Goal: Task Accomplishment & Management: Use online tool/utility

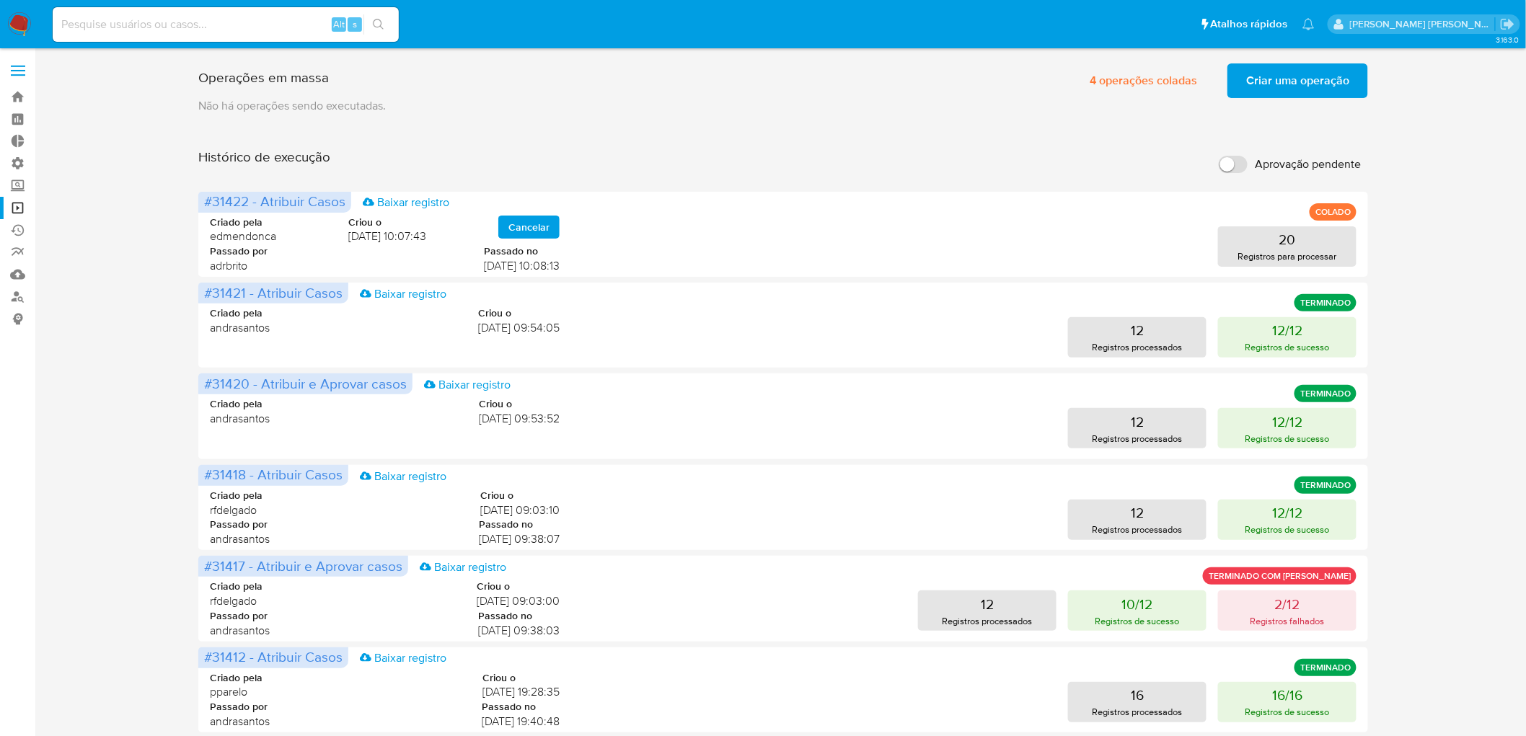
click at [1262, 97] on span "Criar uma operação" at bounding box center [1297, 81] width 103 height 32
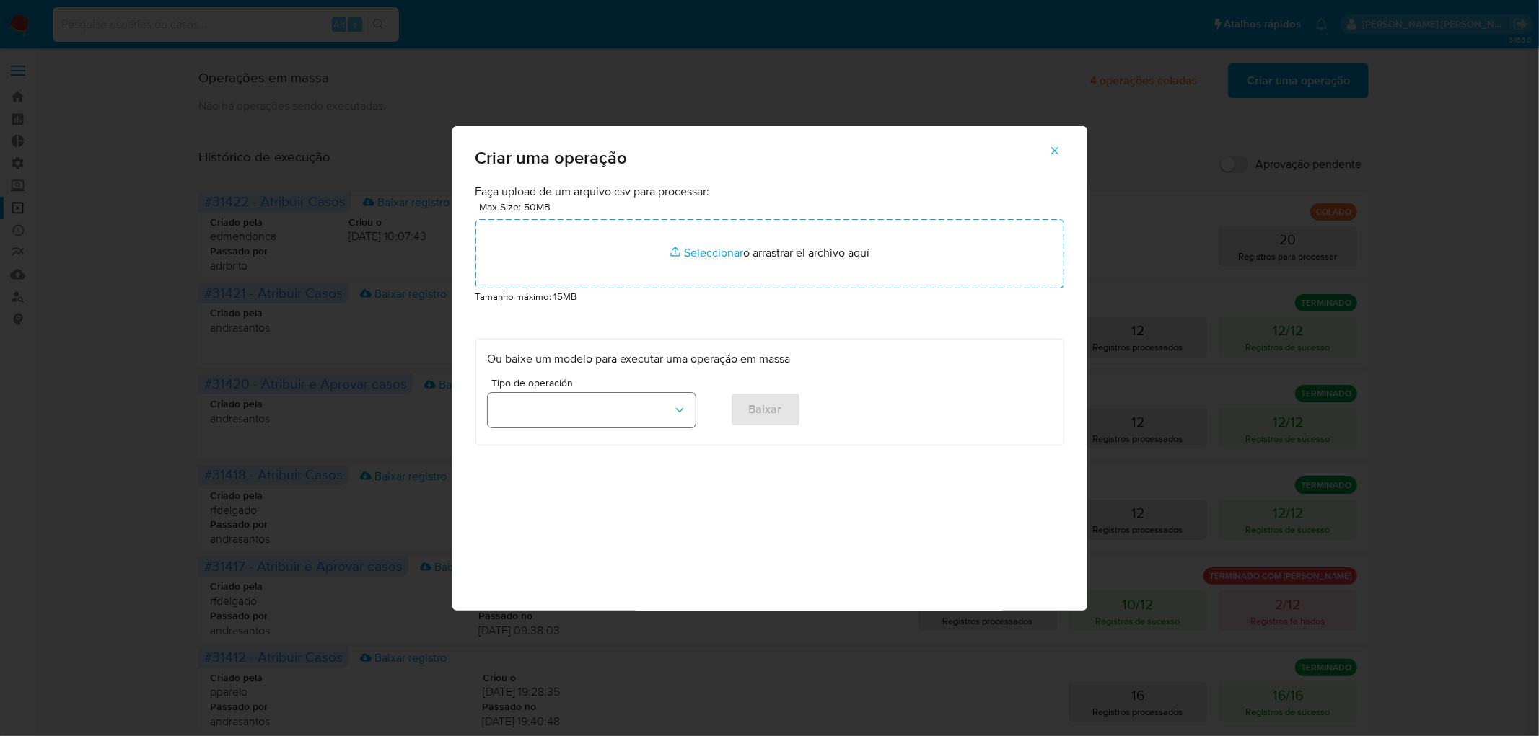
click at [612, 397] on button "button" at bounding box center [592, 410] width 208 height 35
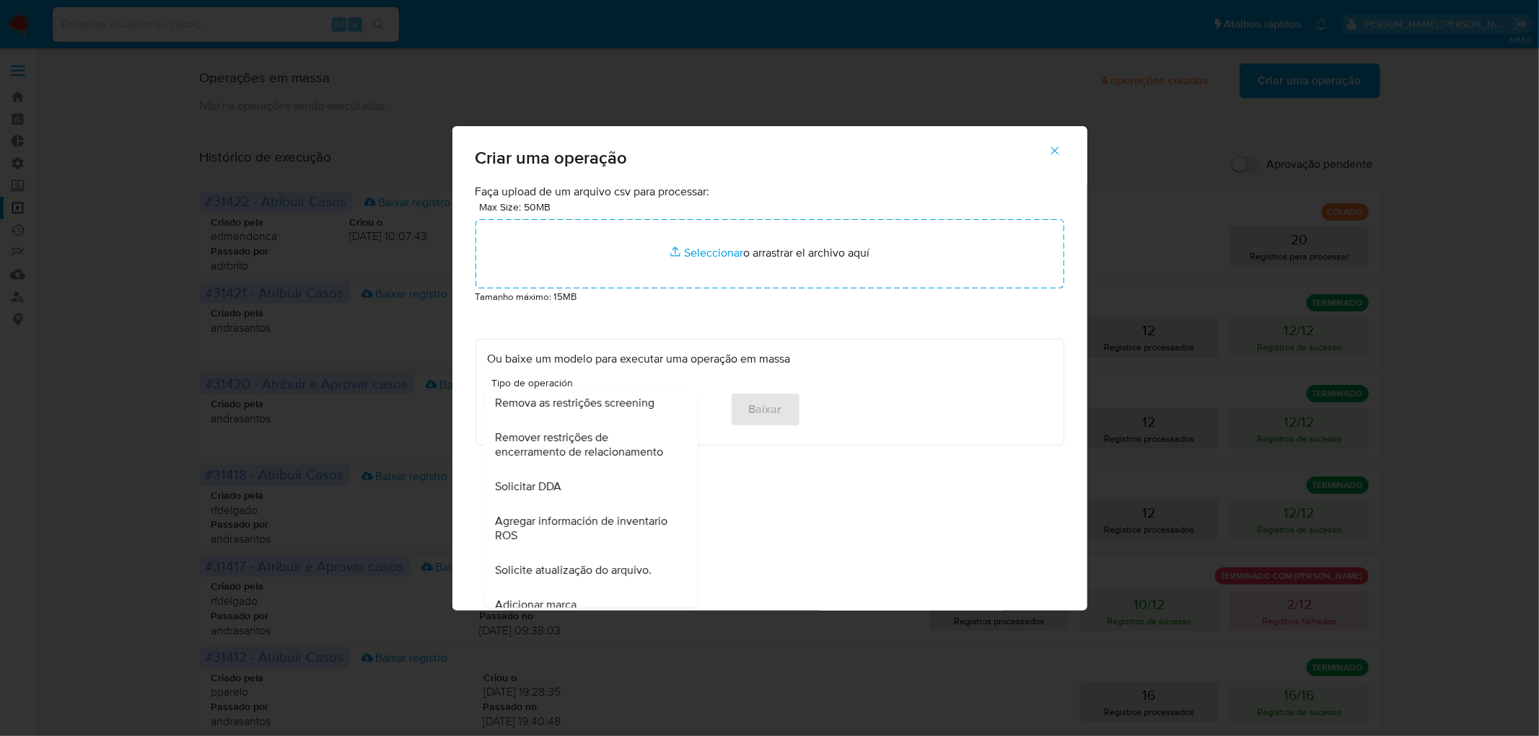
scroll to position [560, 0]
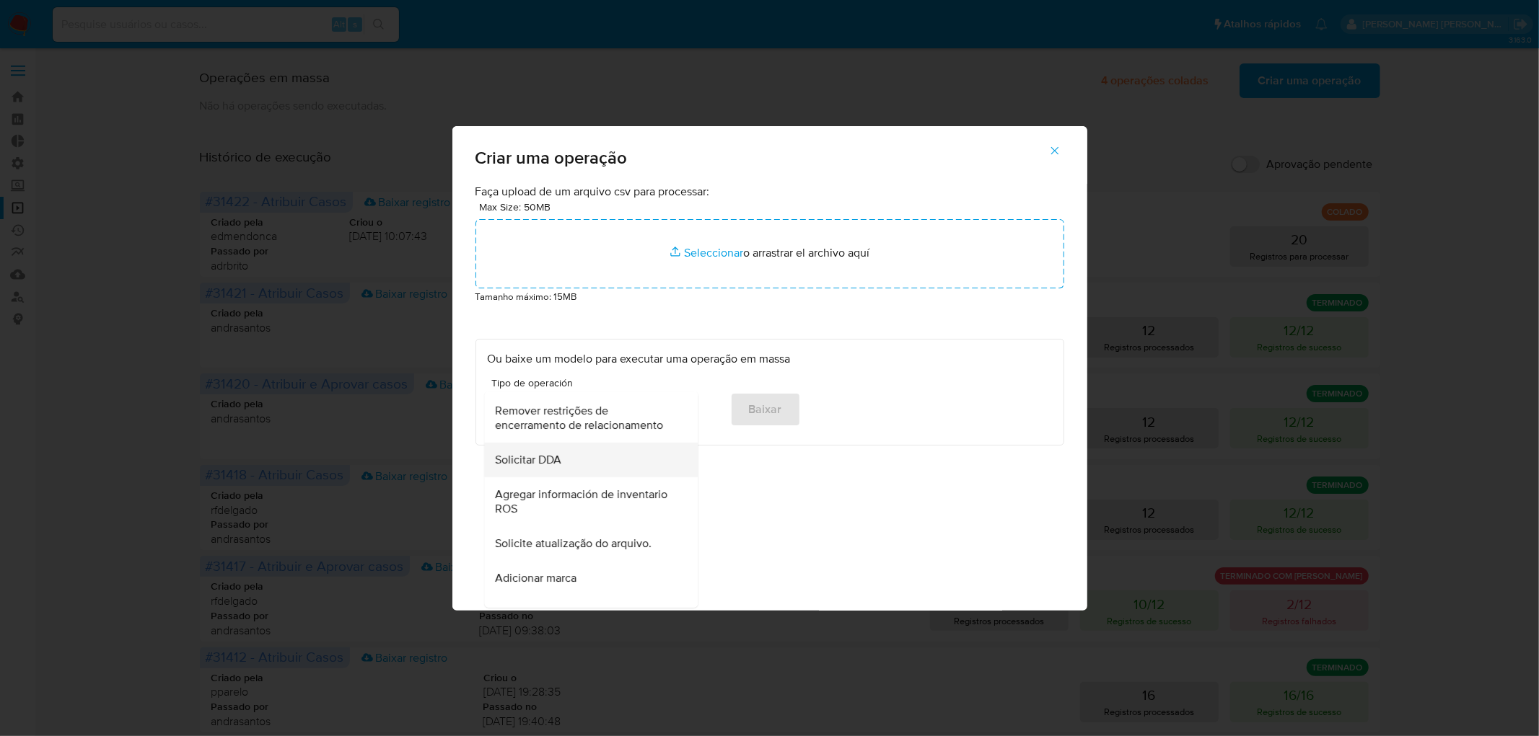
click at [546, 453] on span "Solicitar DDA" at bounding box center [529, 460] width 66 height 14
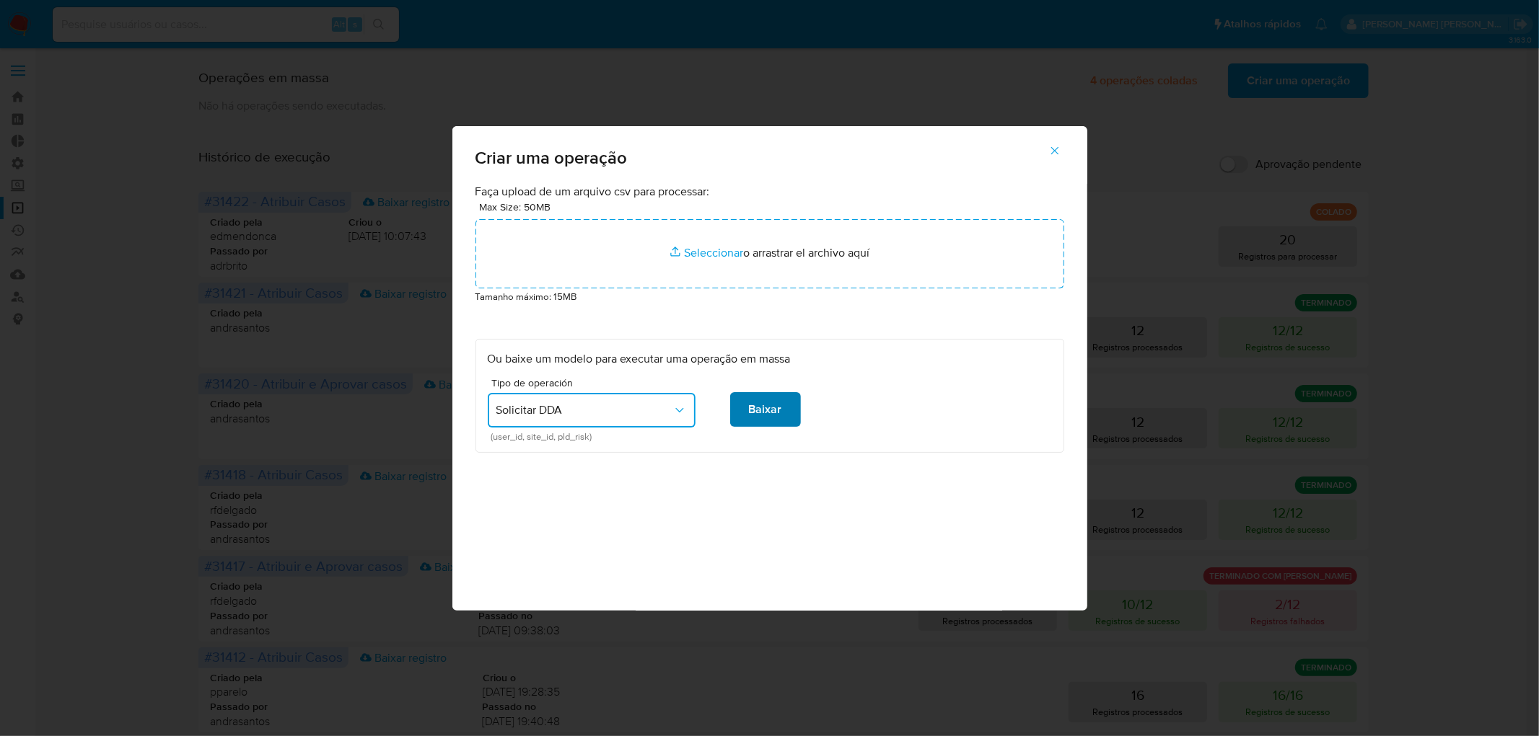
click at [755, 413] on span "Baixar" at bounding box center [765, 410] width 33 height 32
click at [1054, 149] on icon "button" at bounding box center [1054, 150] width 8 height 8
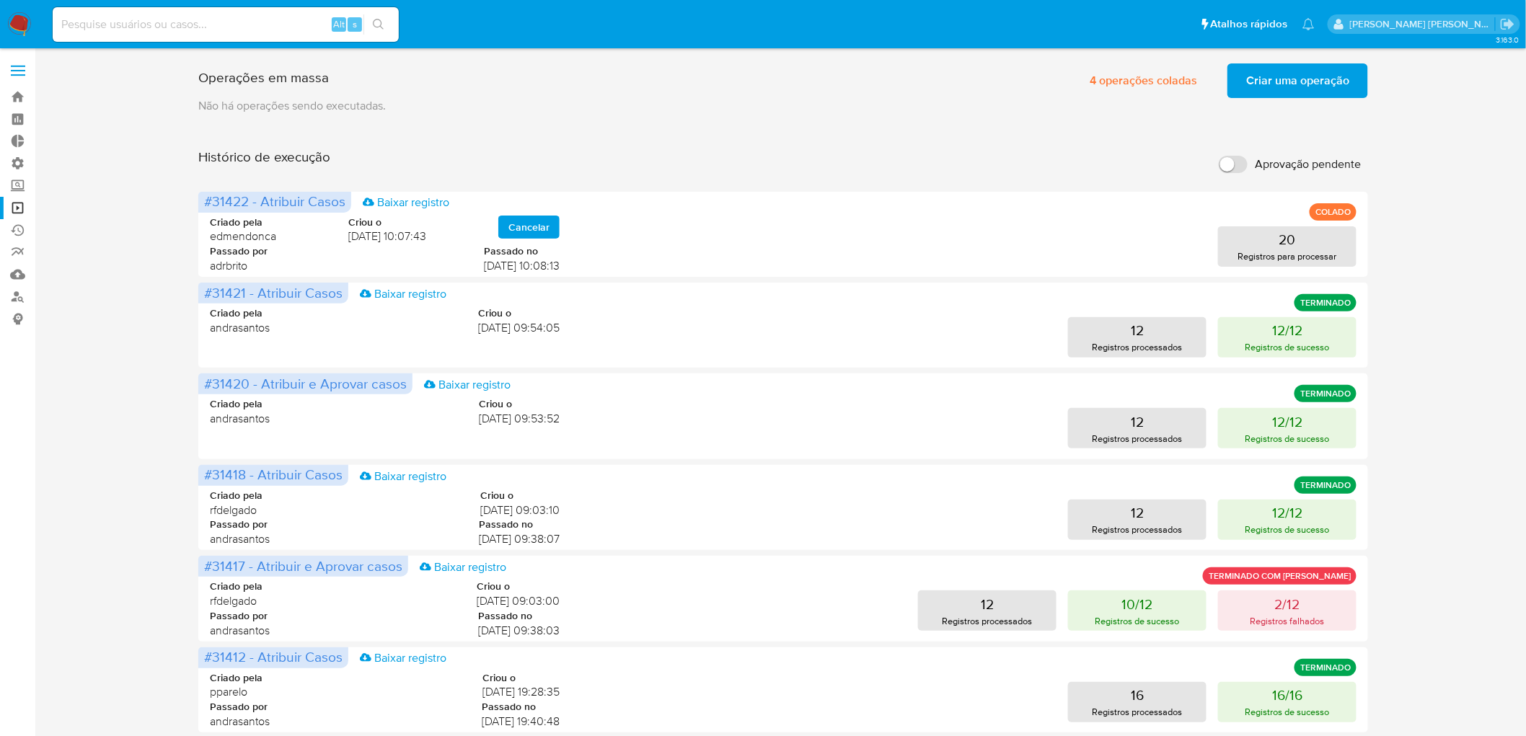
click at [1337, 81] on span "Criar uma operação" at bounding box center [1297, 81] width 103 height 32
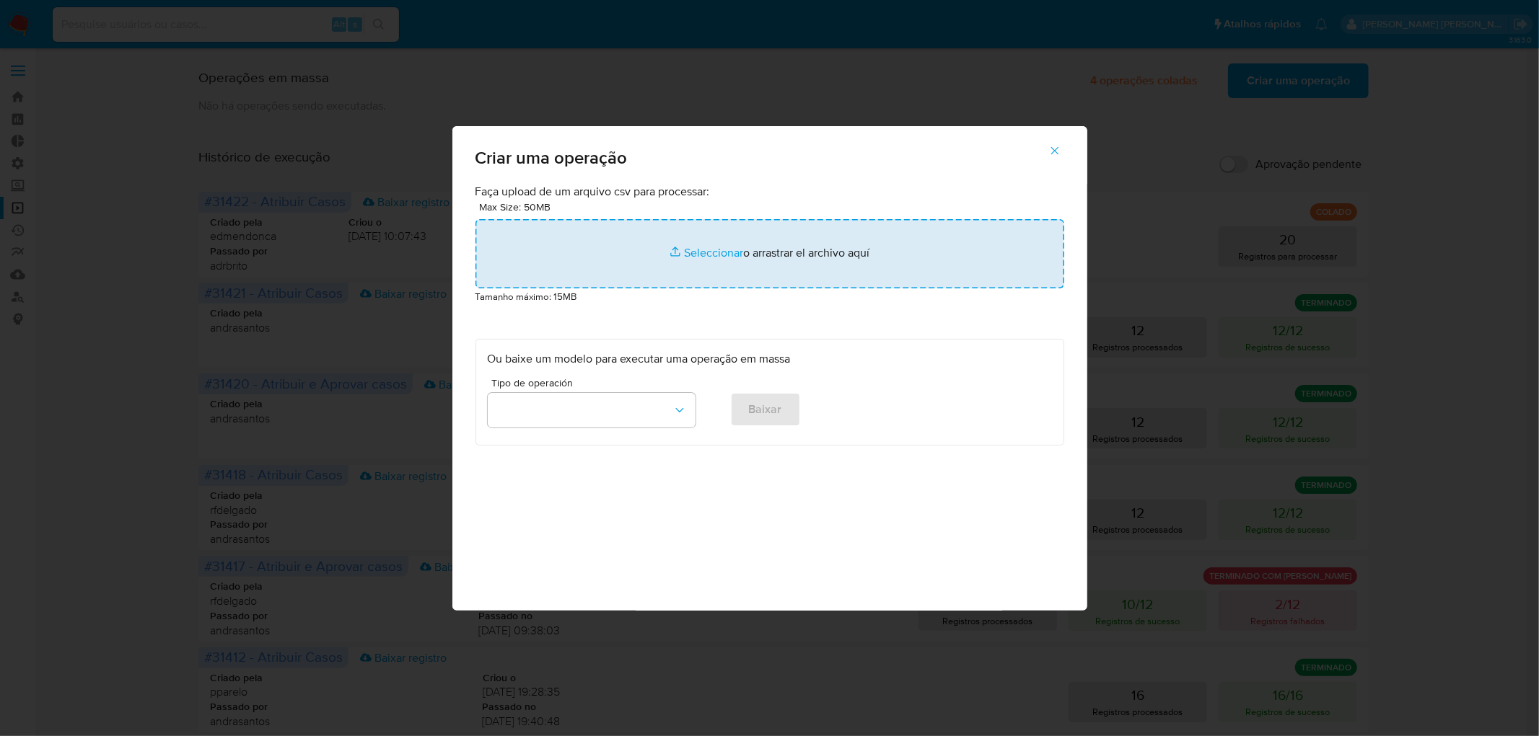
click at [713, 258] on input "file" at bounding box center [769, 253] width 589 height 69
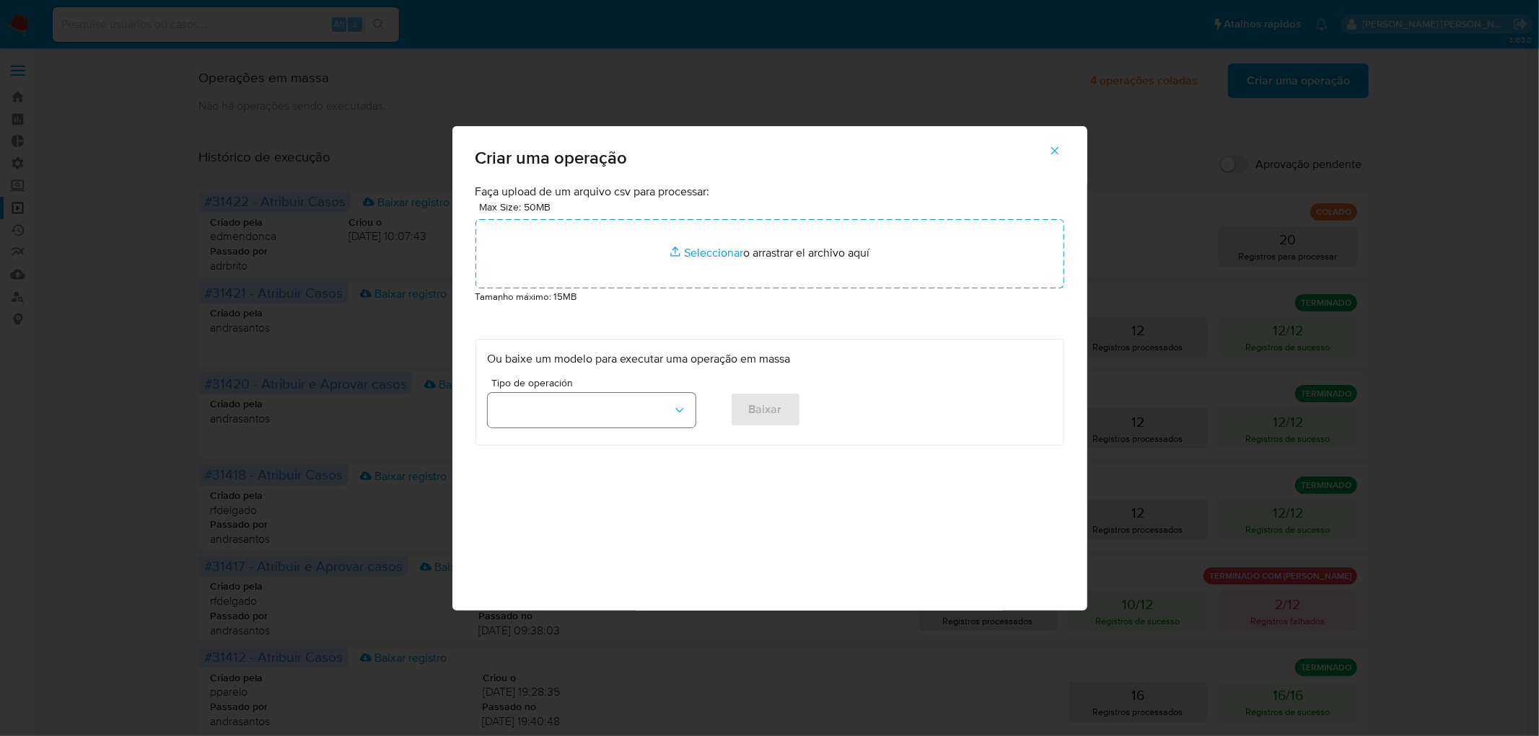
click at [638, 404] on button "button" at bounding box center [592, 410] width 208 height 35
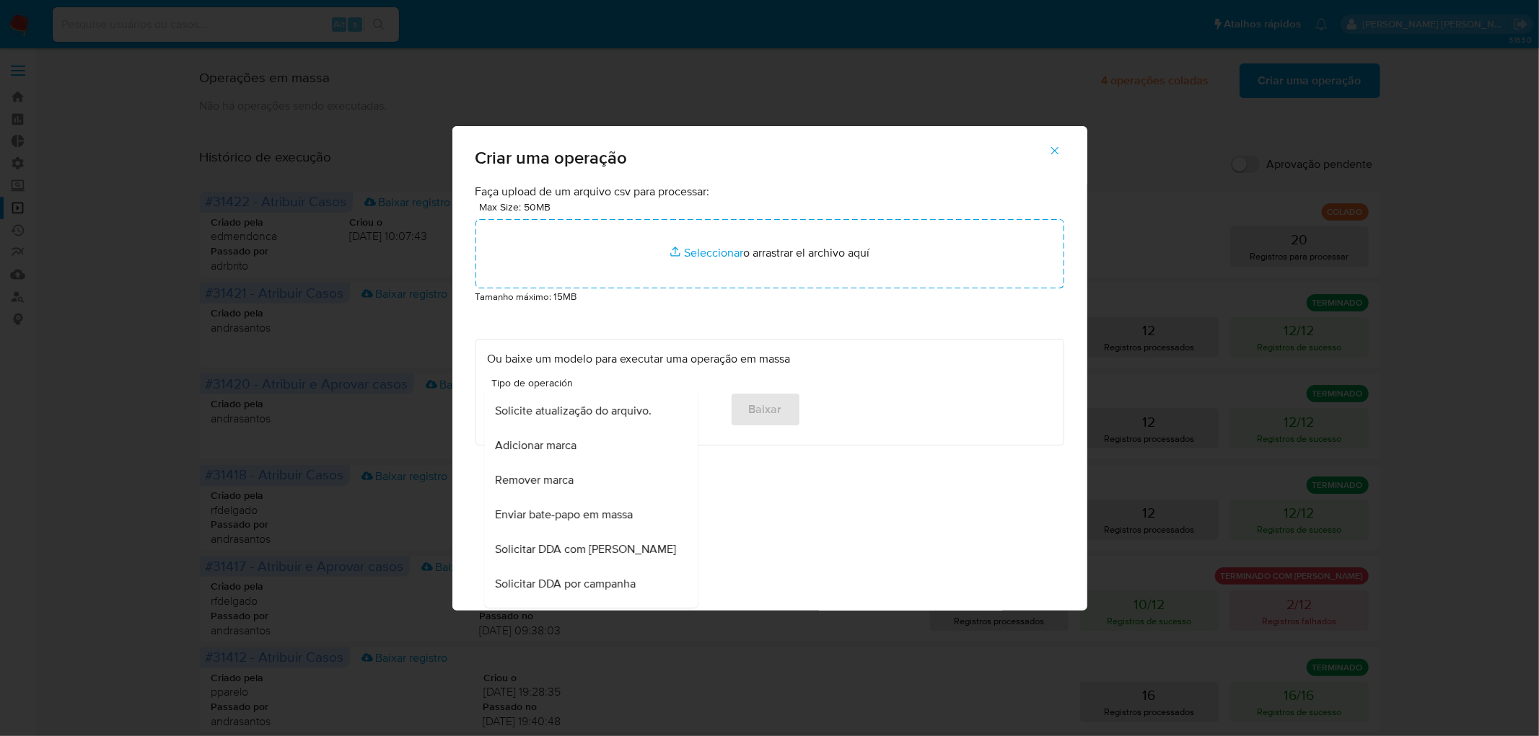
scroll to position [721, 0]
click at [632, 495] on div "Enviar bate-papo em massa" at bounding box center [587, 487] width 182 height 35
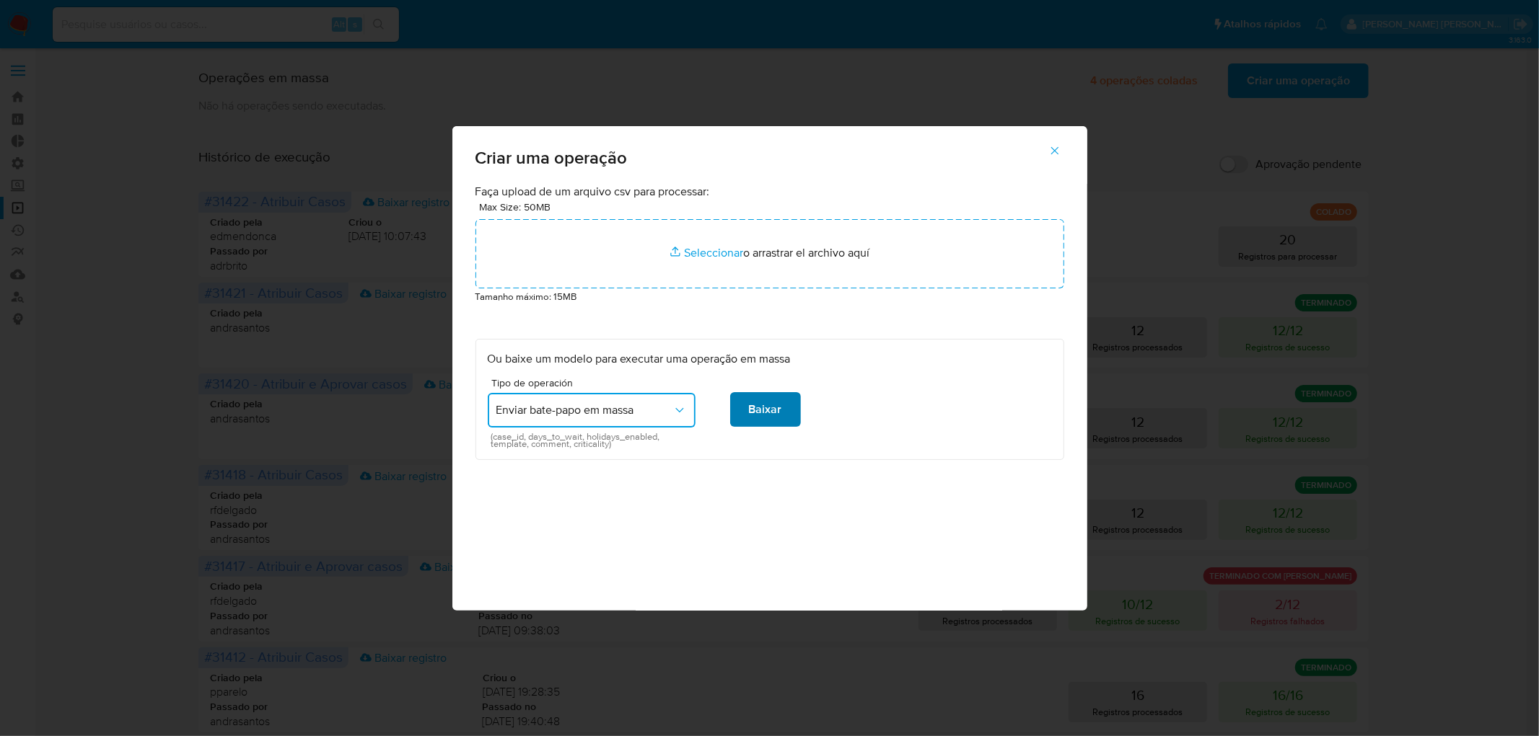
click at [773, 409] on span "Baixar" at bounding box center [765, 410] width 33 height 32
click at [1050, 149] on icon "button" at bounding box center [1054, 150] width 13 height 13
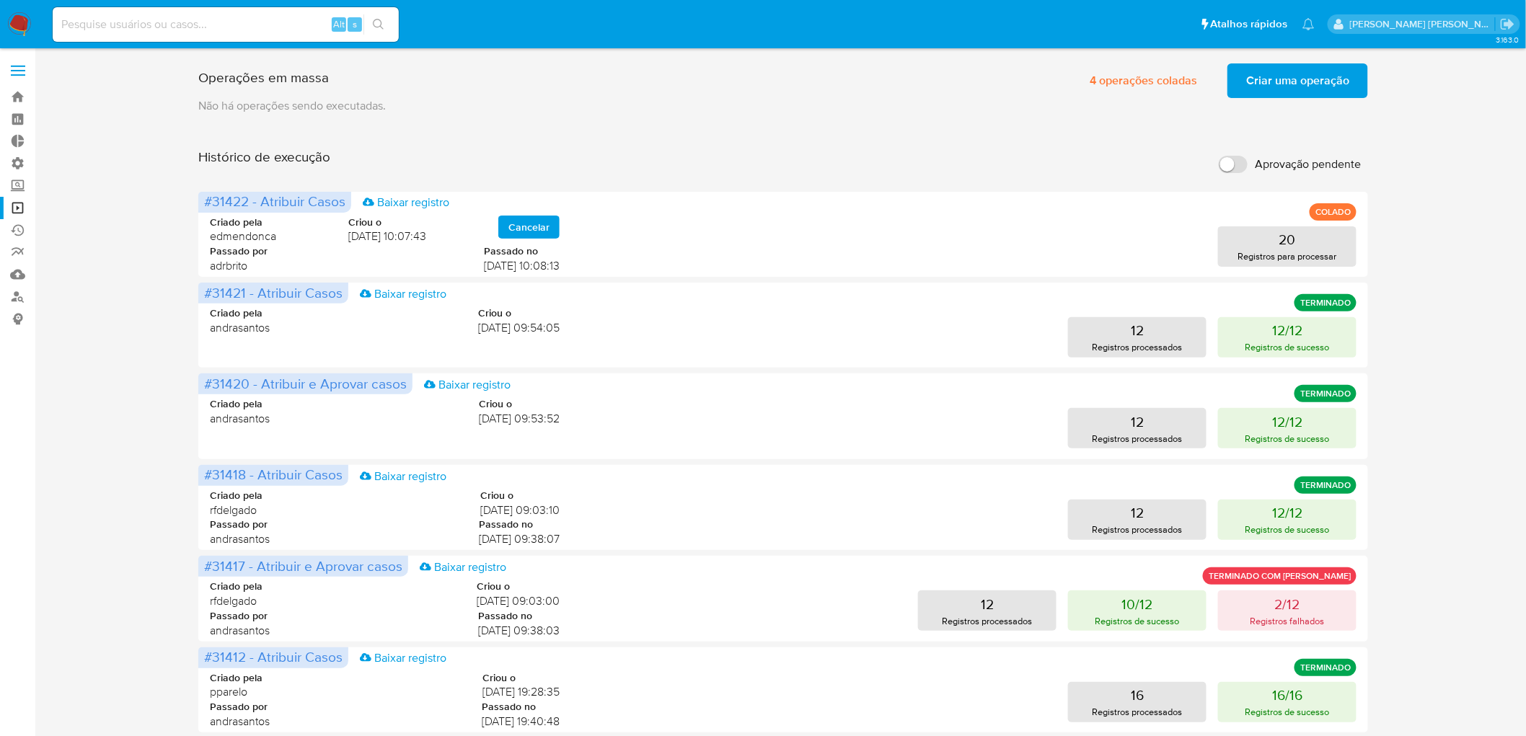
click at [1290, 82] on span "Criar uma operação" at bounding box center [1297, 81] width 103 height 32
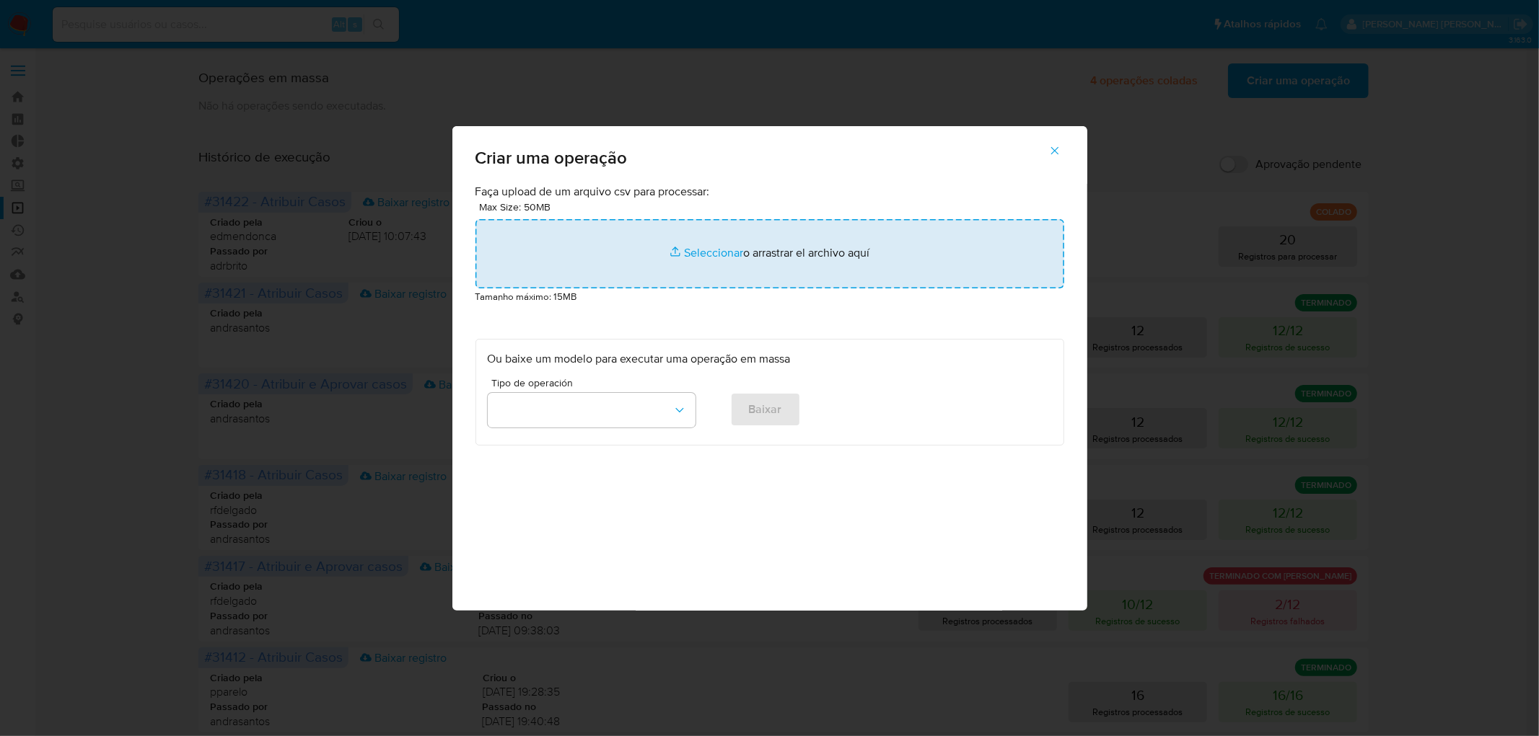
click at [716, 250] on input "file" at bounding box center [769, 253] width 589 height 69
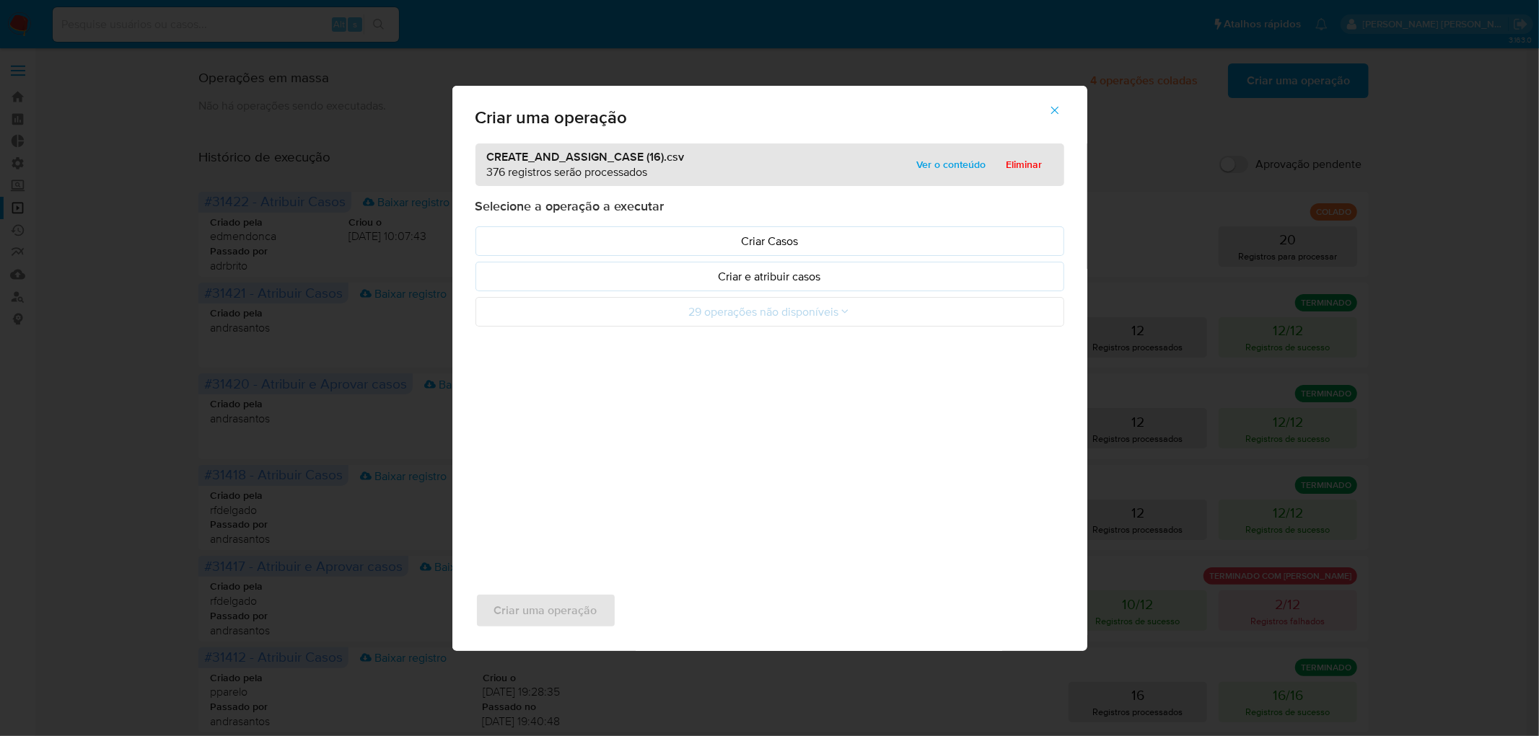
click at [977, 163] on span "Ver o conteúdo" at bounding box center [951, 164] width 69 height 20
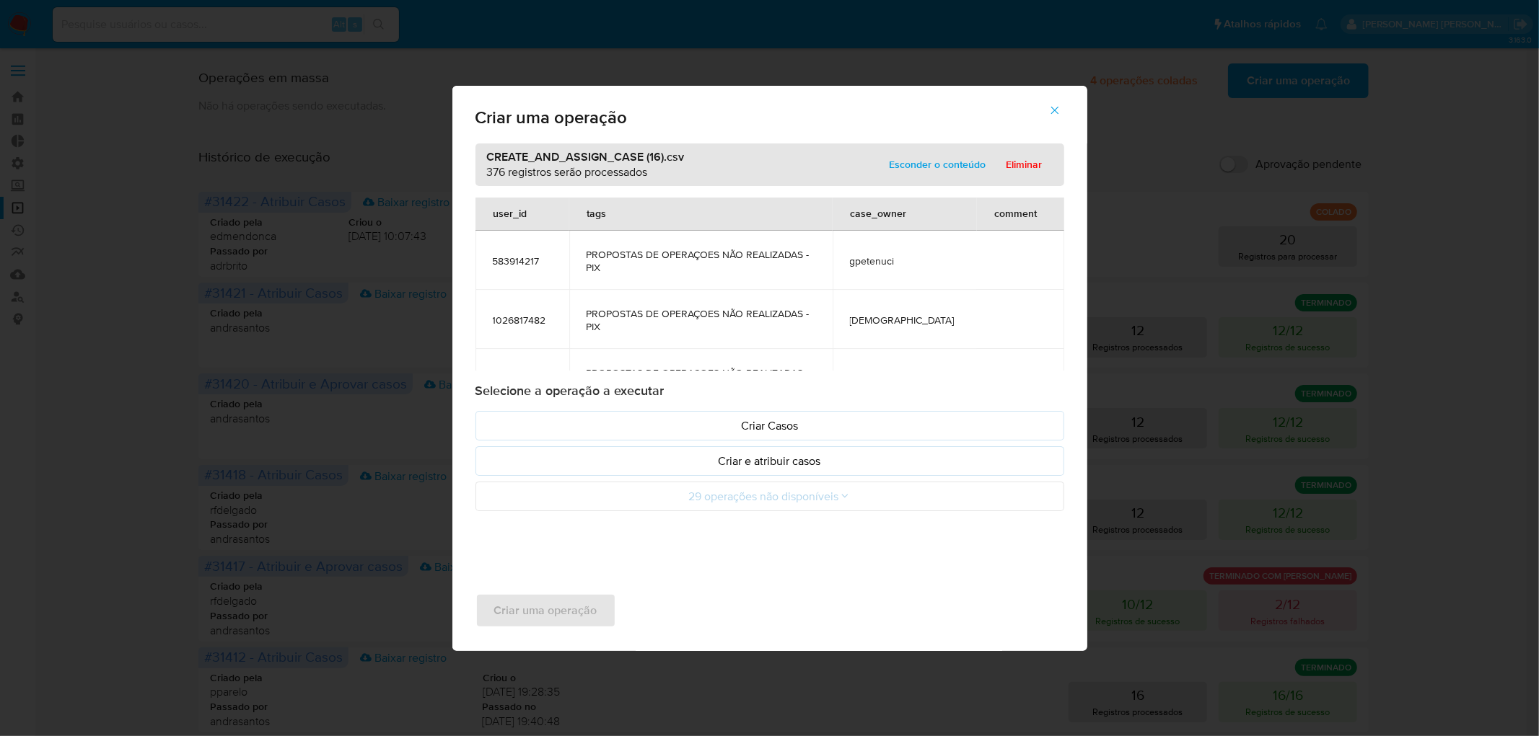
scroll to position [0, 0]
click at [777, 464] on p "Criar e atribuir casos" at bounding box center [770, 461] width 564 height 17
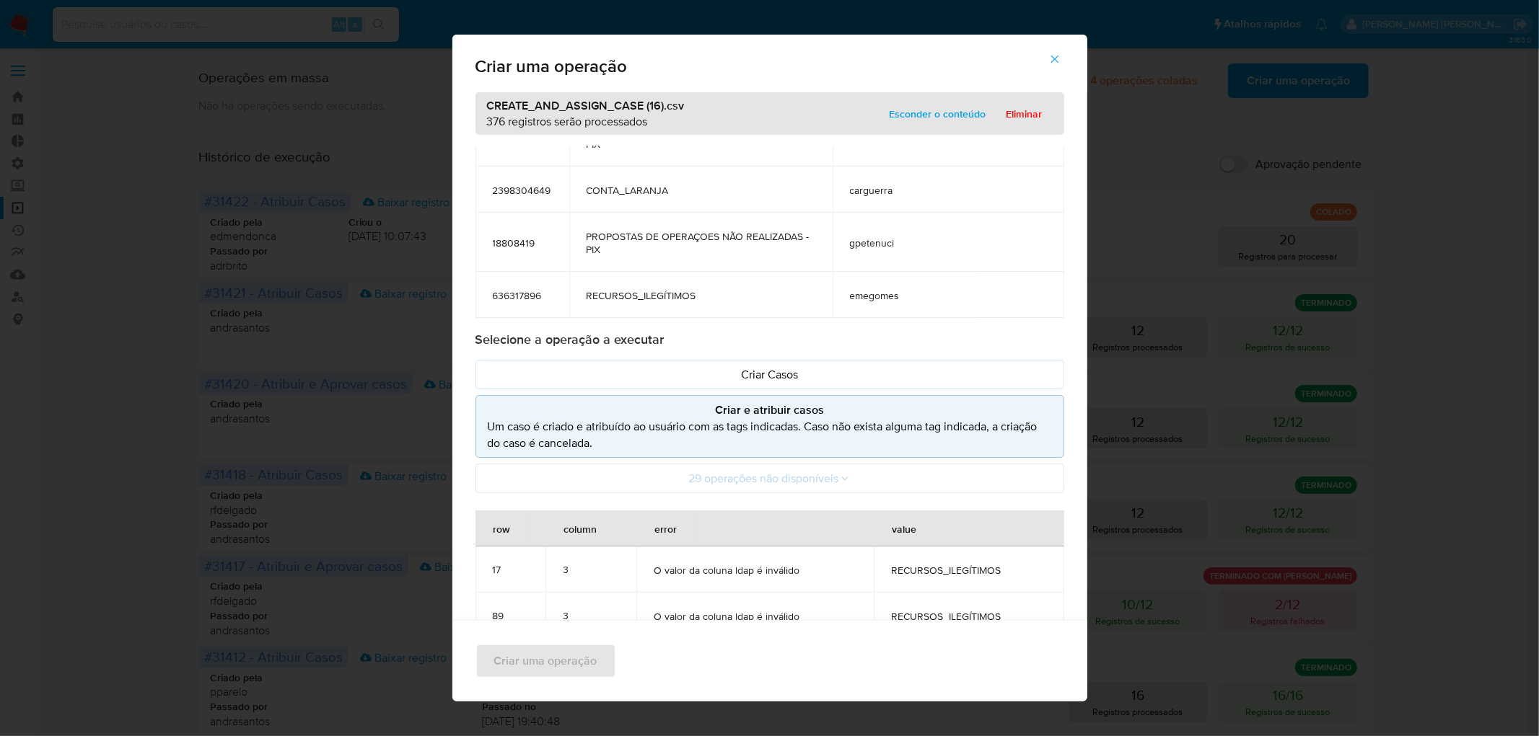
scroll to position [240, 0]
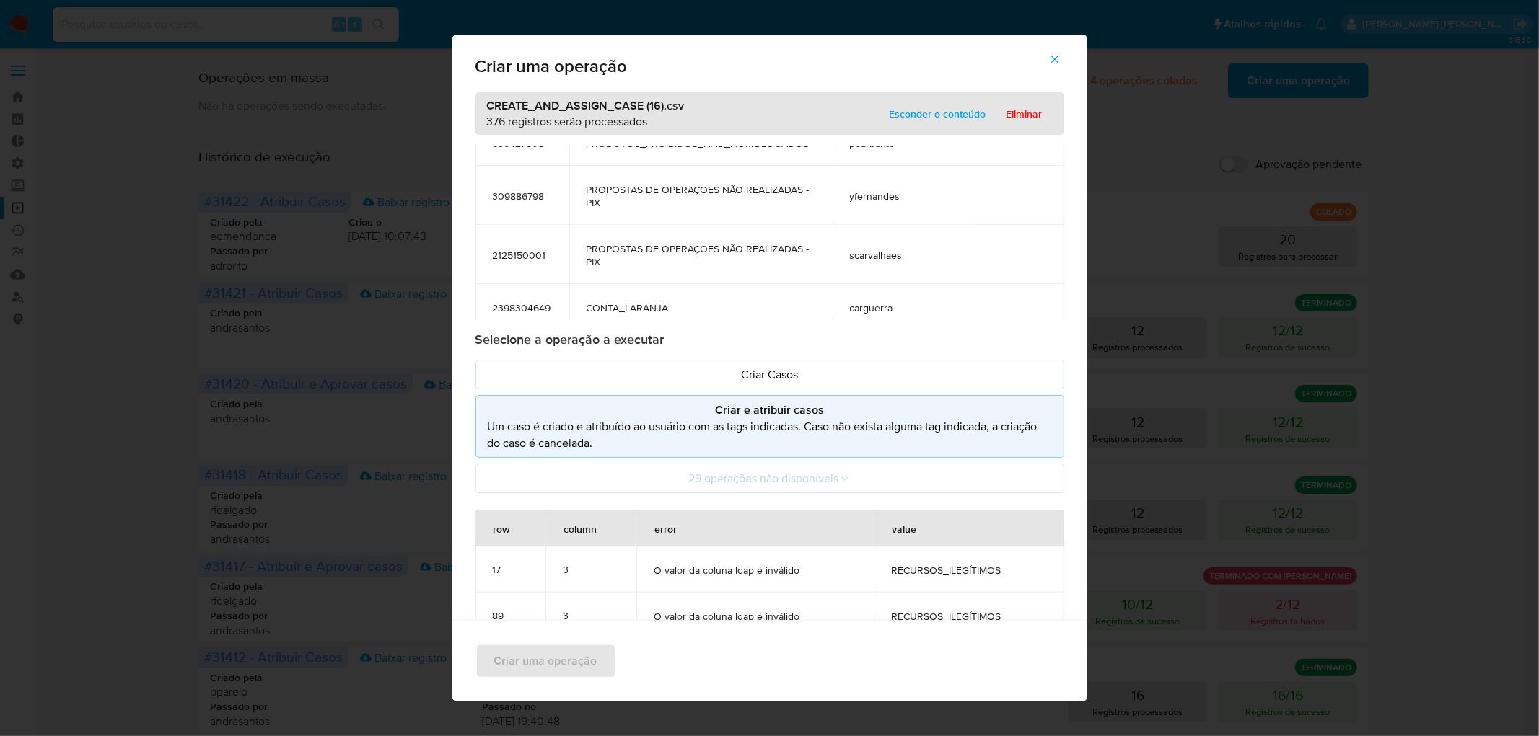
click at [1058, 61] on icon "button" at bounding box center [1054, 60] width 8 height 8
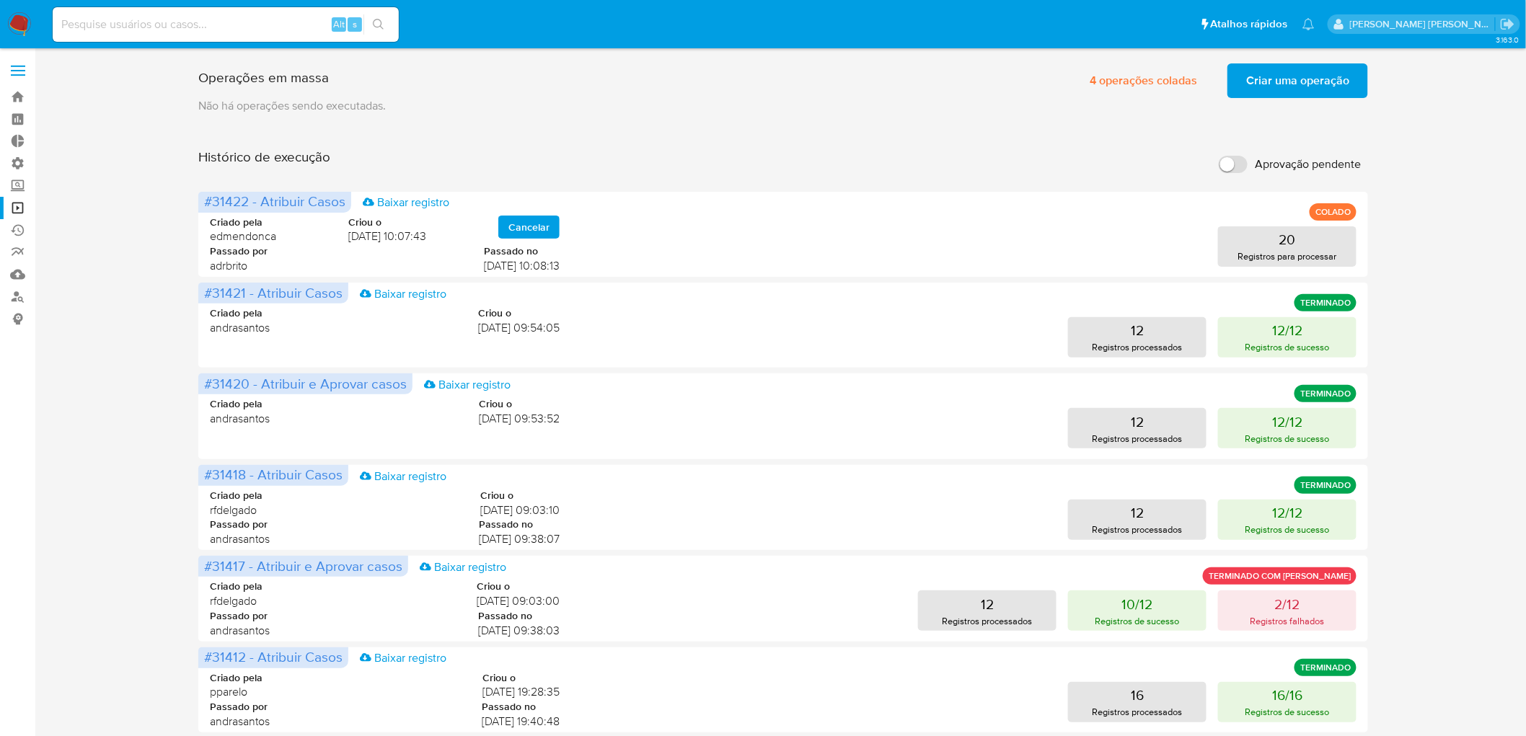
click at [1282, 92] on span "Criar uma operação" at bounding box center [1297, 81] width 103 height 32
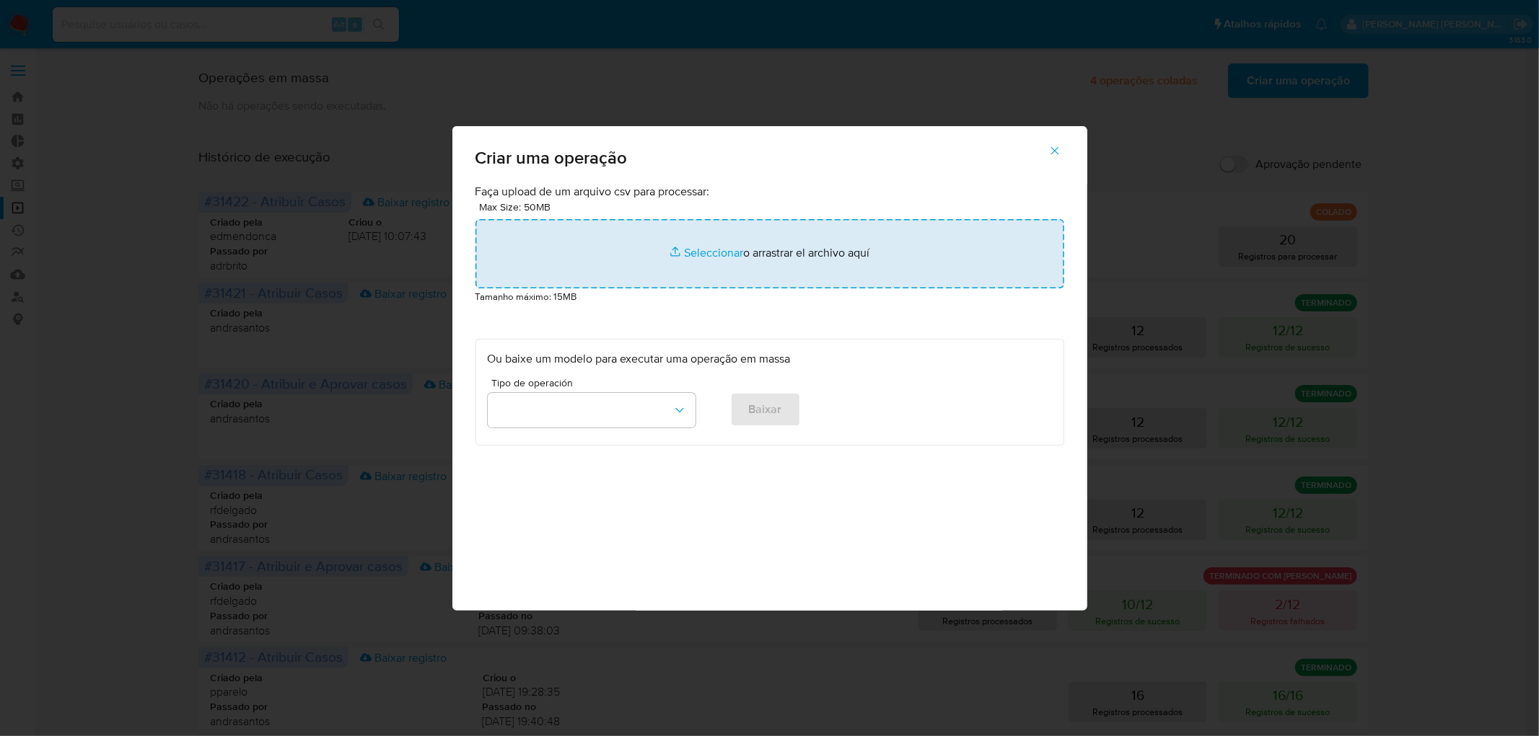
click at [687, 255] on input "file" at bounding box center [769, 253] width 589 height 69
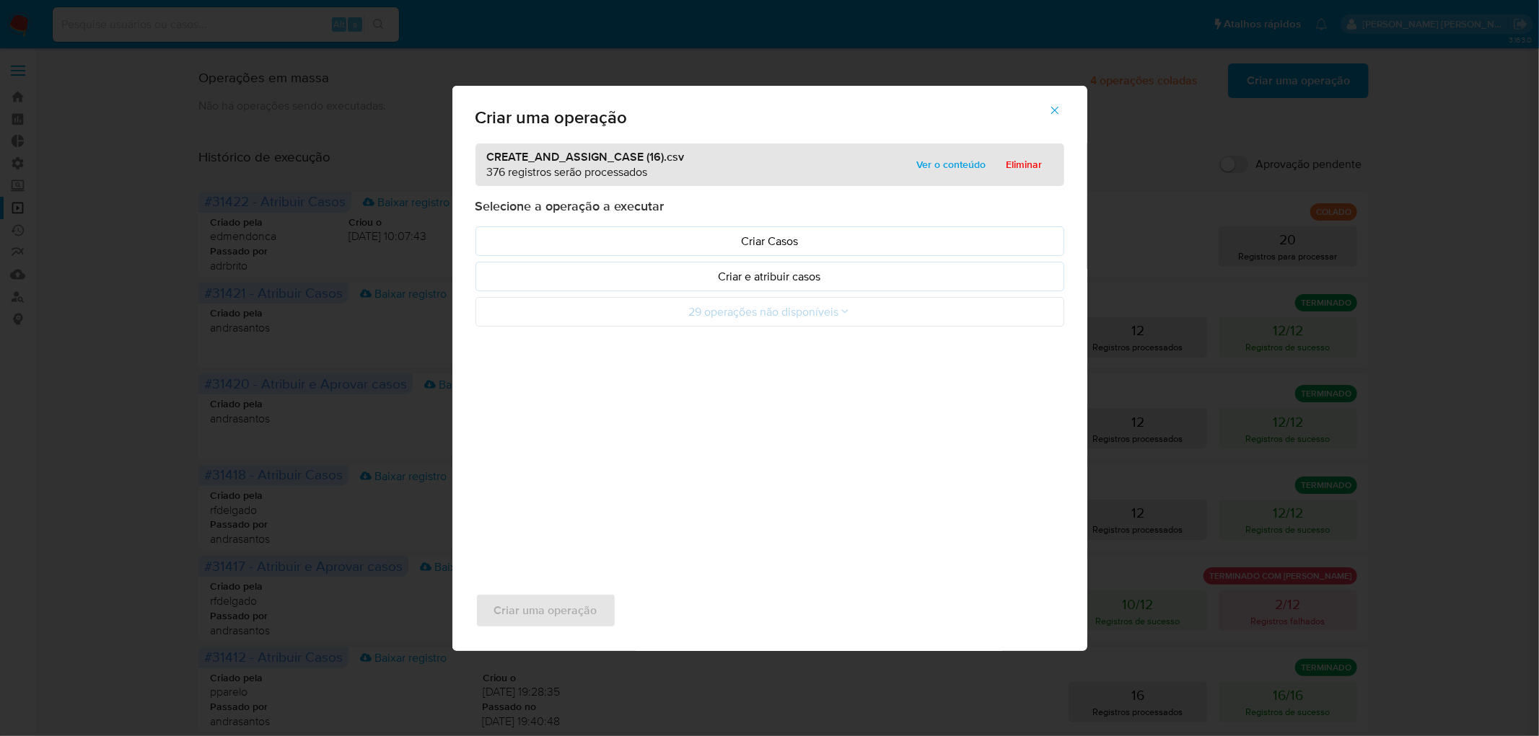
click at [654, 284] on p "Criar e atribuir casos" at bounding box center [770, 276] width 564 height 17
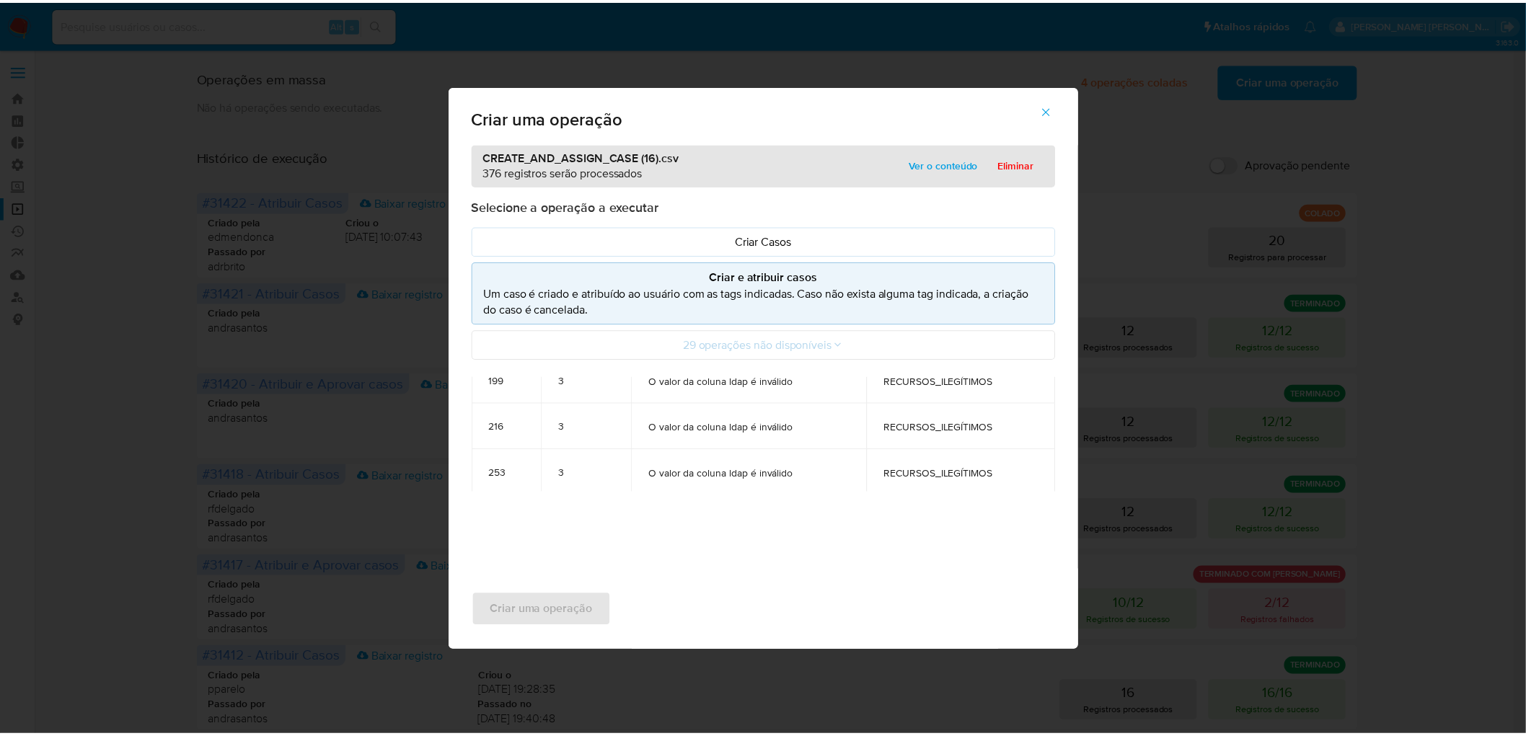
scroll to position [243, 0]
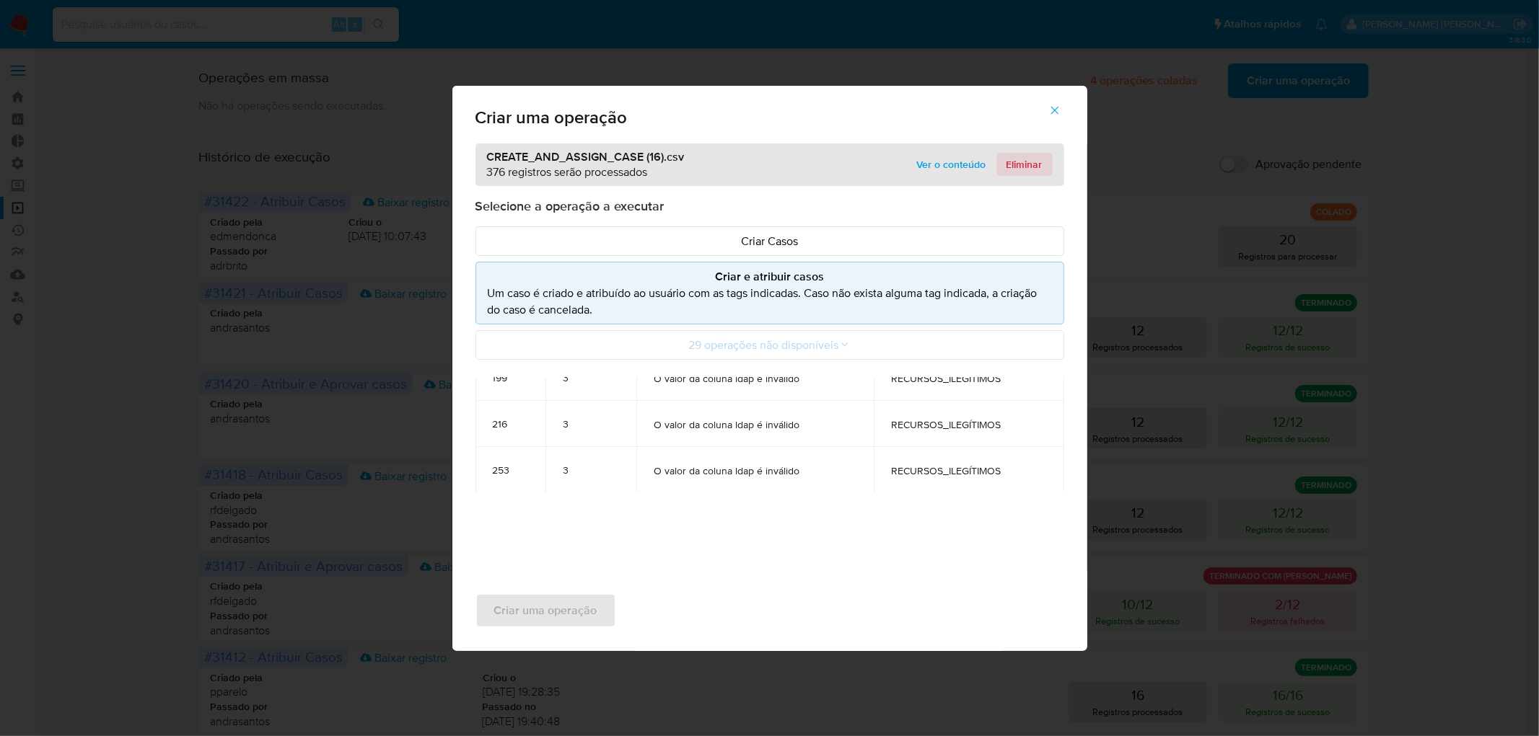
click at [1028, 164] on span "Eliminar" at bounding box center [1024, 164] width 36 height 20
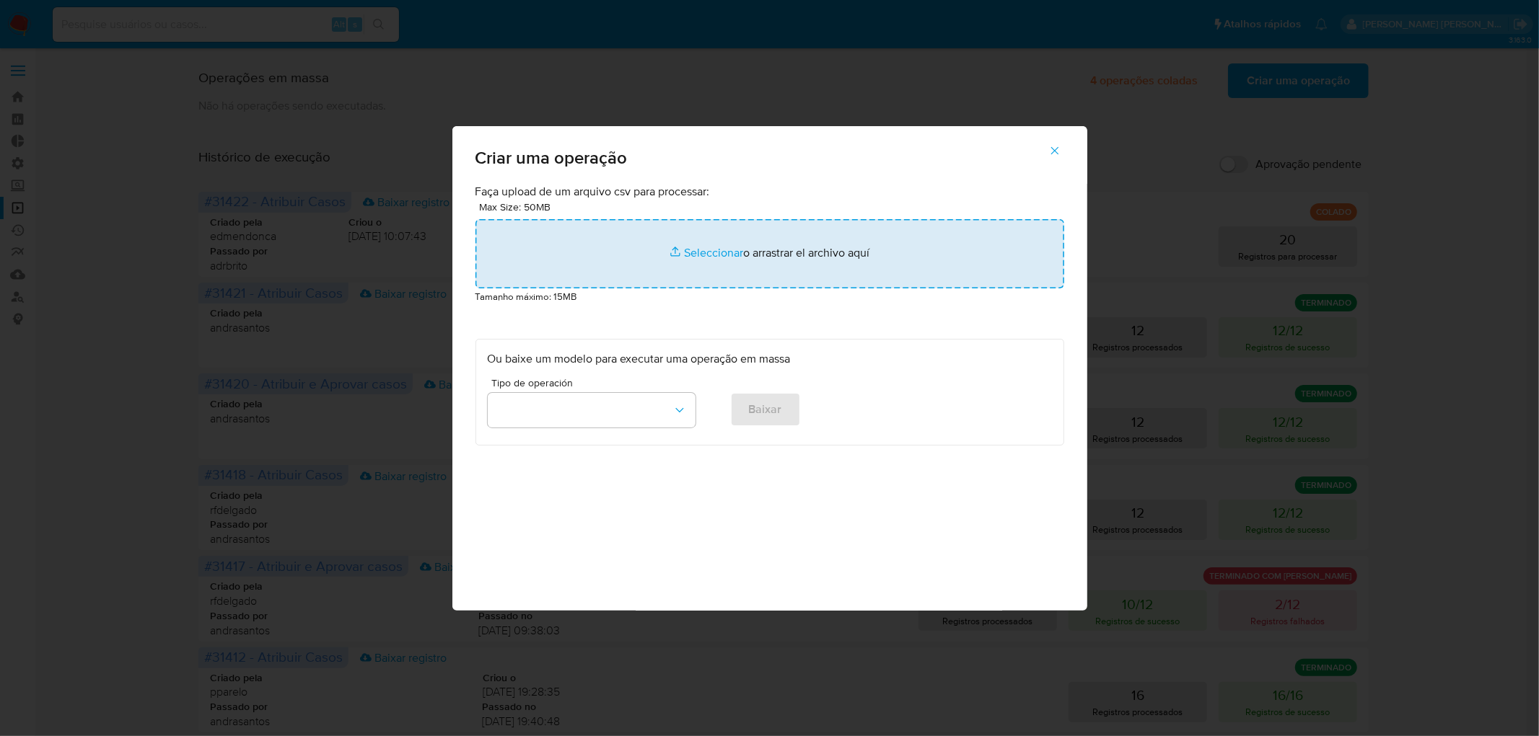
click at [715, 250] on input "file" at bounding box center [769, 253] width 589 height 69
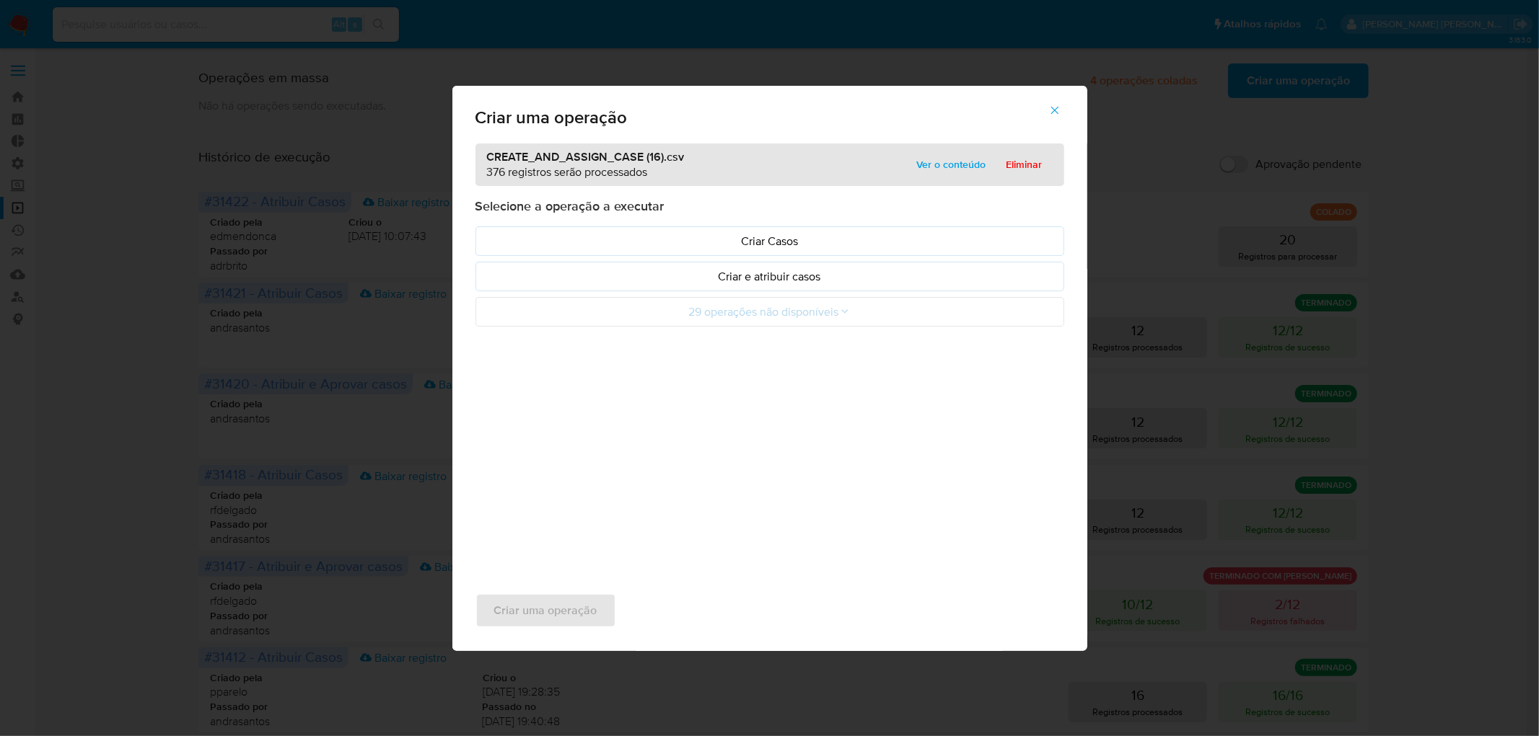
click at [817, 284] on p "Criar e atribuir casos" at bounding box center [770, 276] width 564 height 17
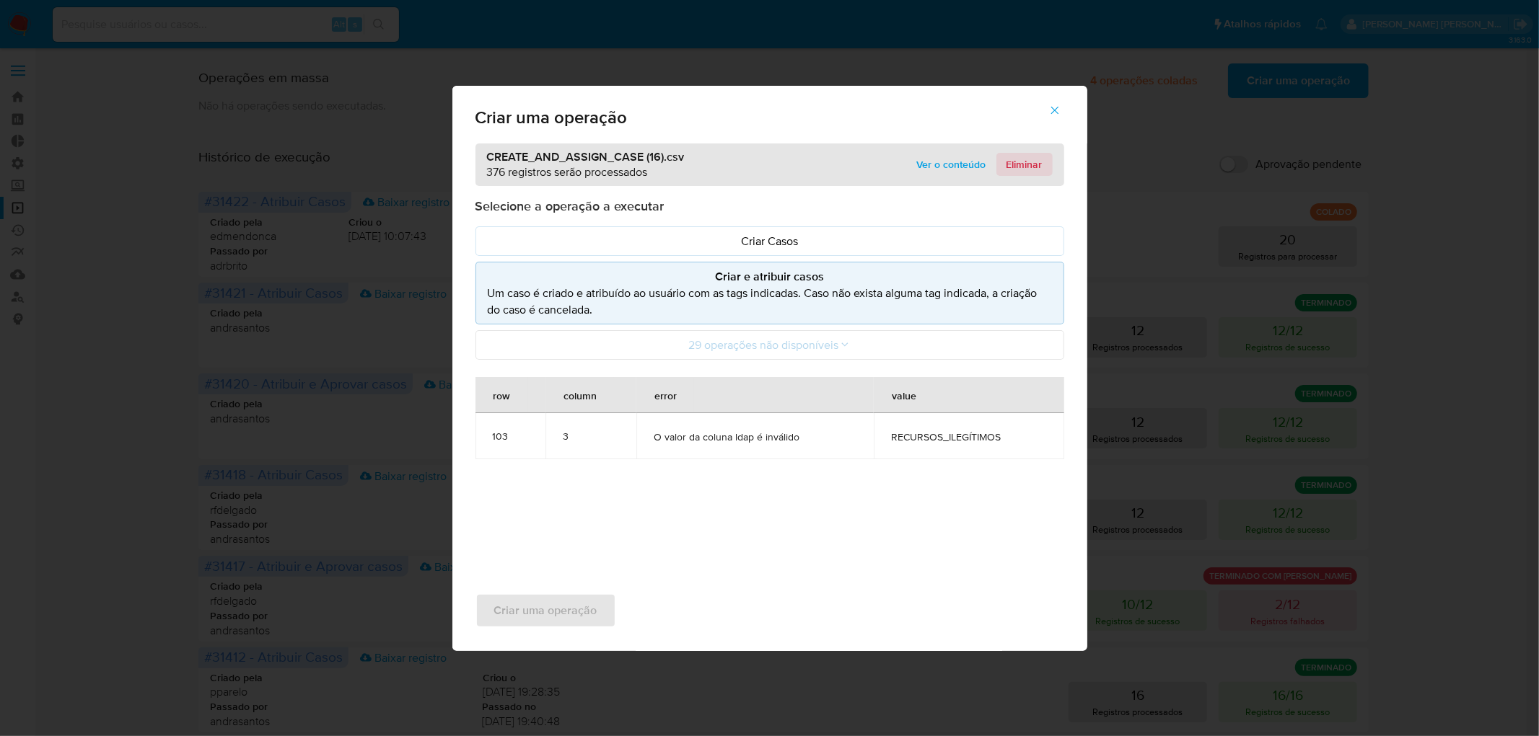
click at [1032, 164] on span "Eliminar" at bounding box center [1024, 164] width 36 height 20
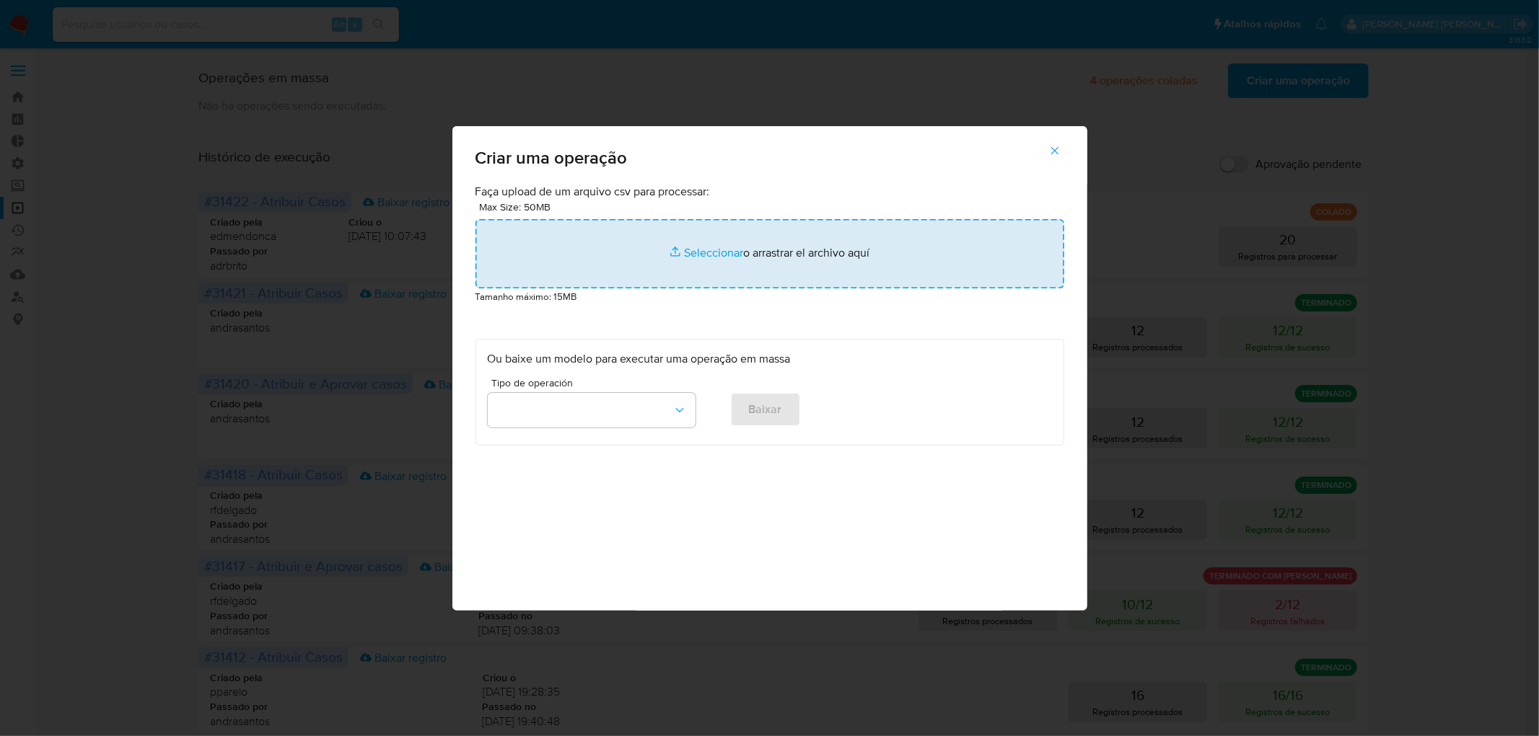
click at [708, 250] on input "file" at bounding box center [769, 253] width 589 height 69
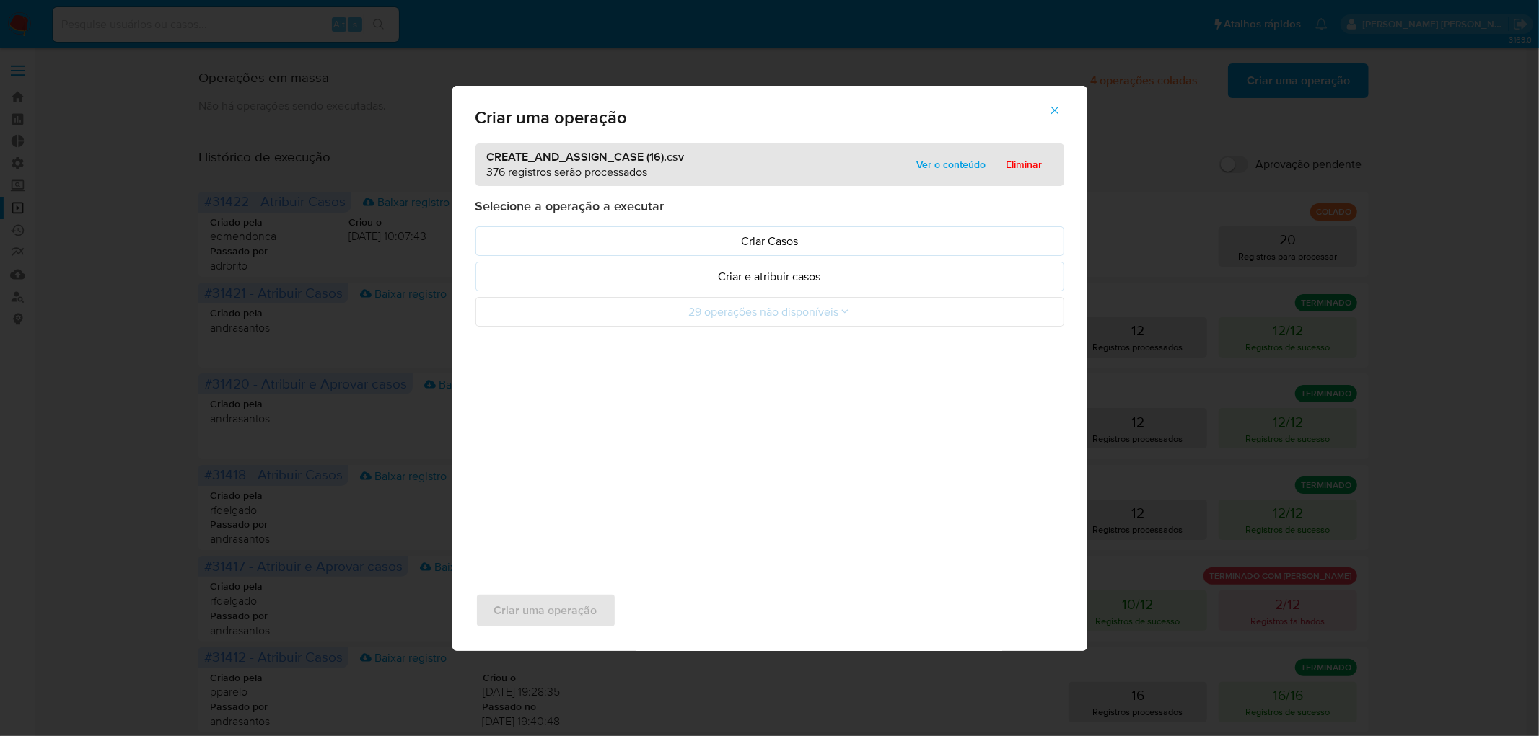
click at [700, 281] on p "Criar e atribuir casos" at bounding box center [770, 276] width 564 height 17
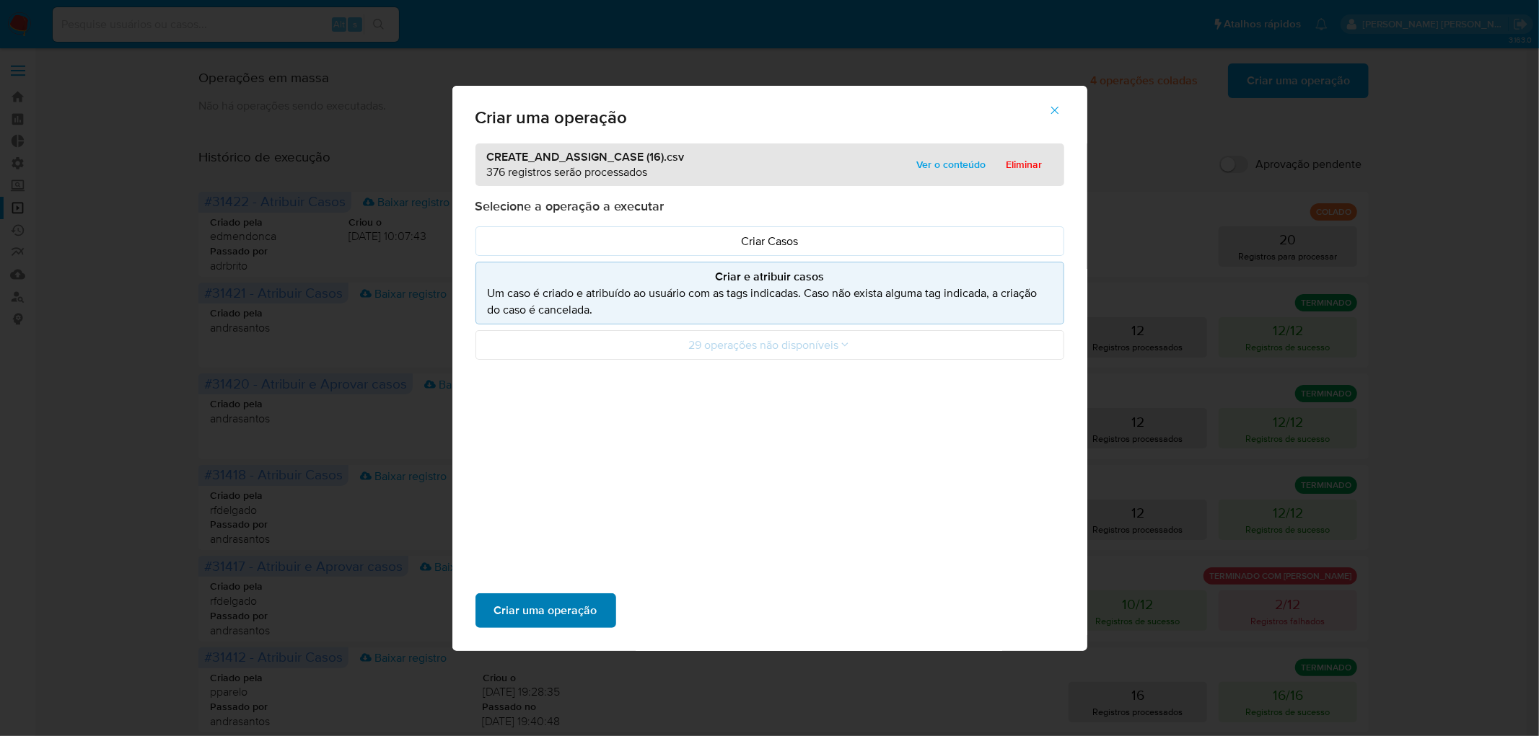
click at [579, 610] on span "Criar uma operação" at bounding box center [545, 611] width 103 height 32
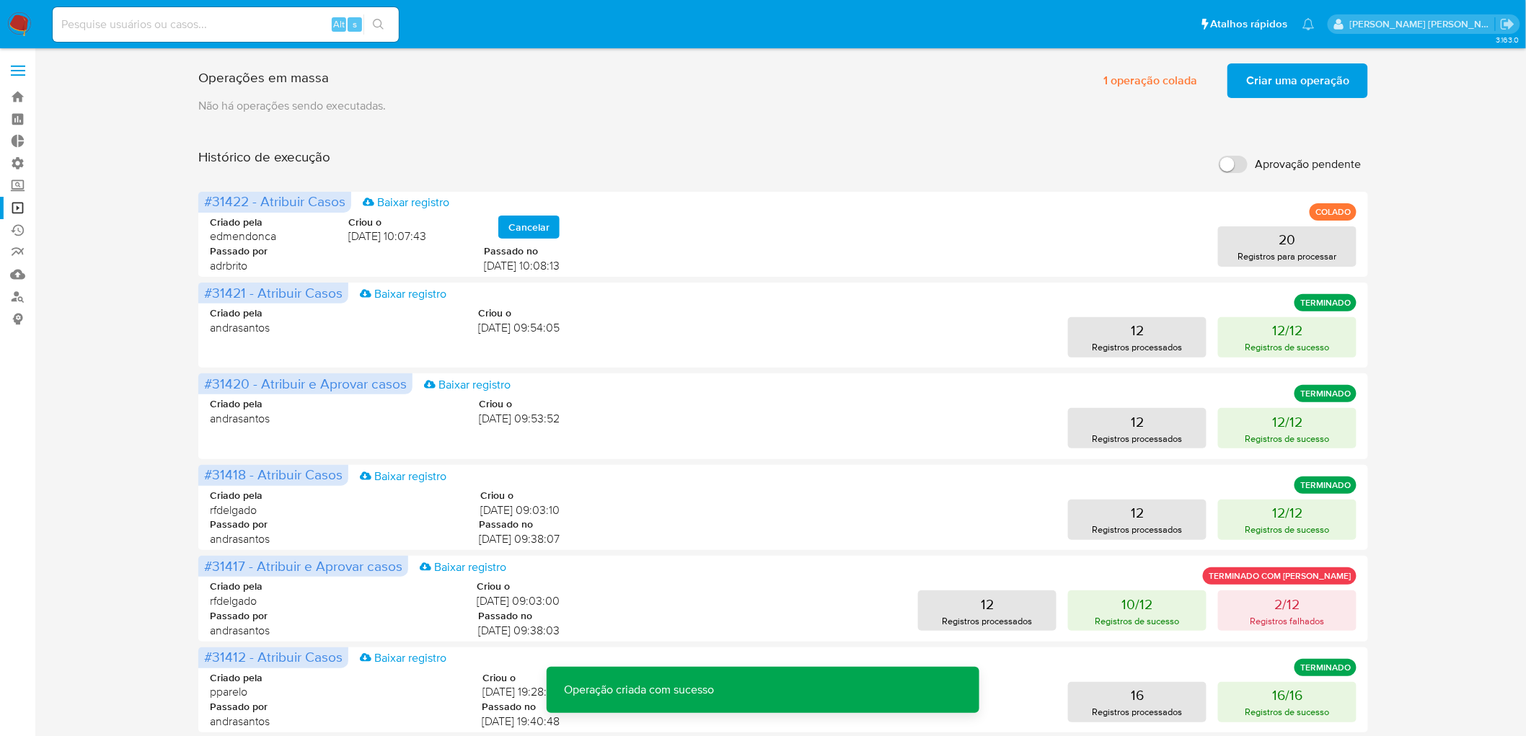
click at [1310, 87] on span "Criar uma operação" at bounding box center [1297, 81] width 103 height 32
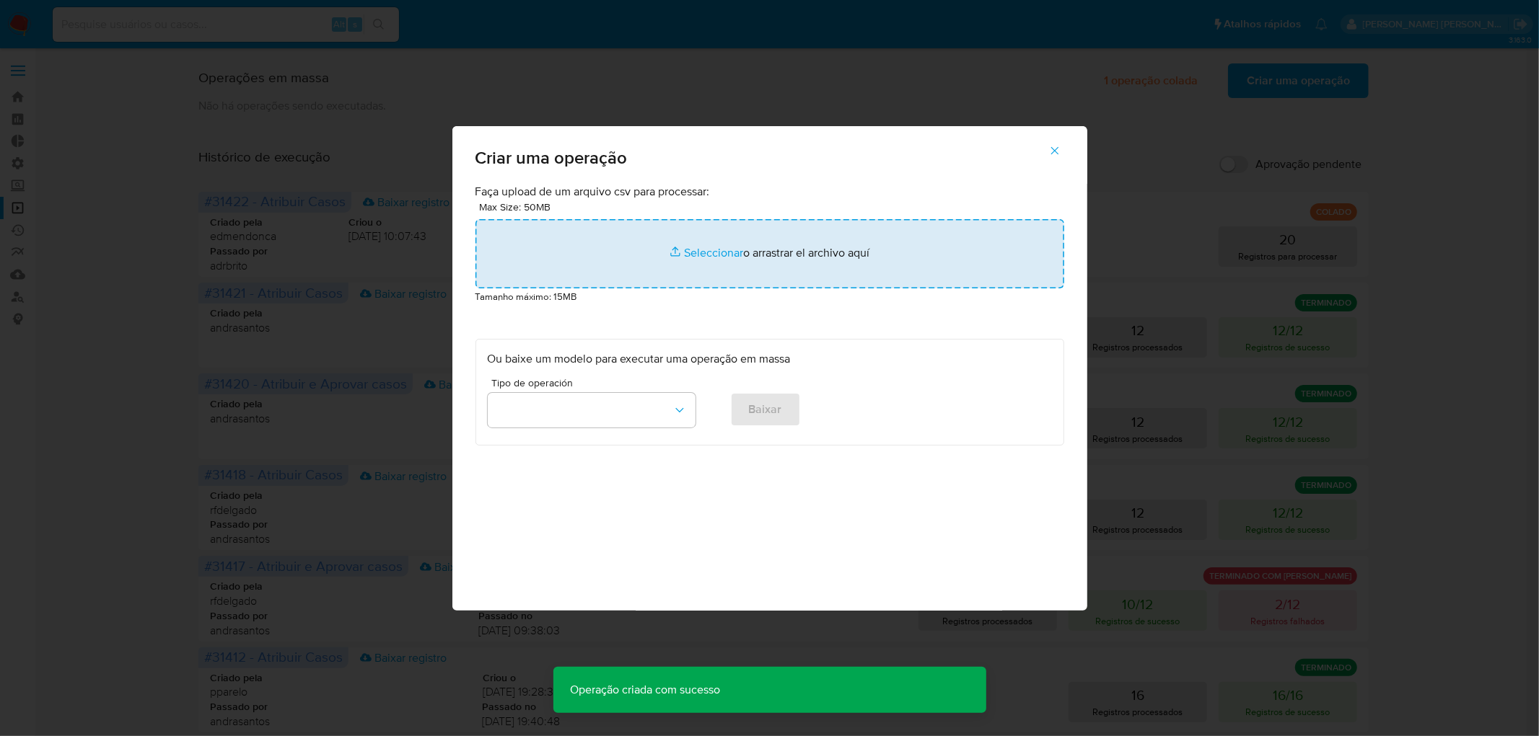
click at [694, 254] on input "file" at bounding box center [769, 253] width 589 height 69
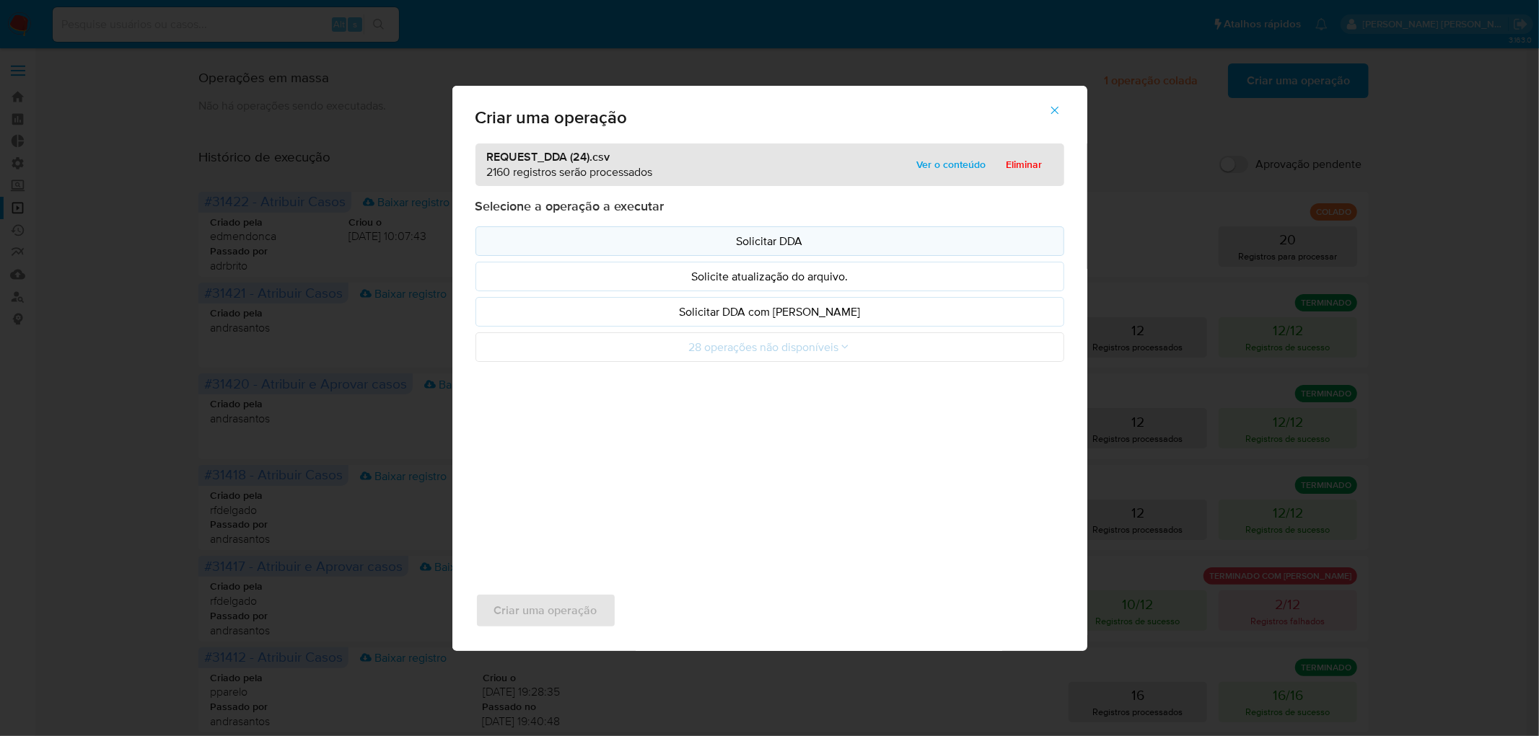
click at [729, 245] on p "Solicitar DDA" at bounding box center [770, 241] width 564 height 17
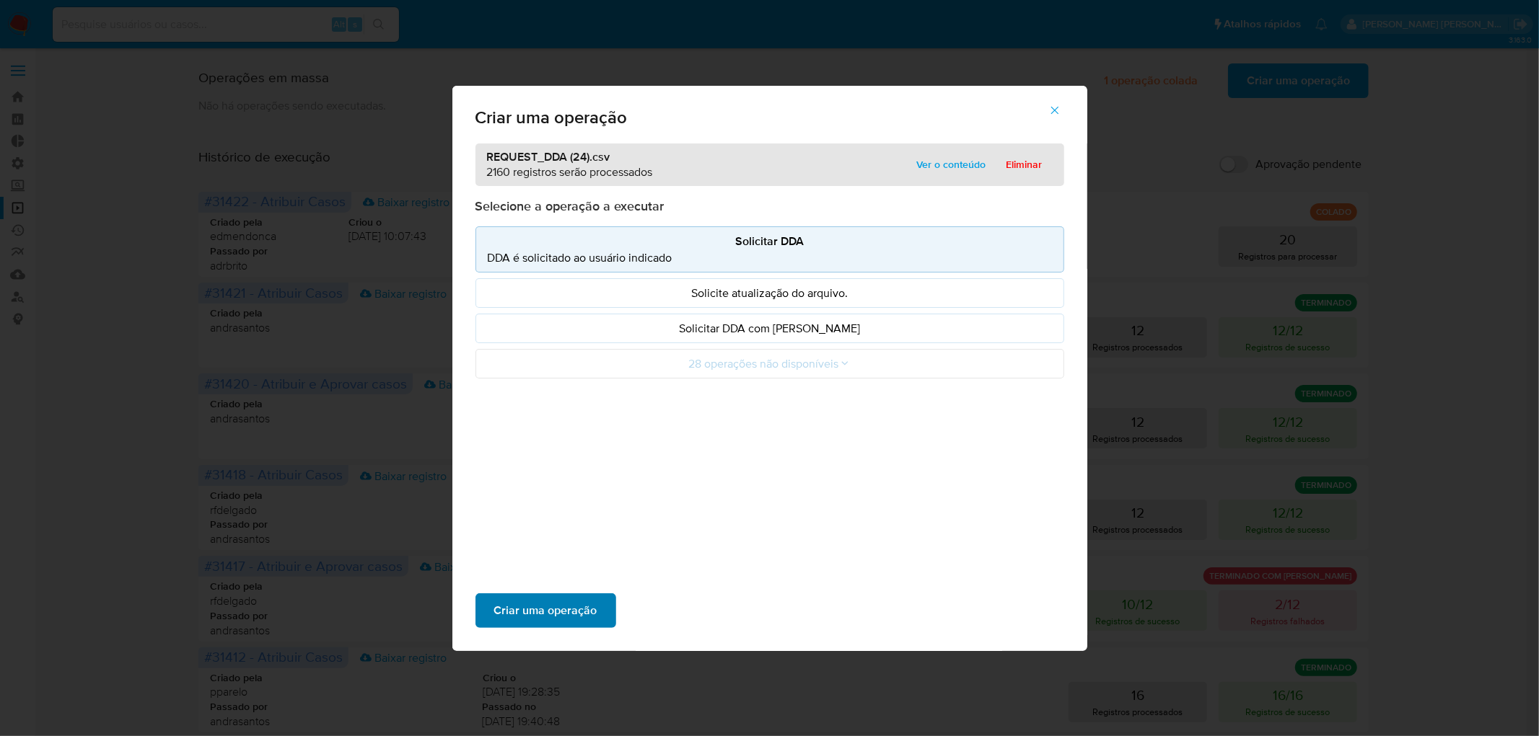
click at [595, 607] on button "Criar uma operação" at bounding box center [545, 611] width 141 height 35
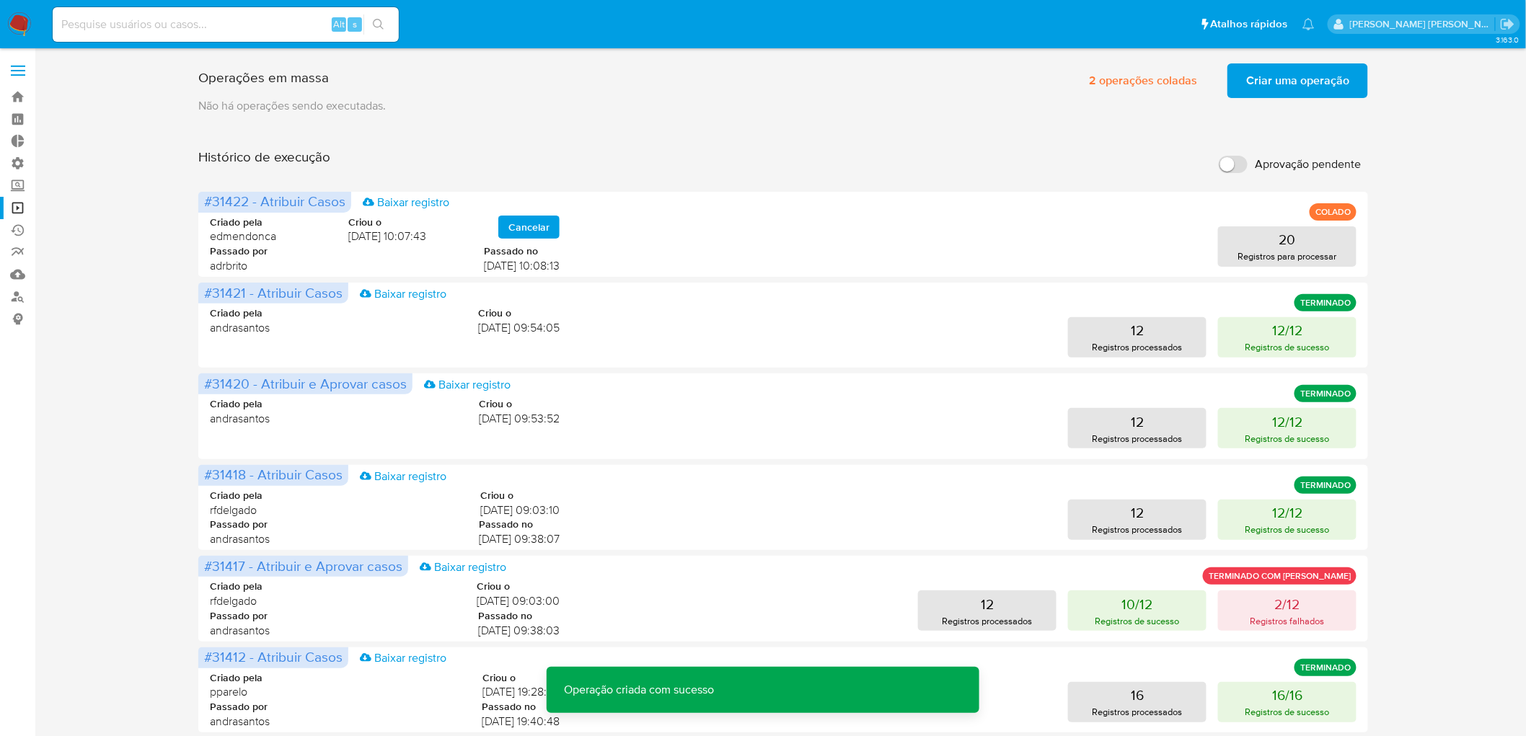
click at [1259, 87] on span "Criar uma operação" at bounding box center [1297, 81] width 103 height 32
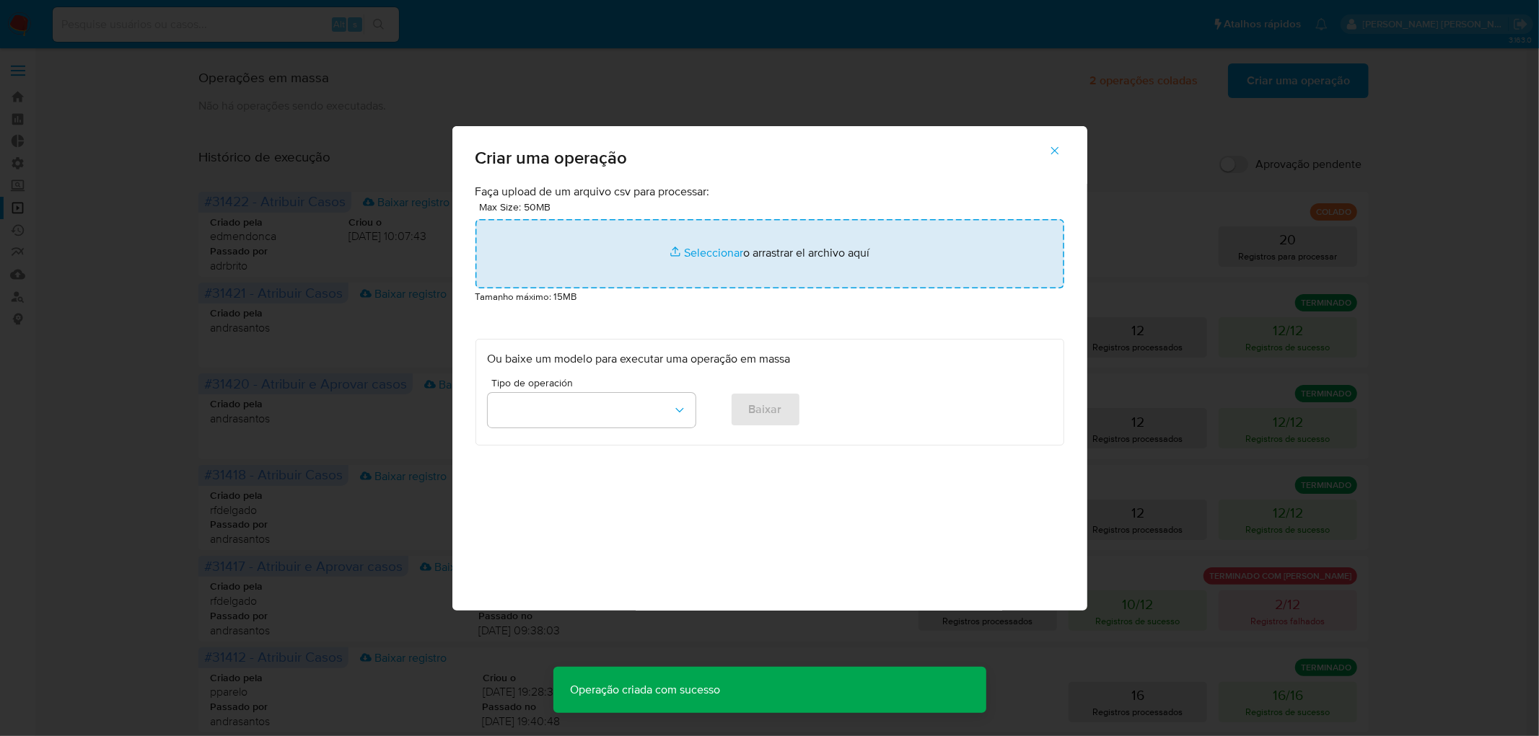
click at [730, 247] on input "file" at bounding box center [769, 253] width 589 height 69
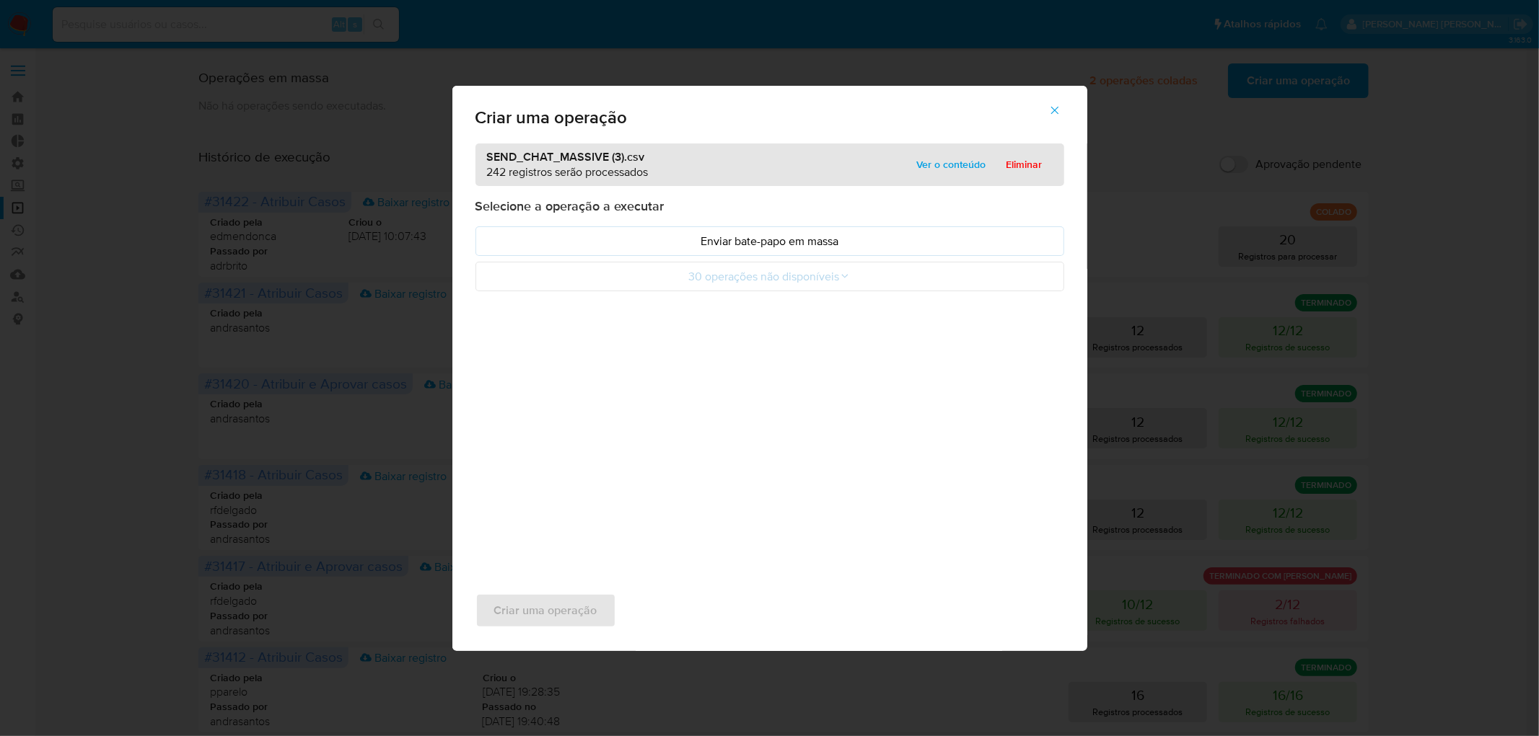
click at [667, 249] on p "Enviar bate-papo em massa" at bounding box center [770, 241] width 564 height 17
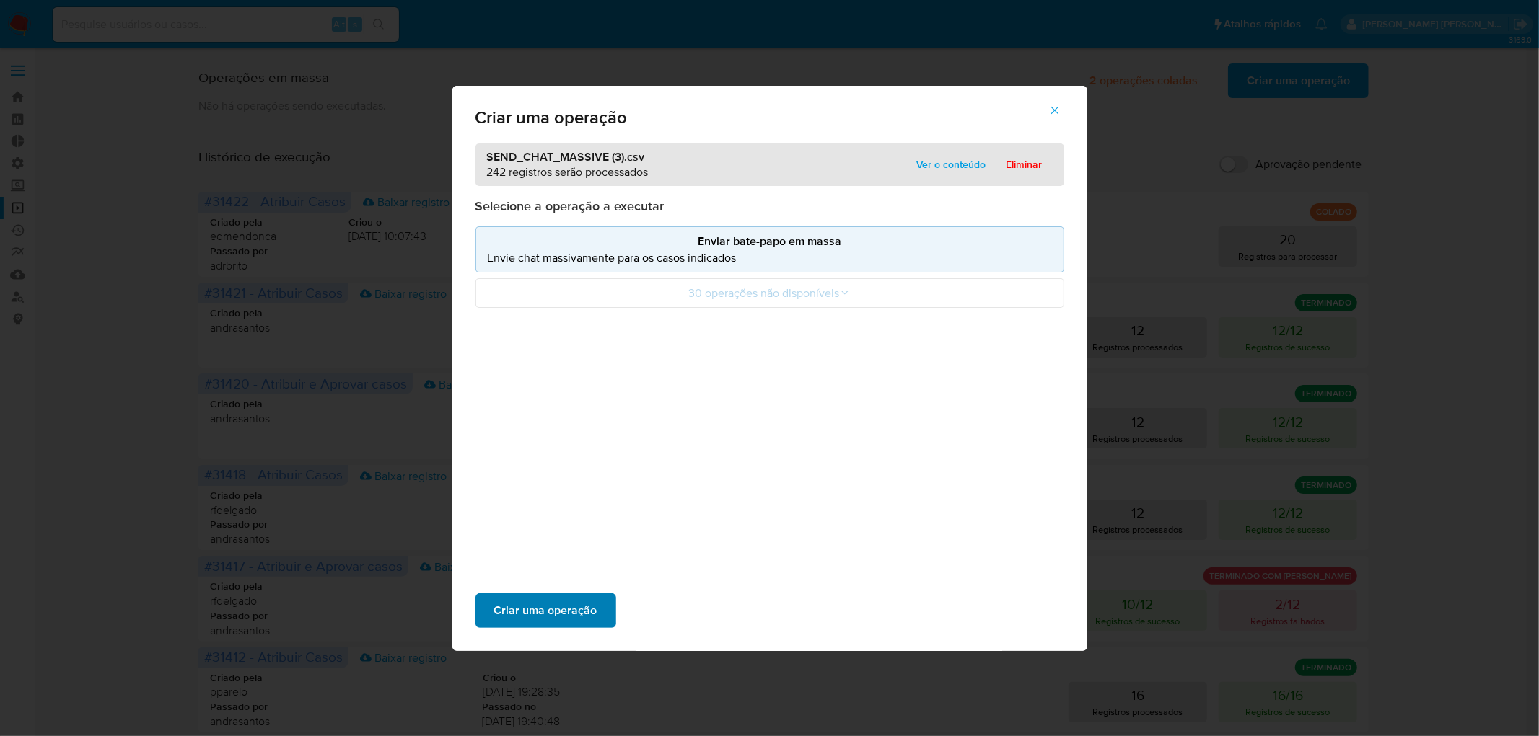
click at [596, 613] on button "Criar uma operação" at bounding box center [545, 611] width 141 height 35
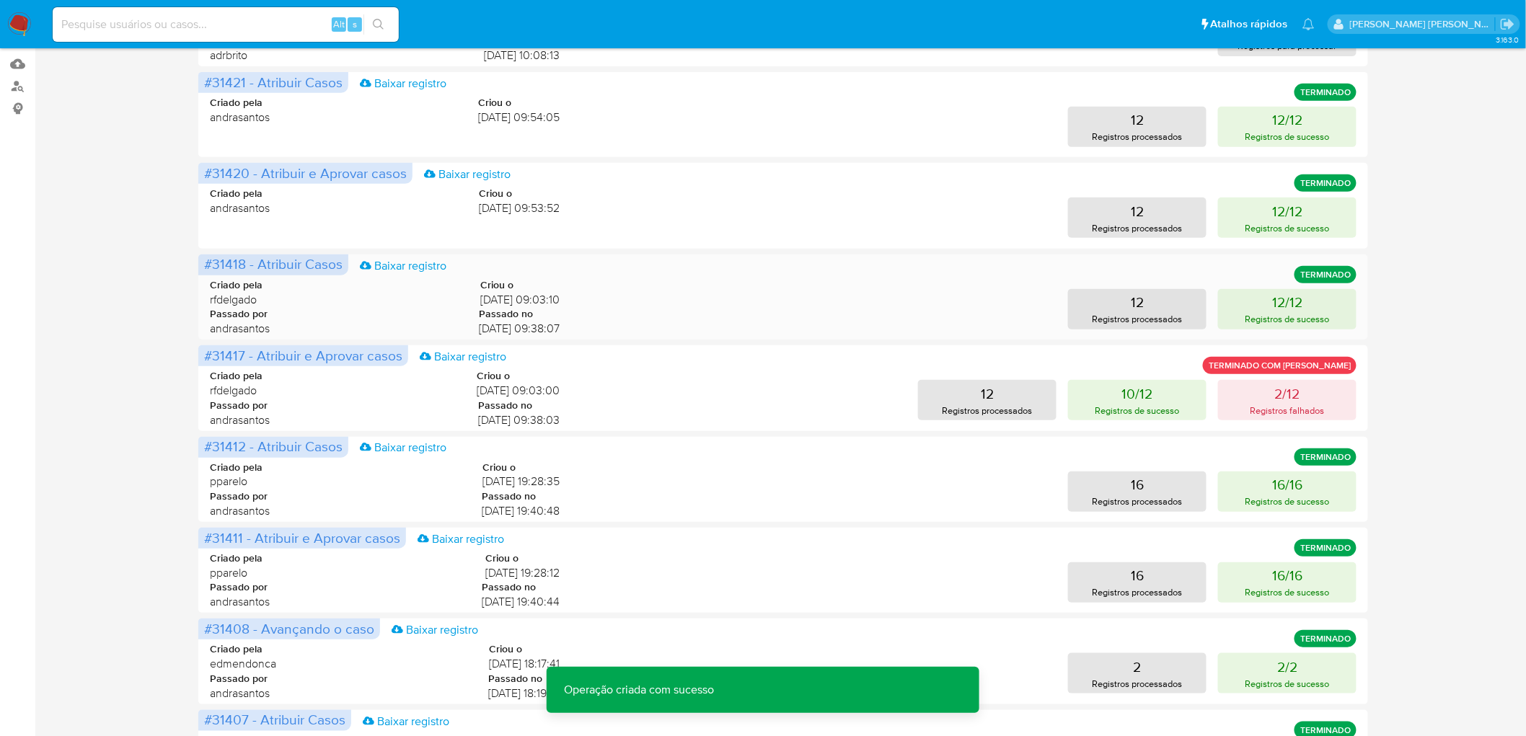
scroll to position [0, 0]
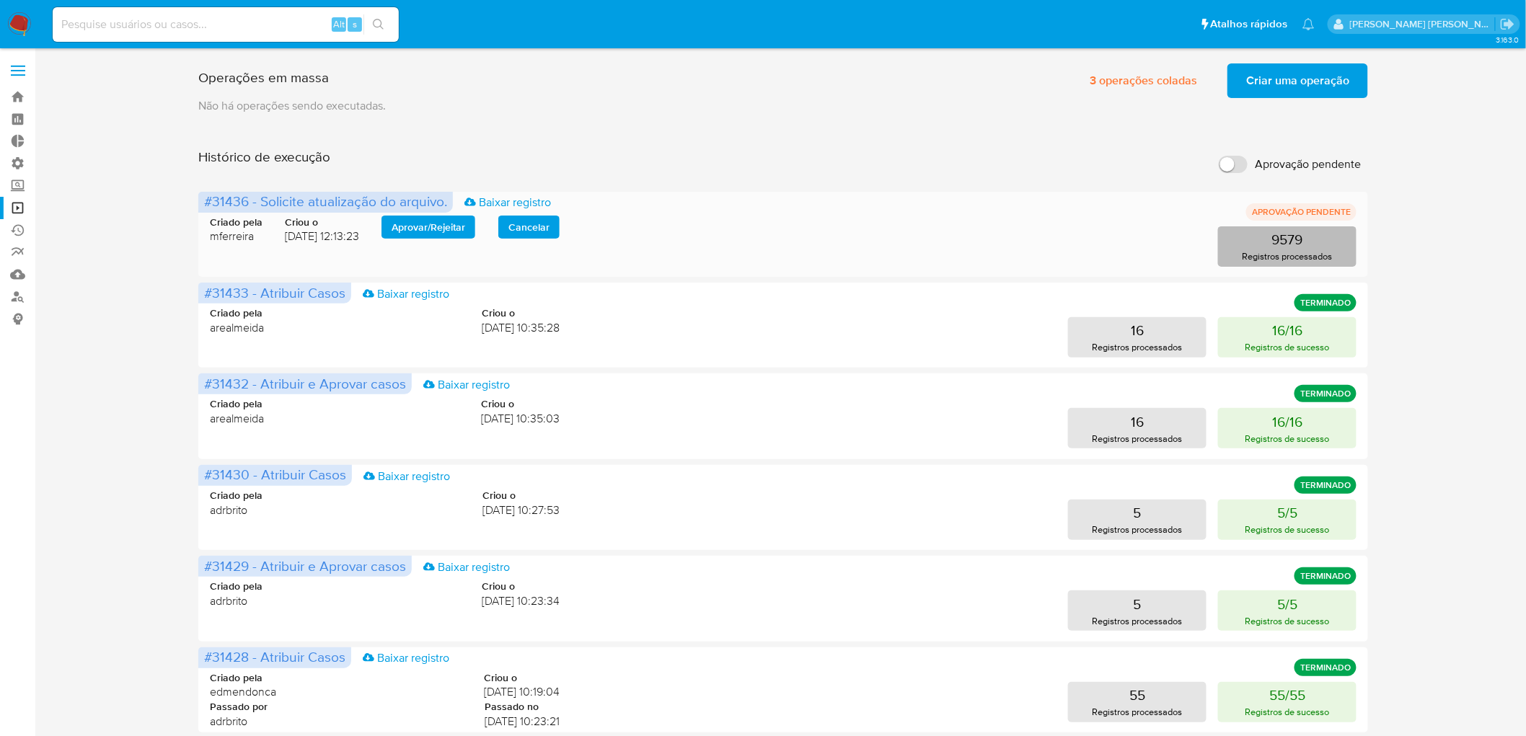
click at [1268, 254] on p "Registros processados" at bounding box center [1288, 257] width 90 height 14
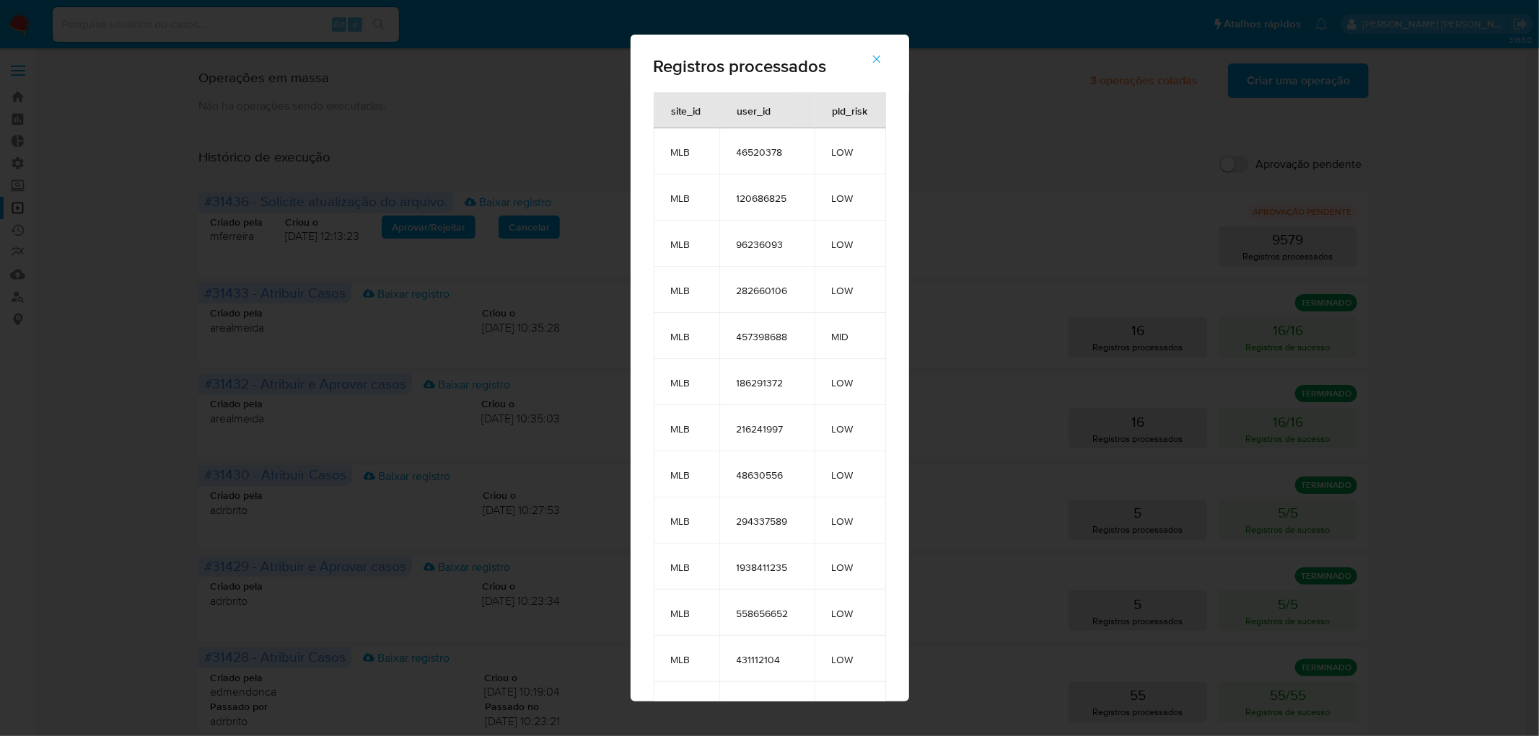
click at [883, 54] on icon "button" at bounding box center [876, 59] width 13 height 13
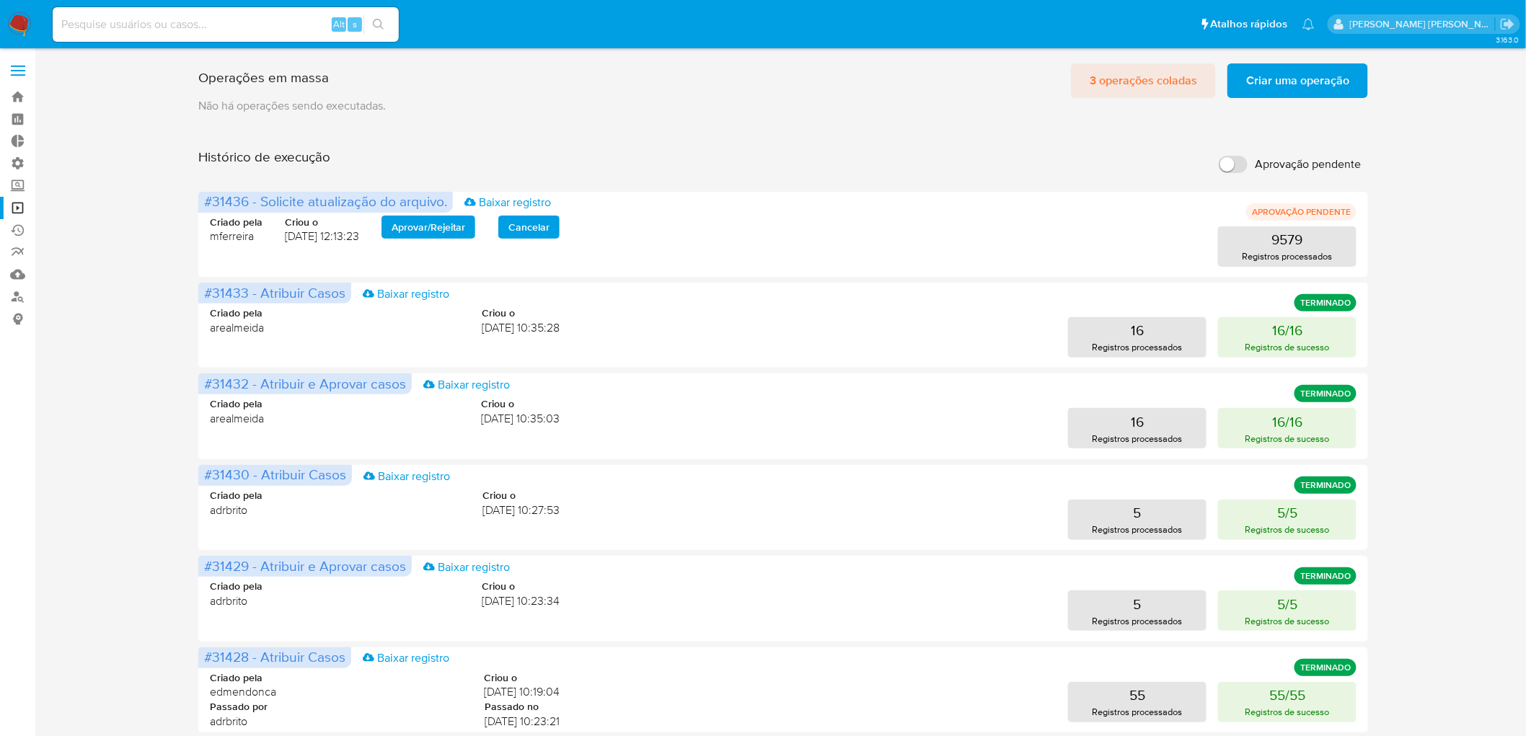
click at [1157, 82] on span "3 operações coladas" at bounding box center [1143, 81] width 107 height 32
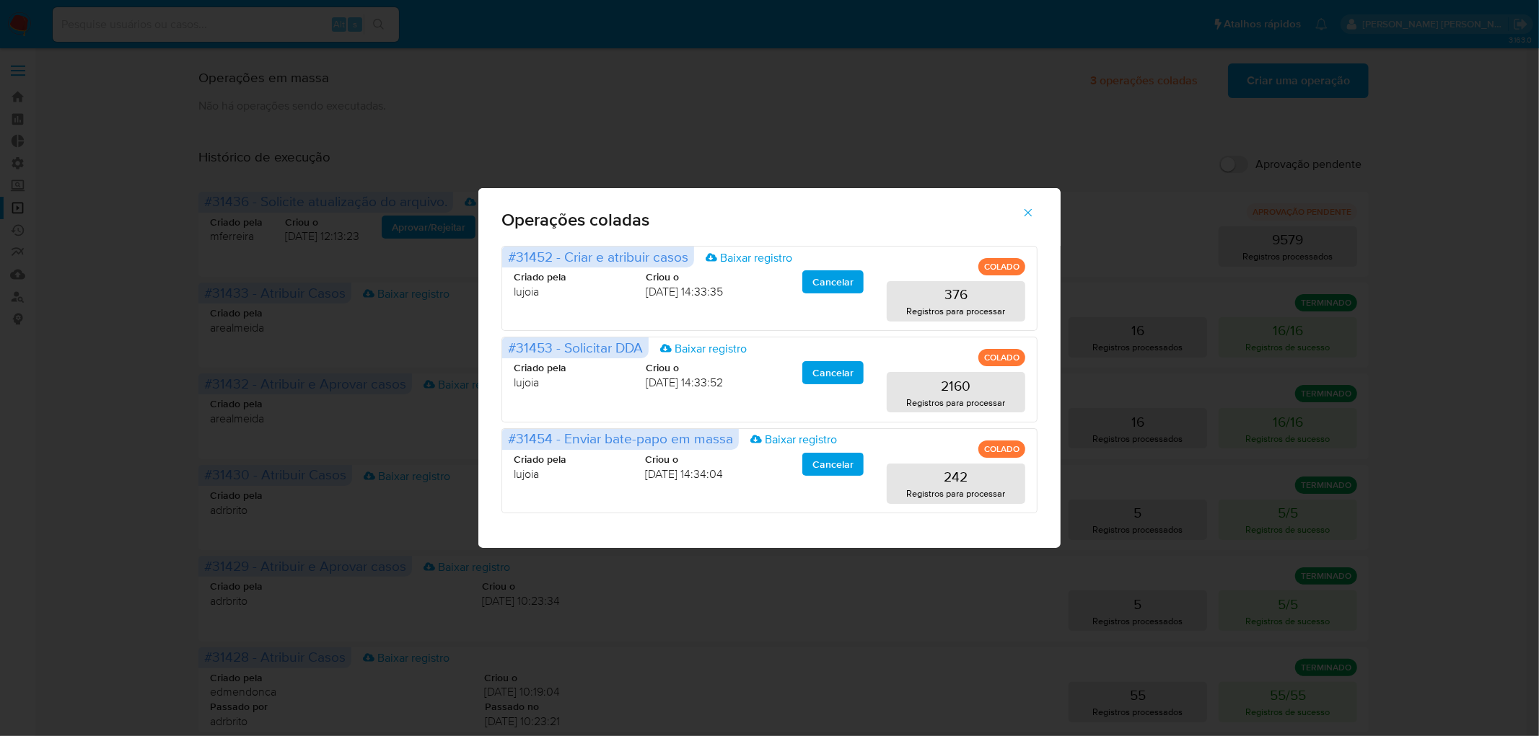
click at [1028, 212] on icon "button" at bounding box center [1028, 213] width 8 height 8
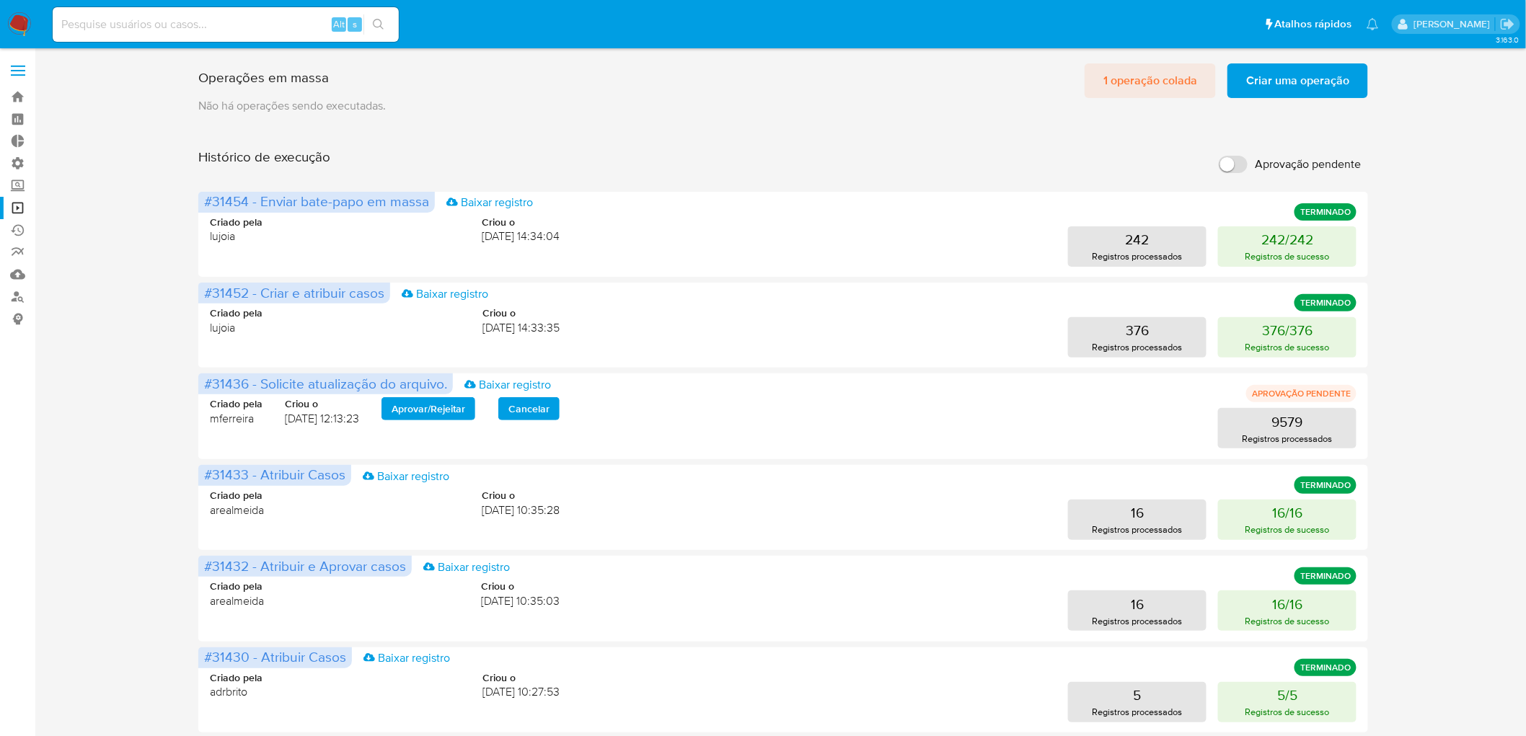
click at [1156, 88] on span "1 operação colada" at bounding box center [1151, 81] width 94 height 32
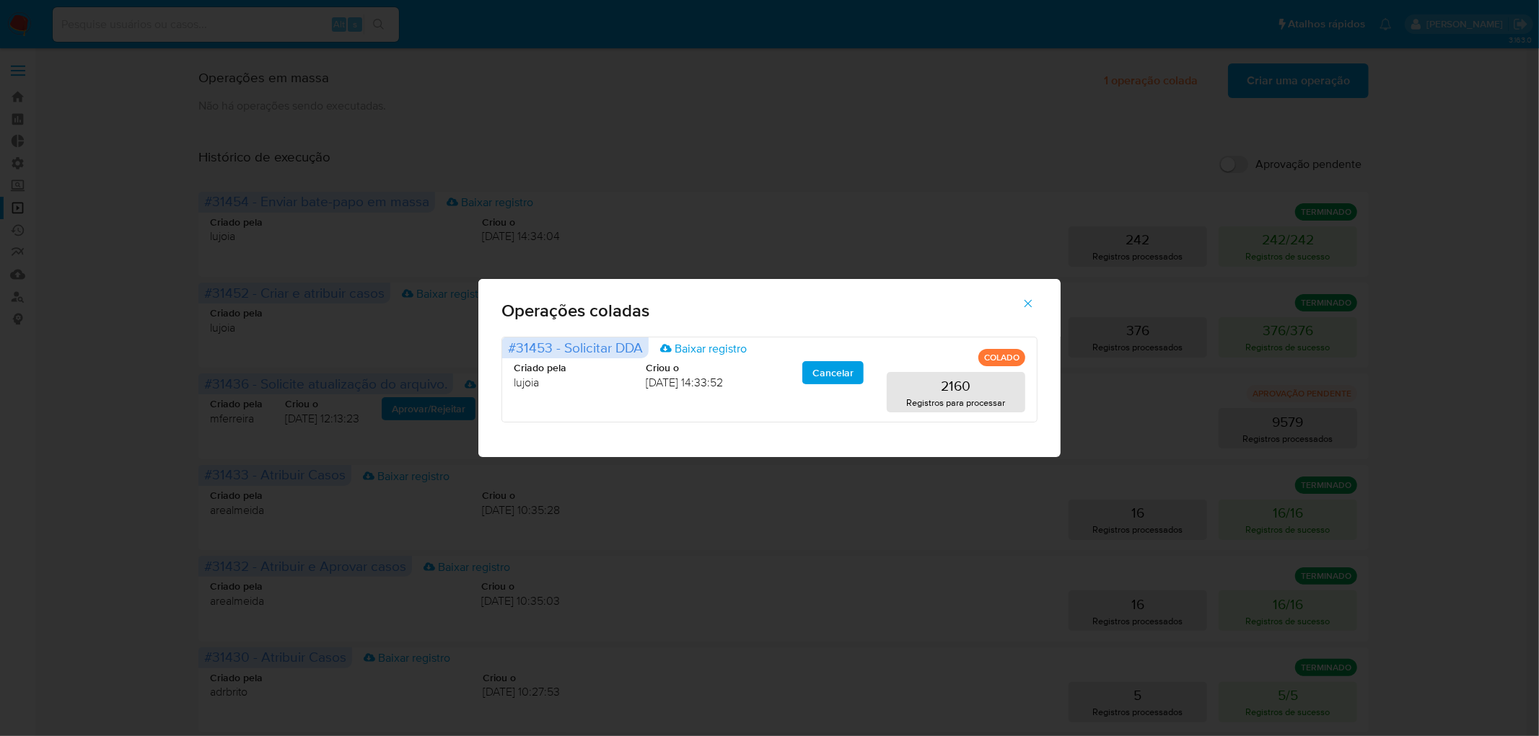
click at [1032, 304] on icon "button" at bounding box center [1027, 303] width 13 height 13
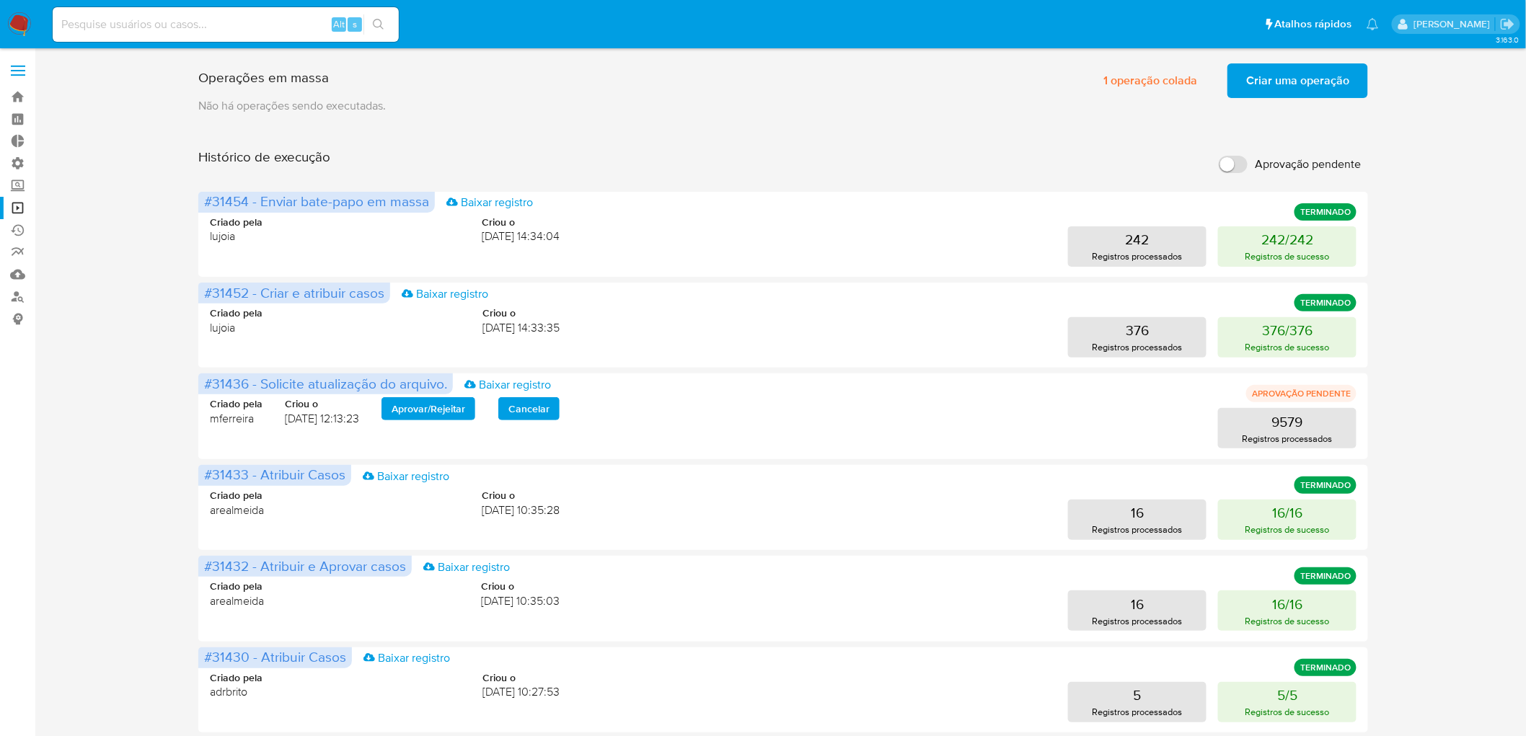
click at [1259, 163] on span "Aprovação pendente" at bounding box center [1308, 164] width 106 height 14
click at [1248, 163] on input "Aprovação pendente" at bounding box center [1233, 164] width 29 height 17
checkbox input "true"
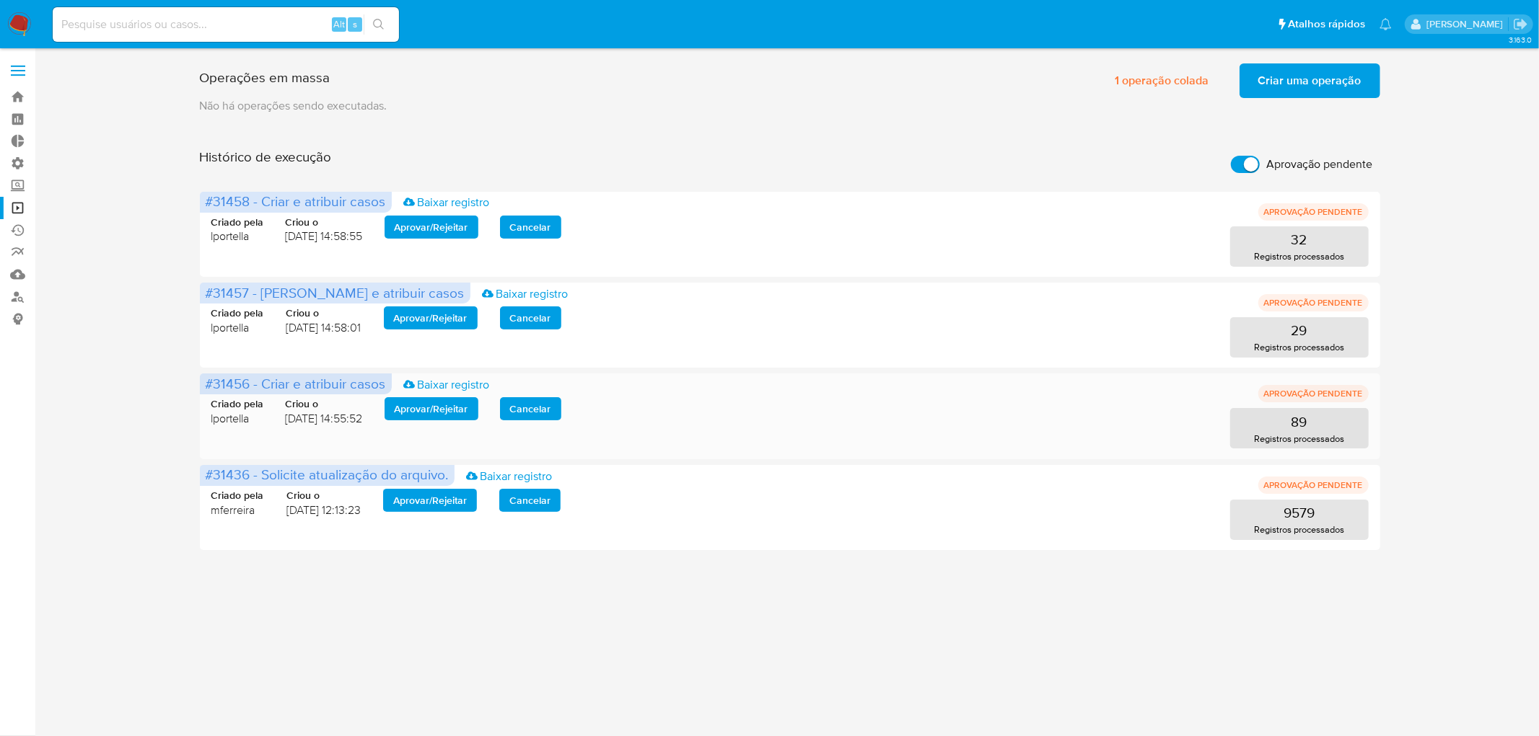
click at [438, 410] on span "Aprovar / Rejeitar" at bounding box center [432, 409] width 74 height 20
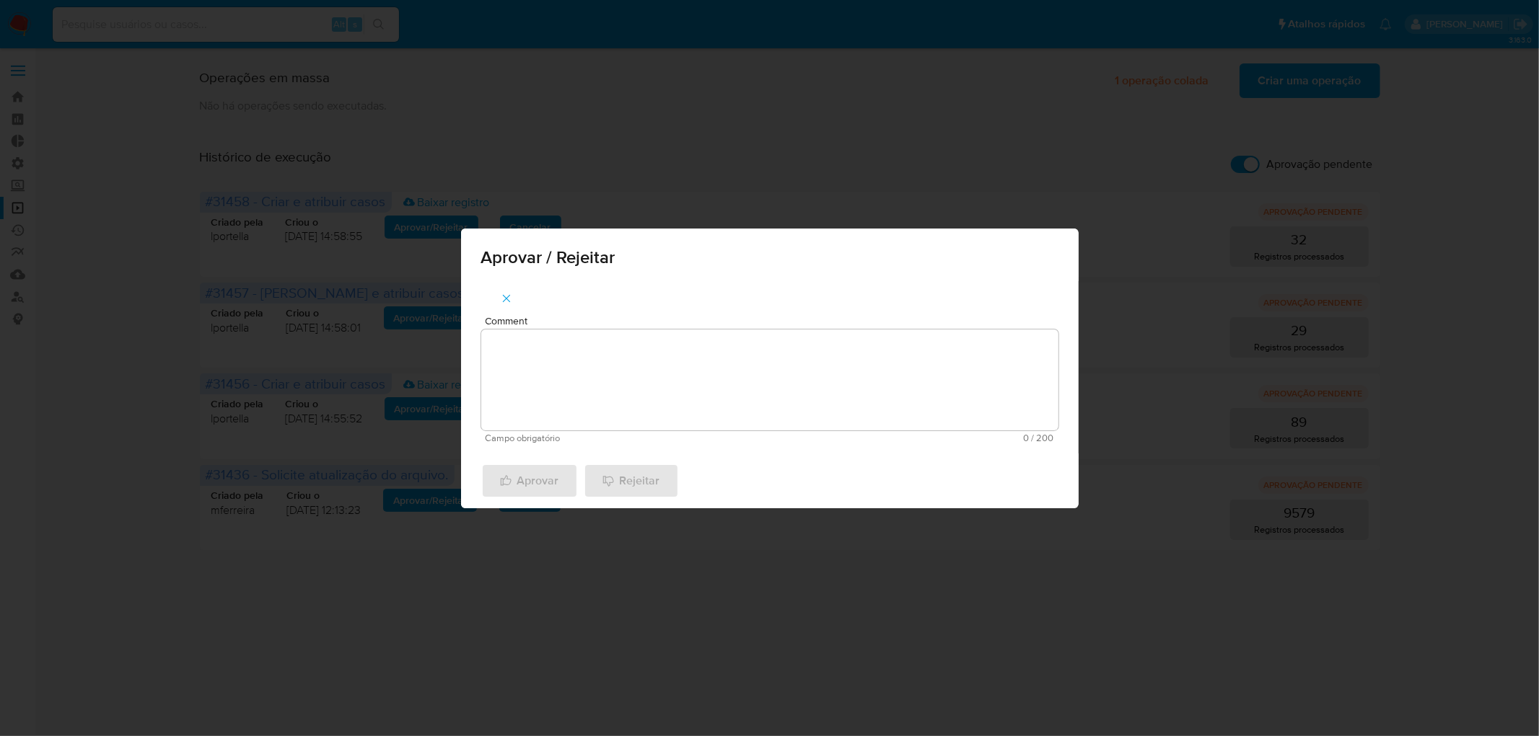
click at [522, 391] on textarea "Comment" at bounding box center [769, 380] width 577 height 101
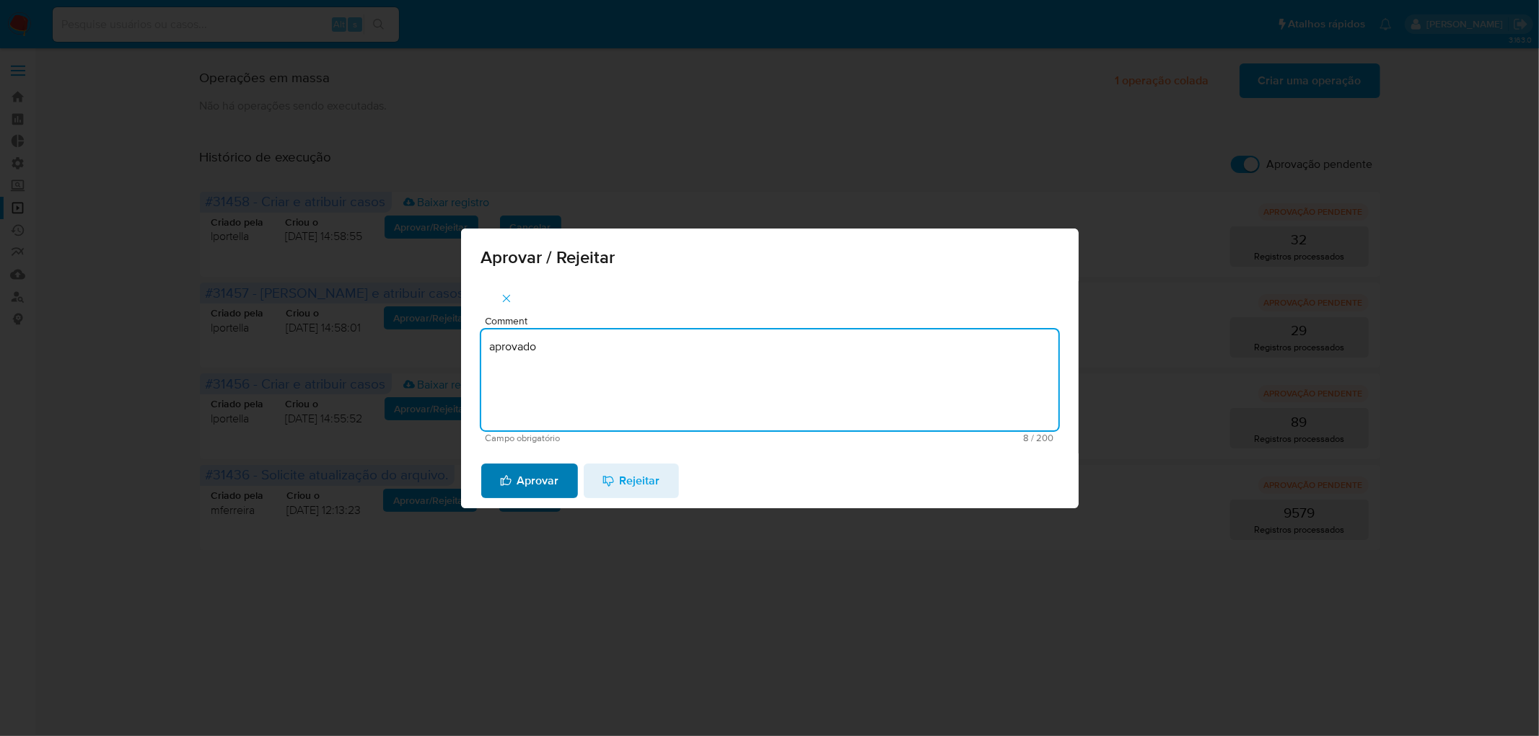
type textarea "aprovado"
click at [535, 484] on span "Aprovar" at bounding box center [529, 481] width 59 height 32
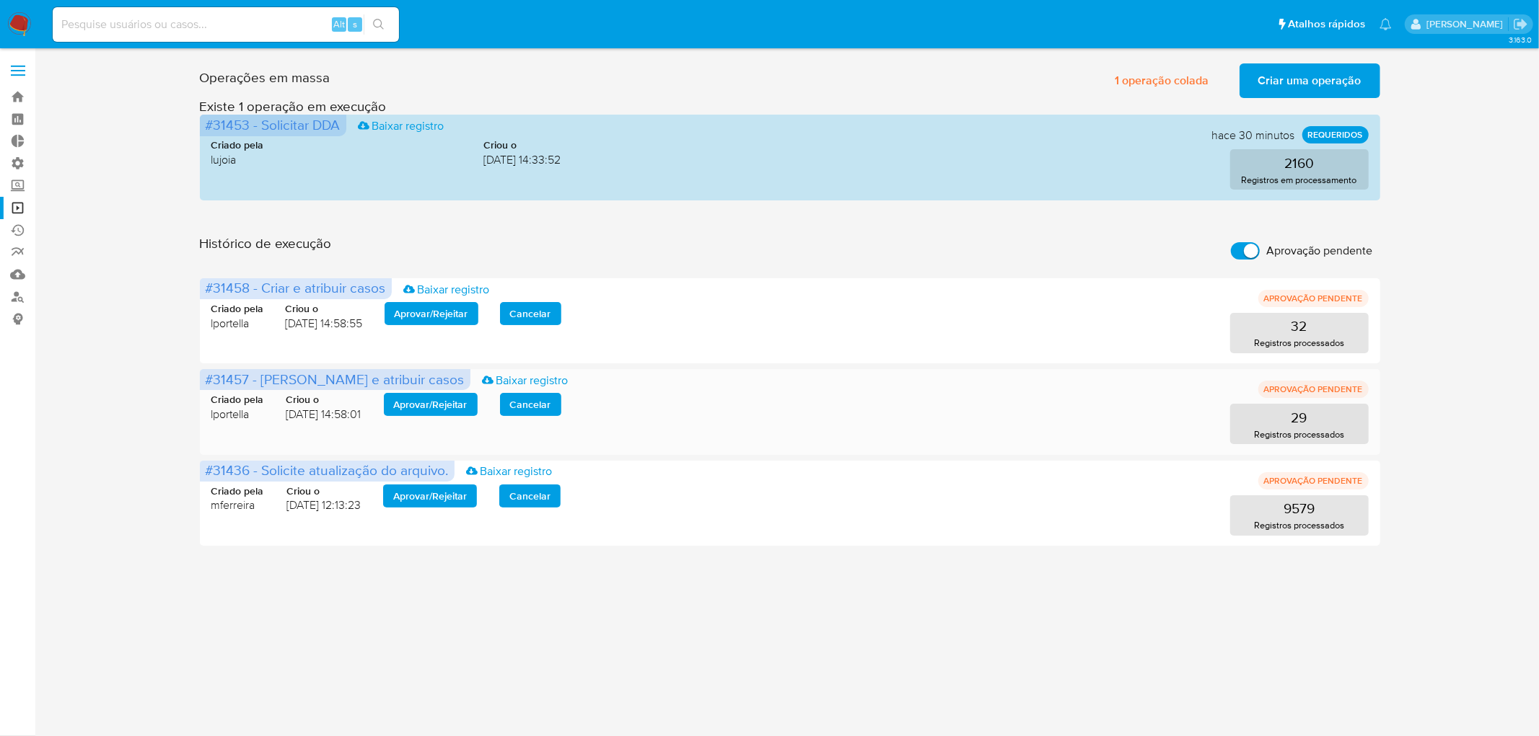
click at [447, 409] on span "Aprovar / Rejeitar" at bounding box center [431, 405] width 74 height 20
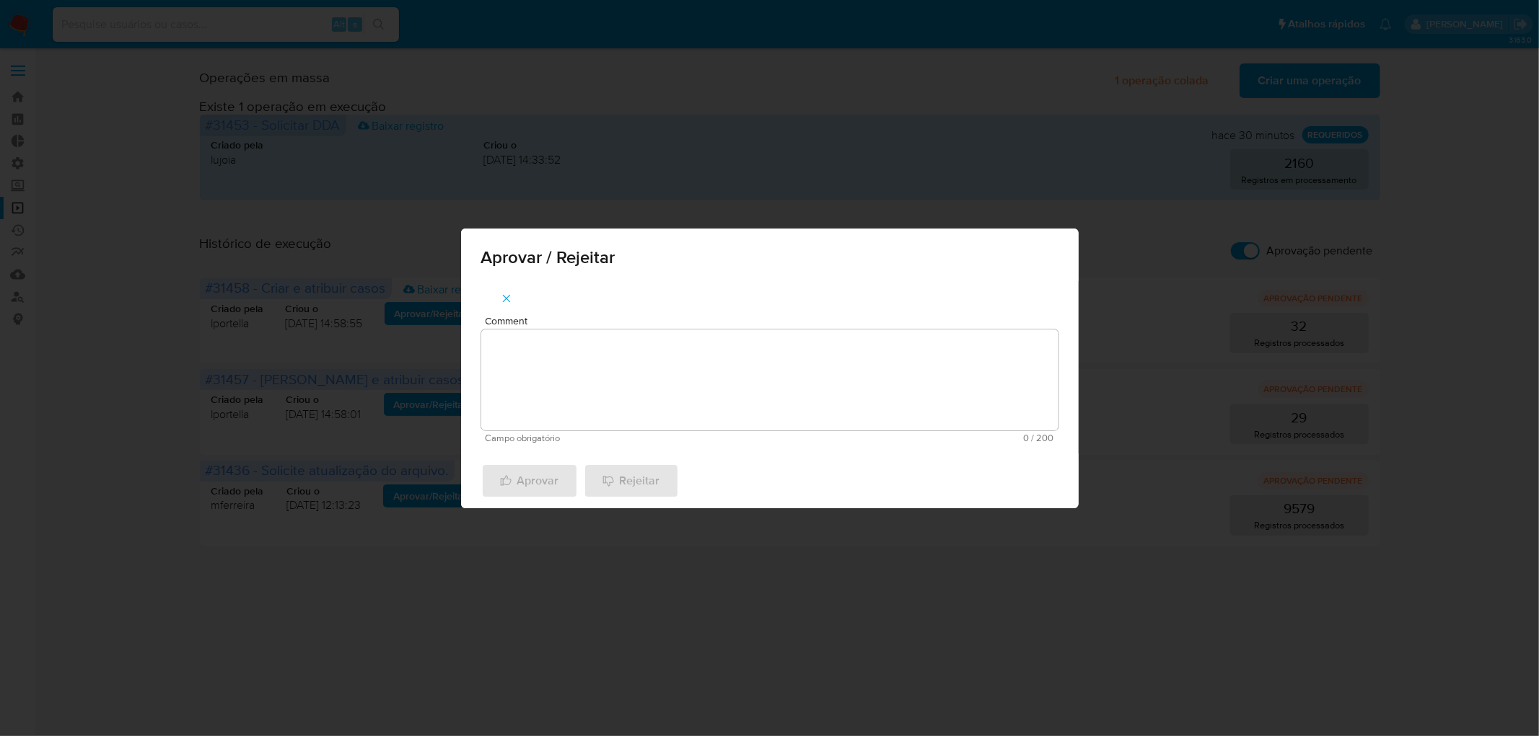
click at [524, 374] on textarea "Comment" at bounding box center [769, 380] width 577 height 101
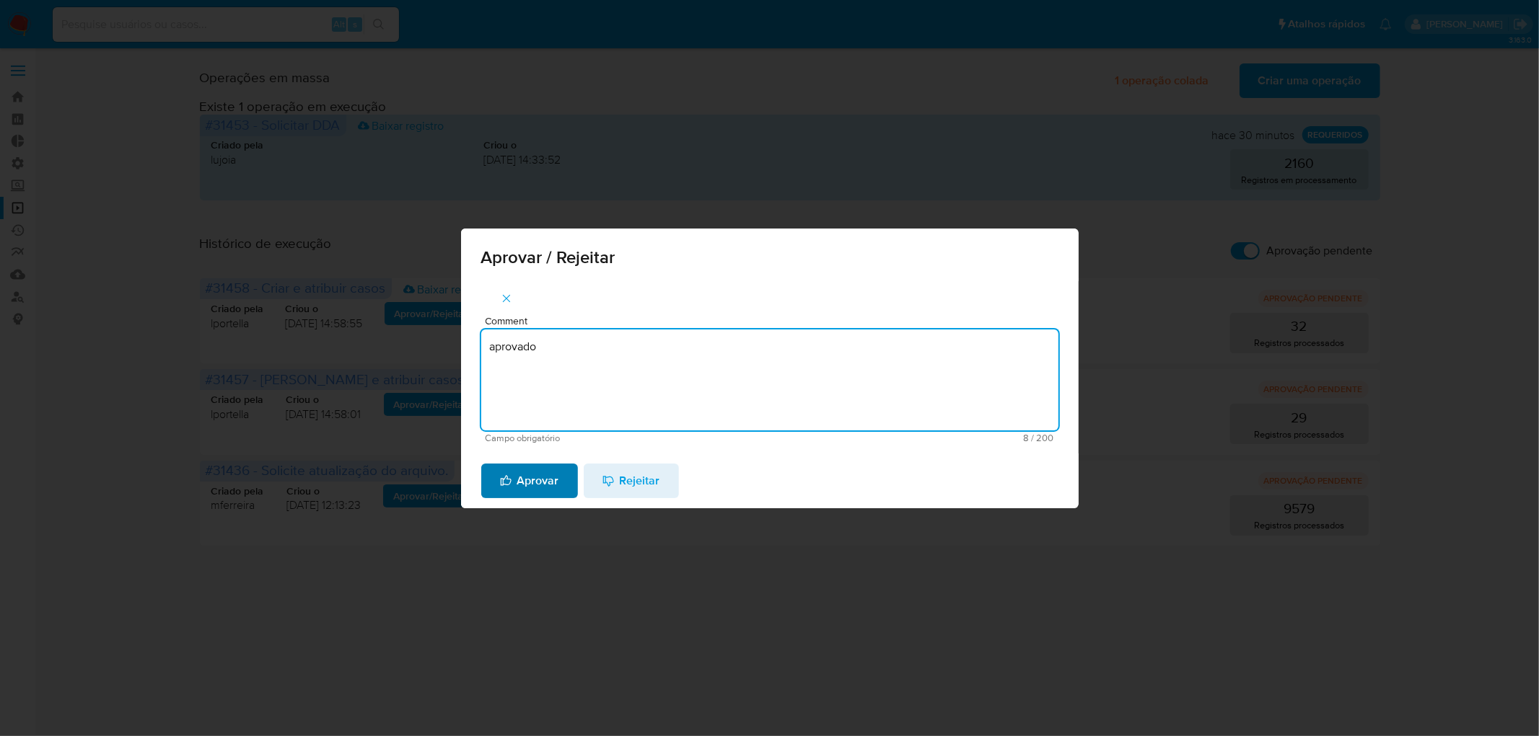
type textarea "aprovado"
click at [524, 495] on span "Aprovar" at bounding box center [529, 481] width 59 height 32
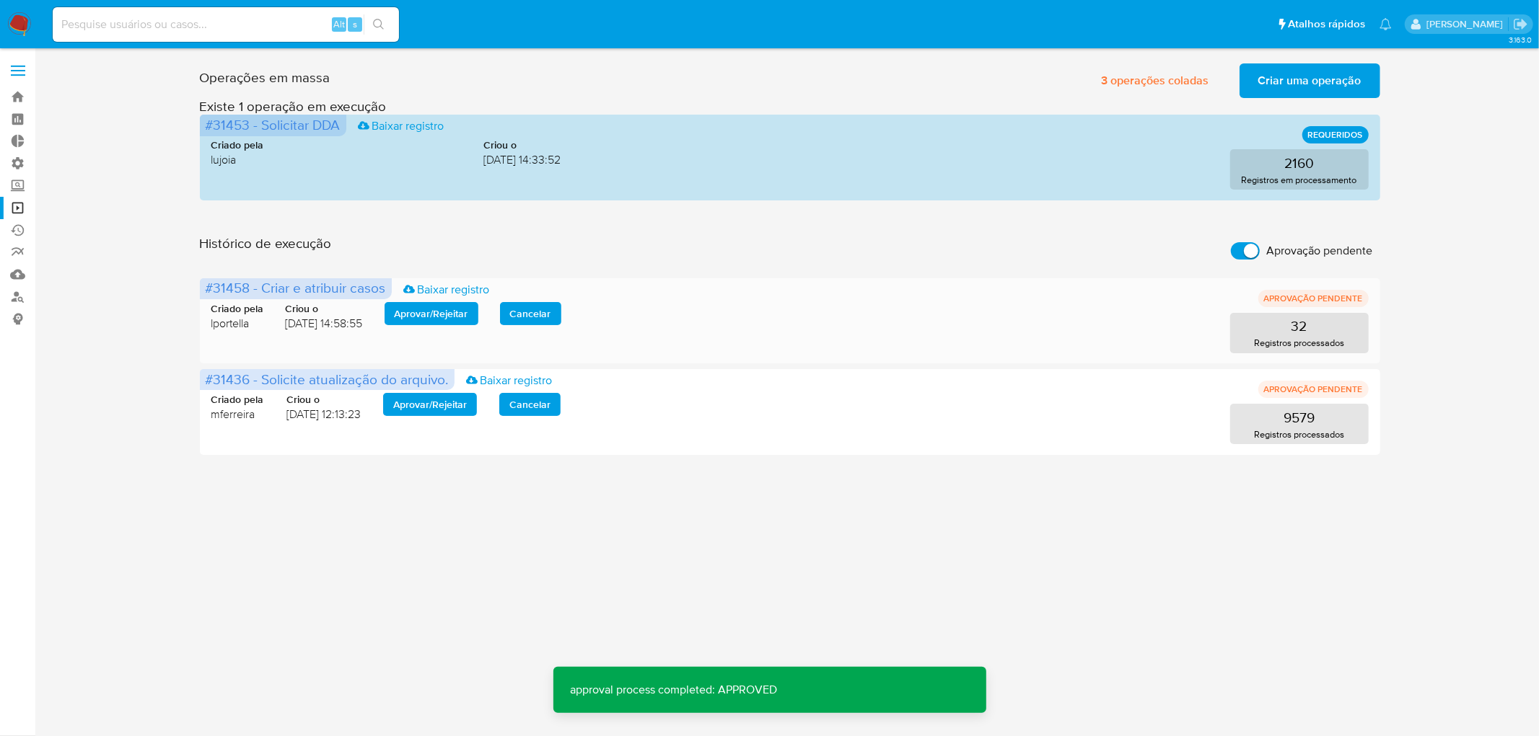
click at [452, 310] on span "Aprovar / Rejeitar" at bounding box center [432, 314] width 74 height 20
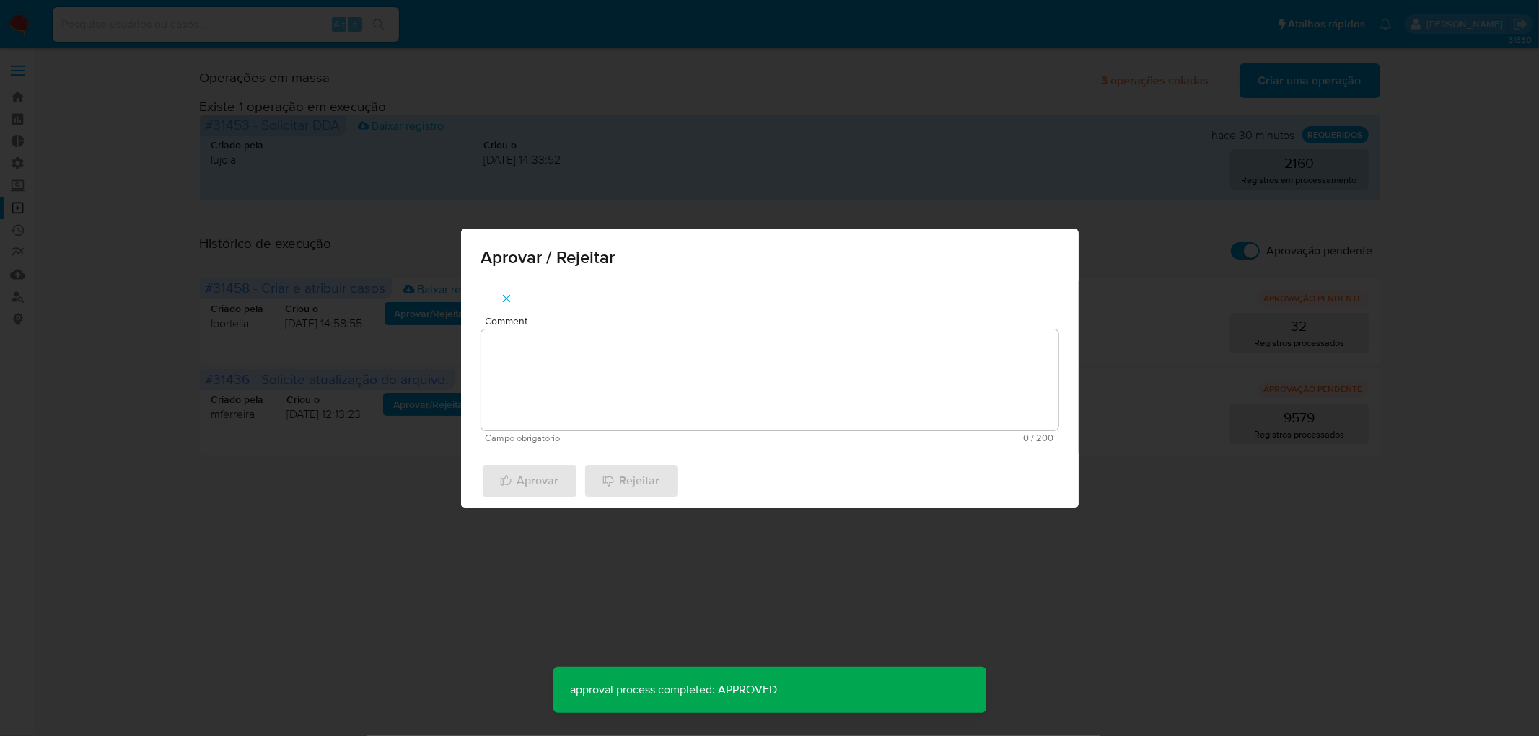
click at [518, 347] on textarea "Comment" at bounding box center [769, 380] width 577 height 101
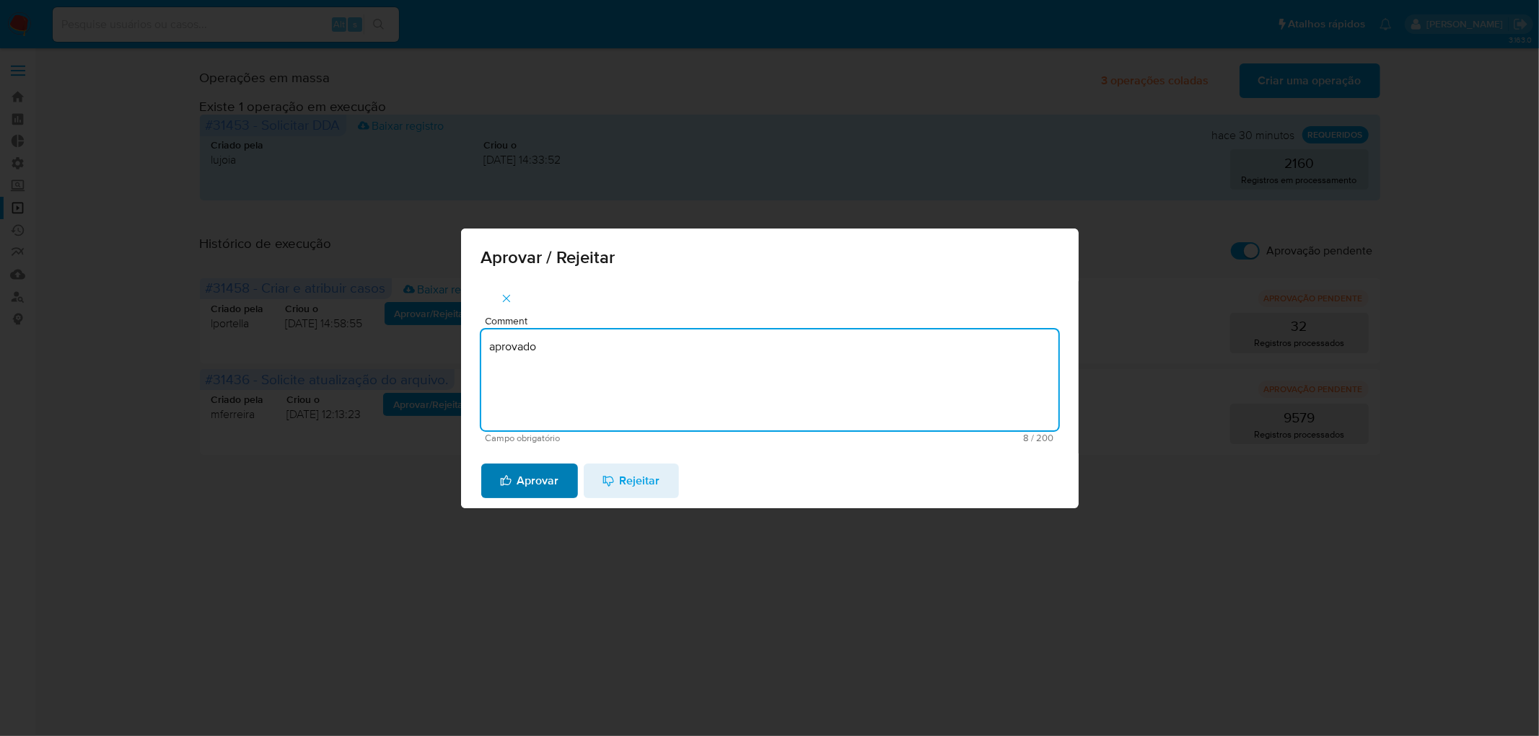
type textarea "aprovado"
click at [523, 480] on span "Aprovar" at bounding box center [529, 481] width 59 height 32
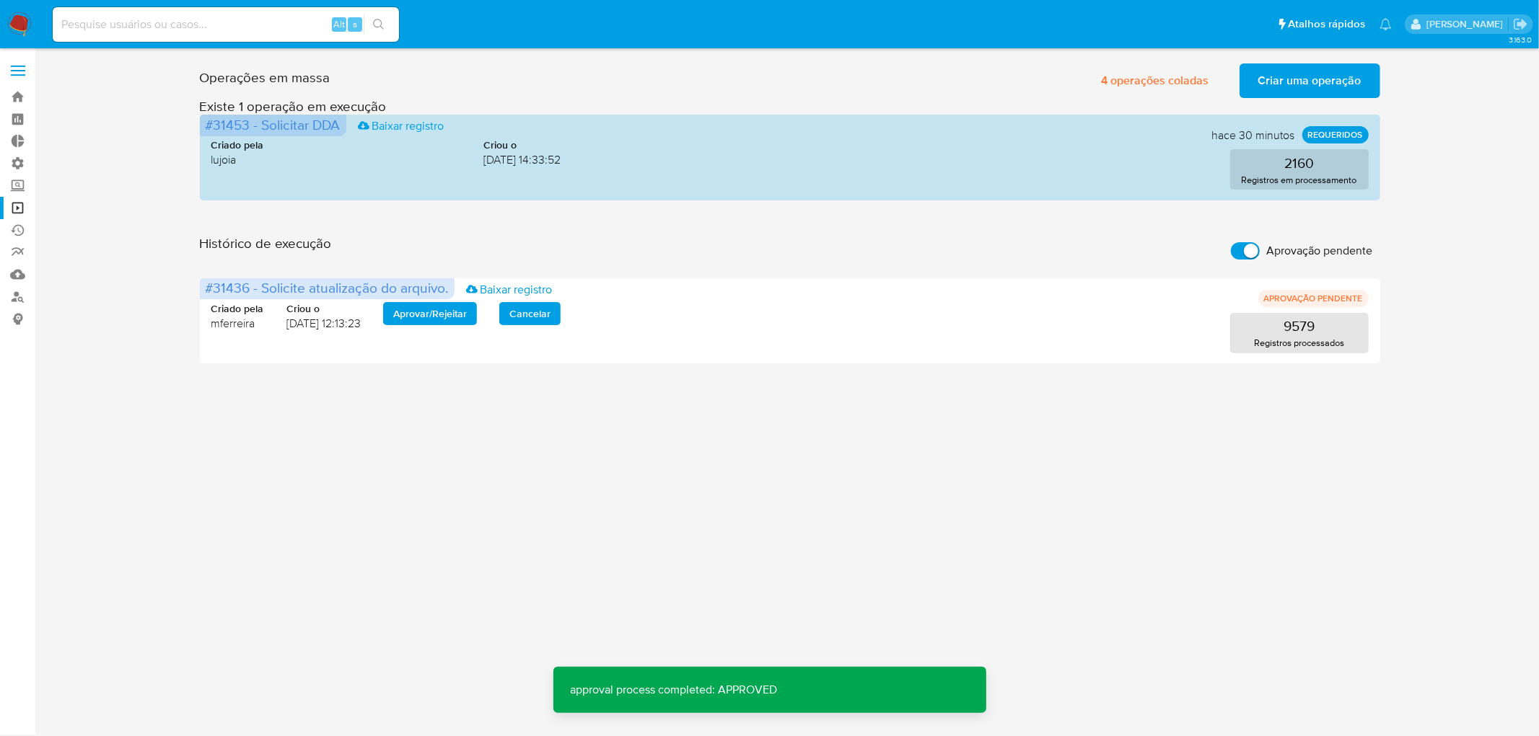
click at [1252, 250] on input "Aprovação pendente" at bounding box center [1245, 250] width 29 height 17
checkbox input "false"
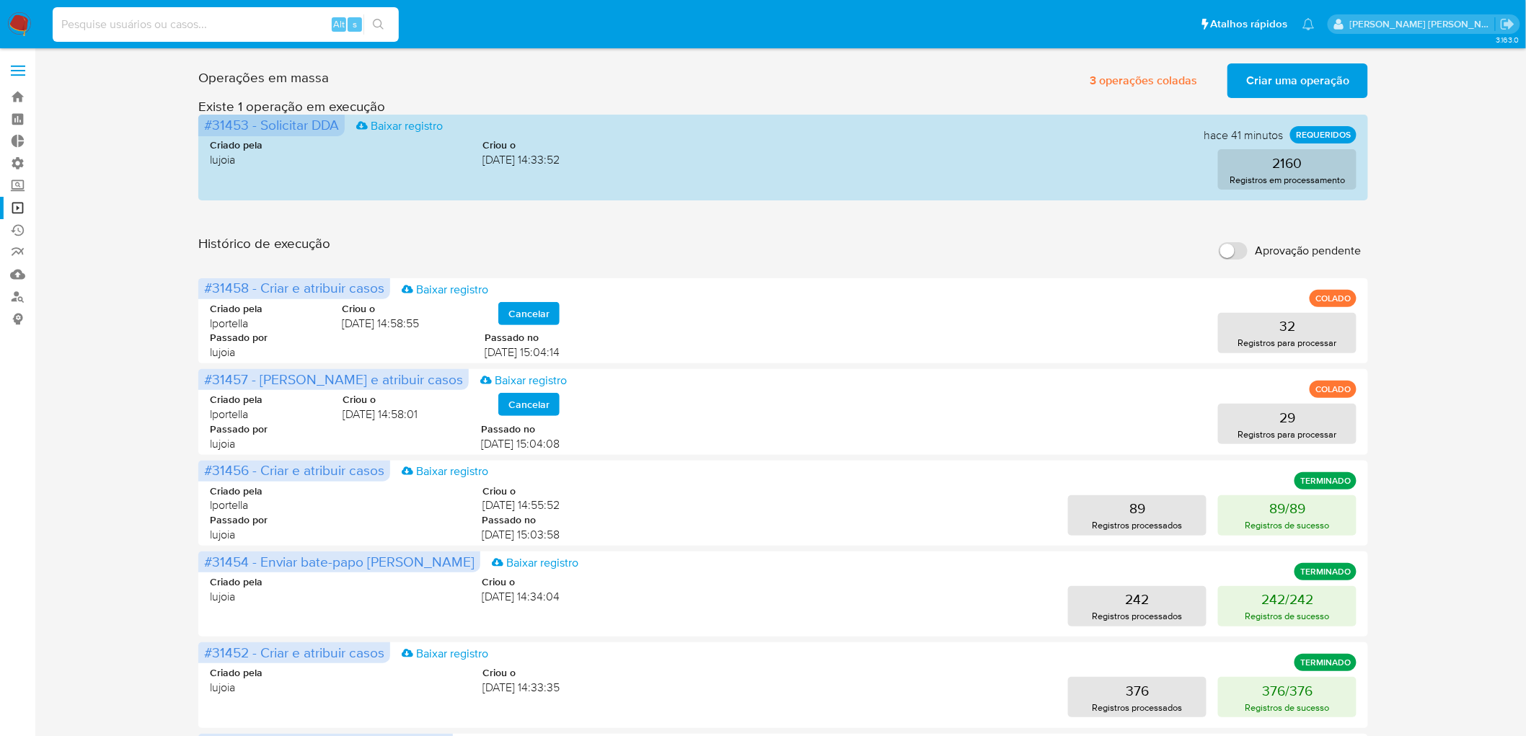
click at [261, 25] on input at bounding box center [226, 24] width 346 height 19
paste input "VhCkOx3FdLsK9WqVoO7A88E6"
type input "VhCkOx3FdLsK9WqVoO7A88E6"
click at [380, 12] on div "VhCkOx3FdLsK9WqVoO7A88E6 Alt s" at bounding box center [226, 24] width 346 height 35
click at [373, 25] on icon "search-icon" at bounding box center [379, 25] width 12 height 12
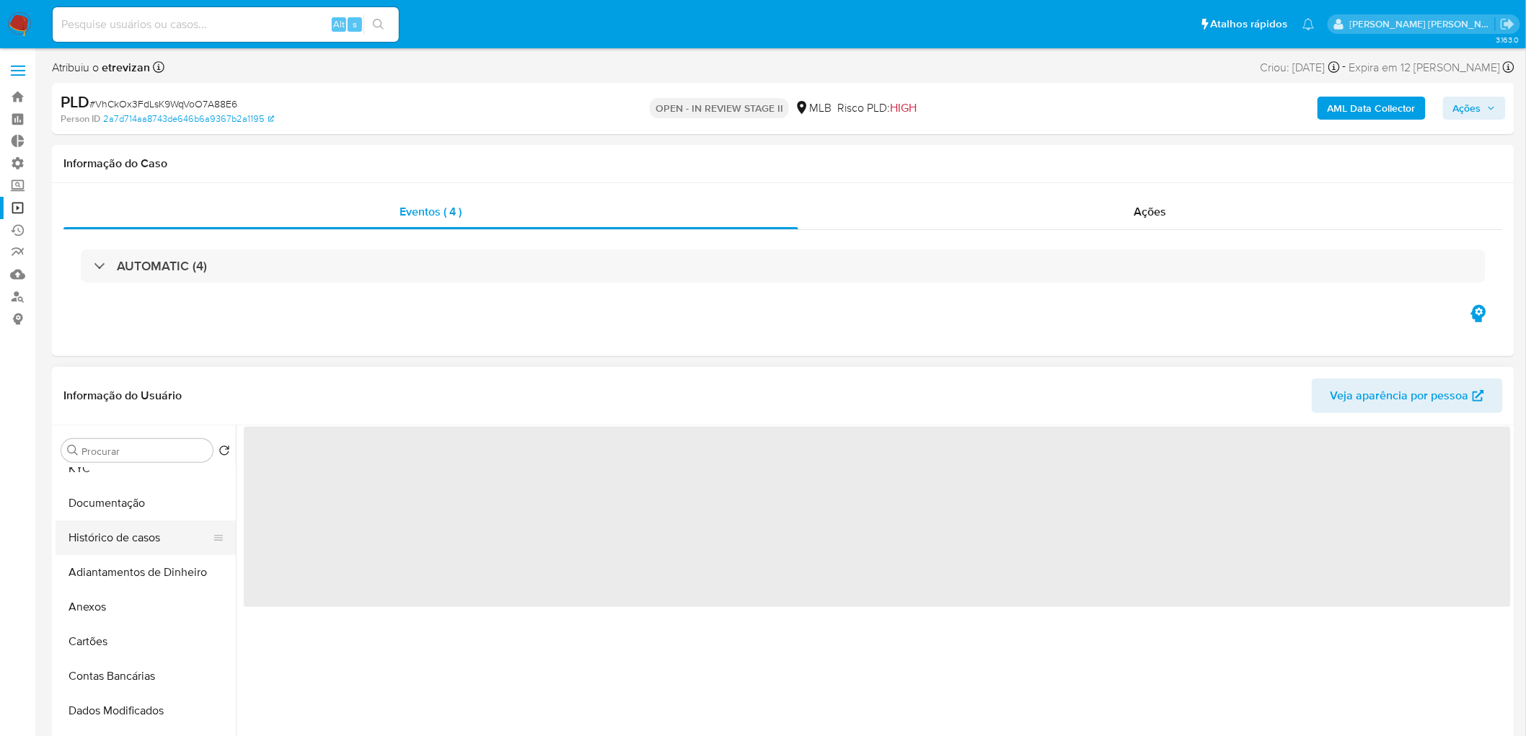
scroll to position [80, 0]
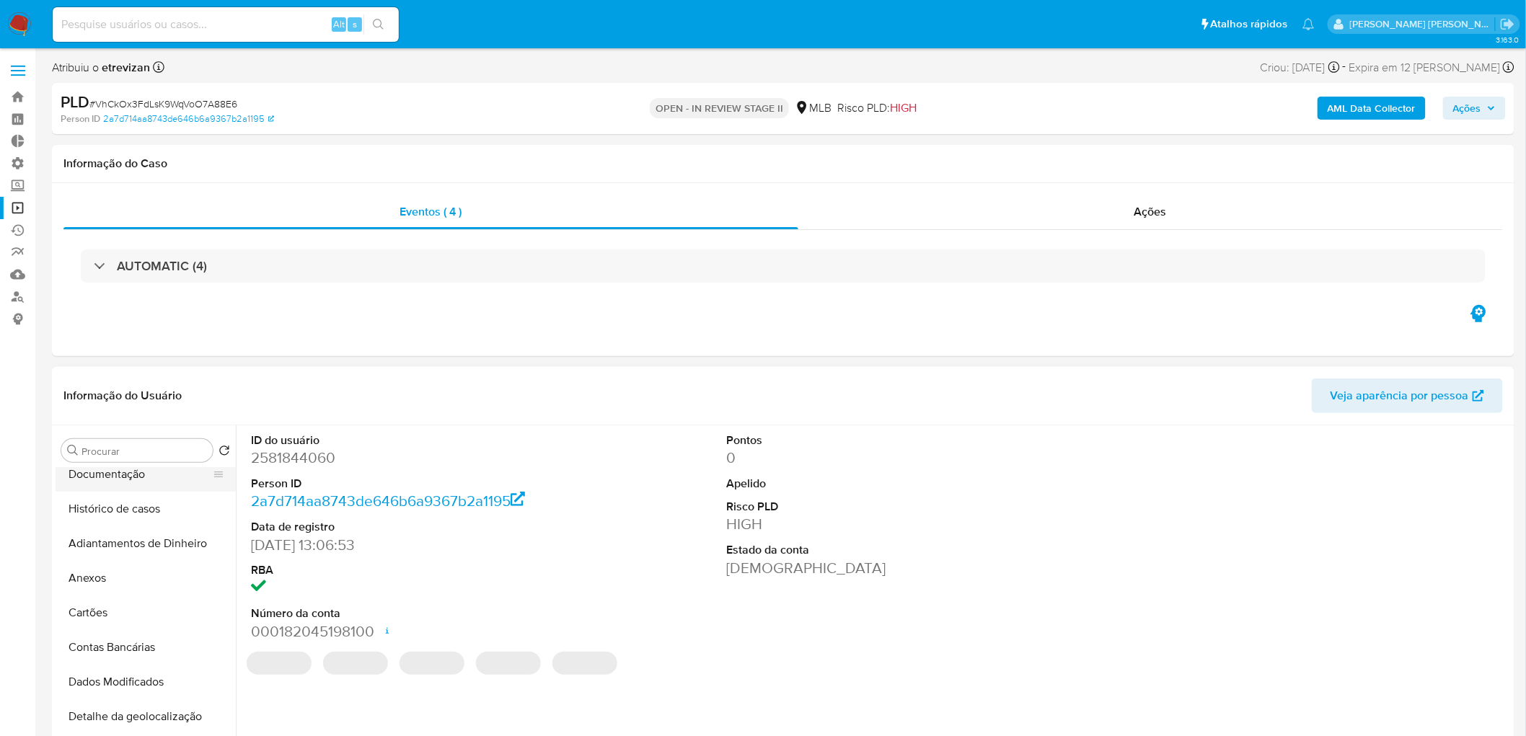
click at [137, 484] on button "Documentação" at bounding box center [140, 474] width 169 height 35
select select "10"
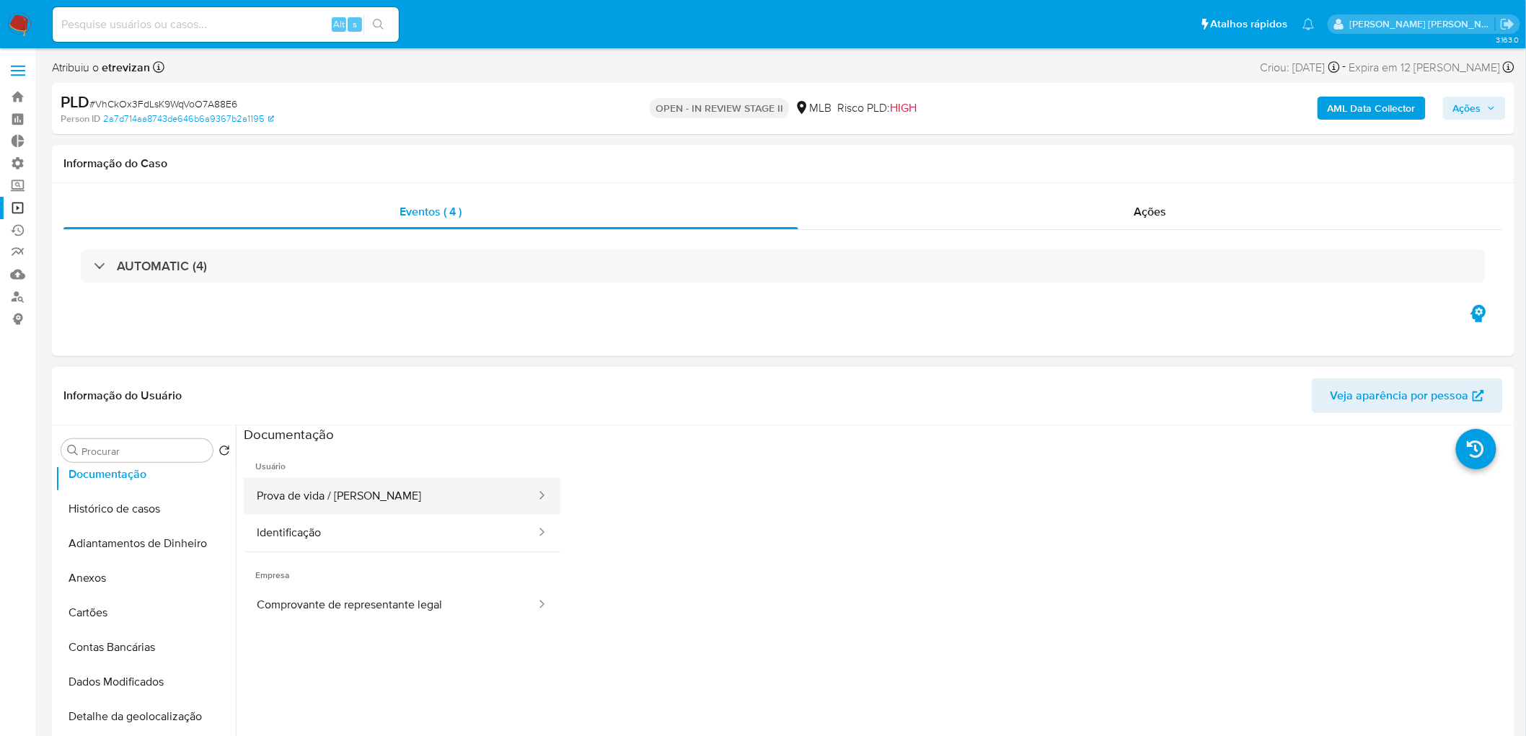
click at [379, 505] on button "Prova de vida / Selfie" at bounding box center [391, 496] width 294 height 37
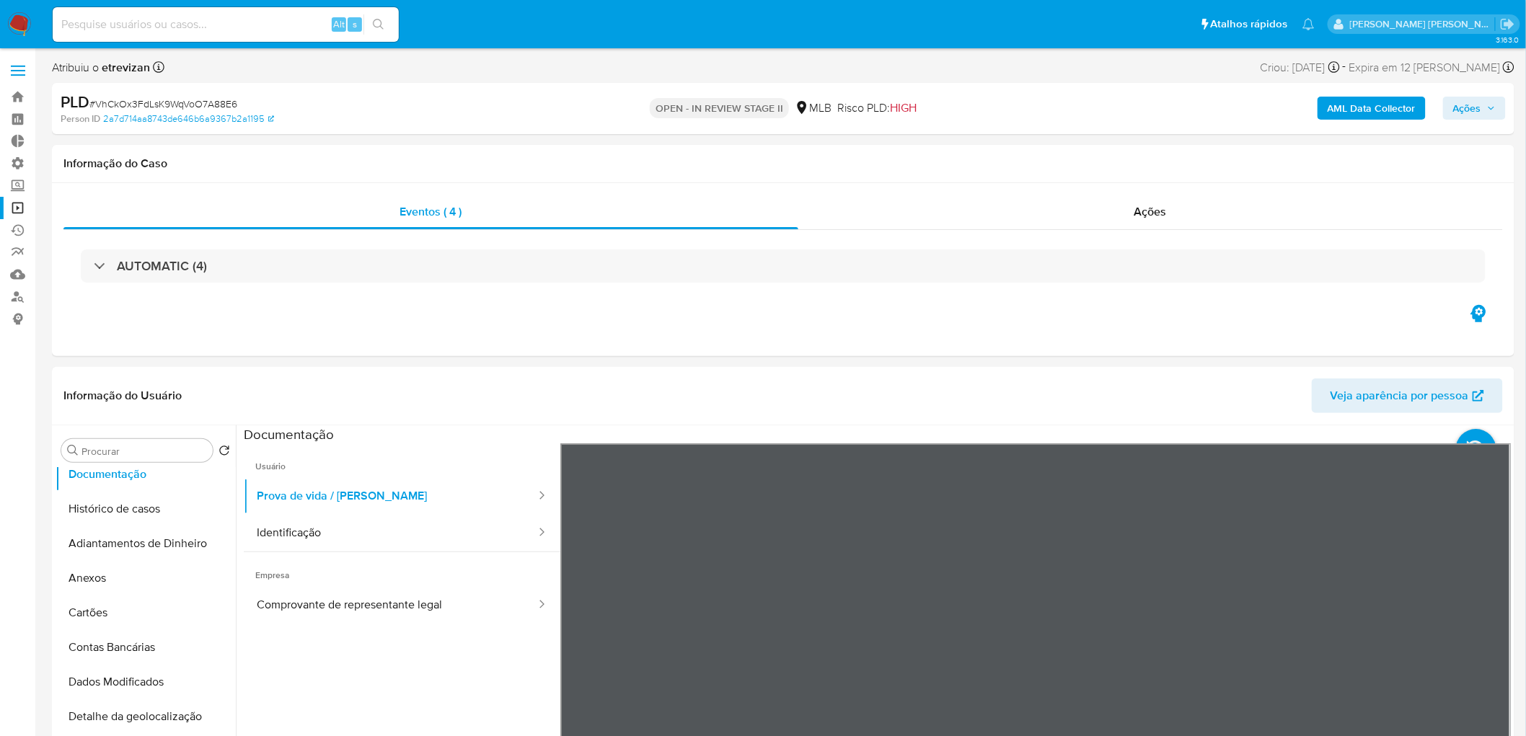
click at [253, 34] on div "Alt s" at bounding box center [226, 24] width 346 height 35
click at [254, 27] on input at bounding box center [226, 24] width 346 height 19
paste input "r5UhPUycpzRYztwakfK7ddfl"
type input "r5UhPUycpzRYztwakfK7ddfl"
click at [380, 14] on button "search-icon" at bounding box center [379, 24] width 30 height 20
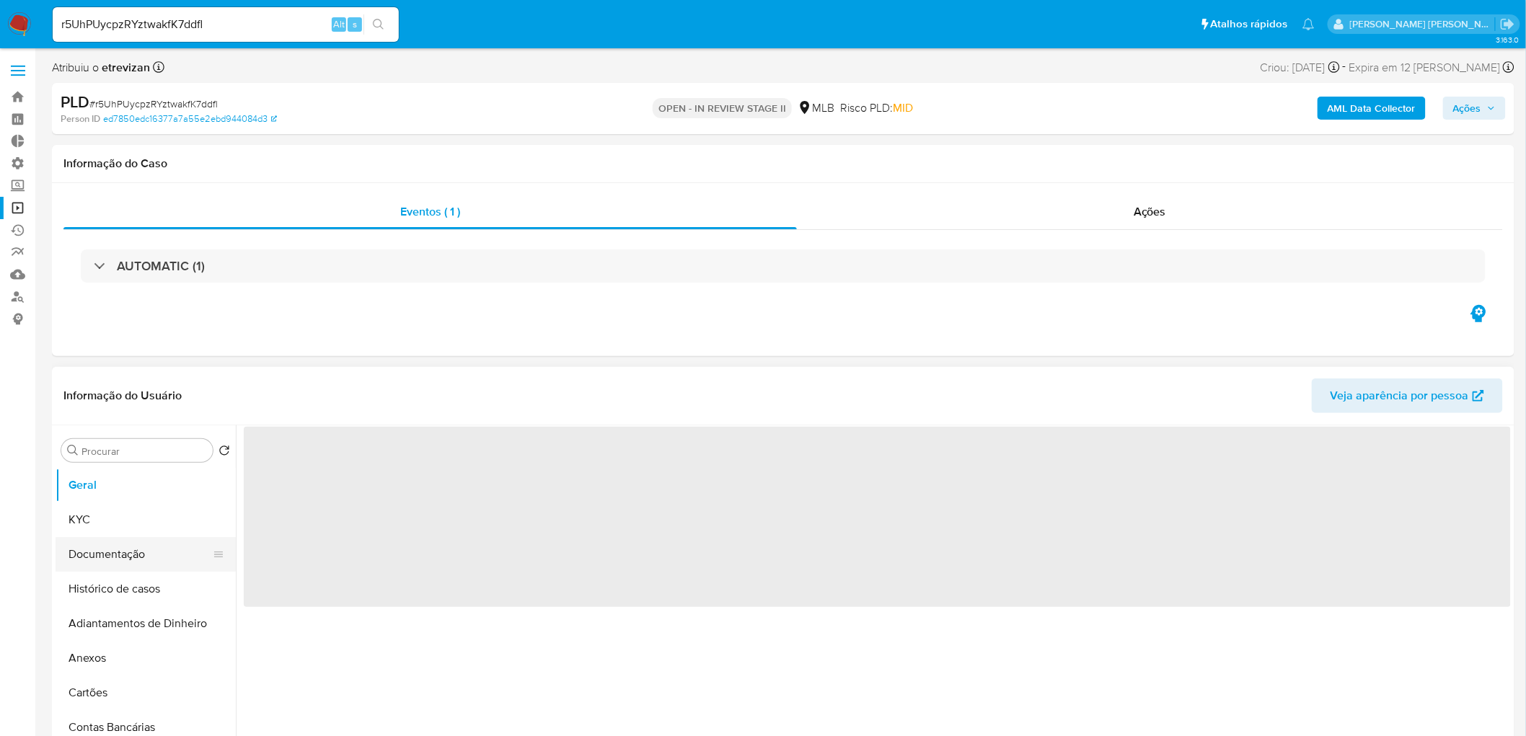
click at [133, 561] on button "Documentação" at bounding box center [140, 554] width 169 height 35
select select "10"
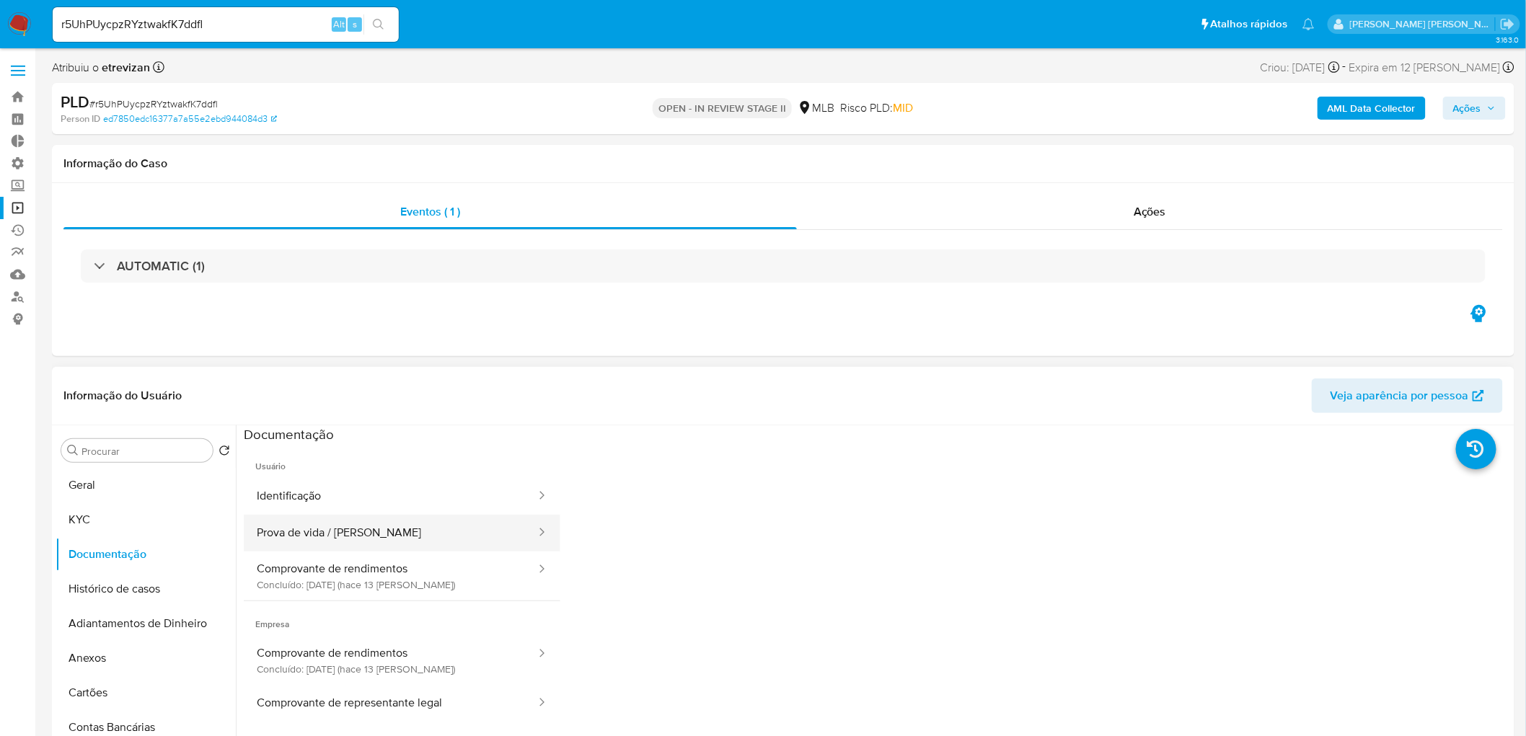
click at [380, 538] on button "Prova de vida / Selfie" at bounding box center [391, 533] width 294 height 37
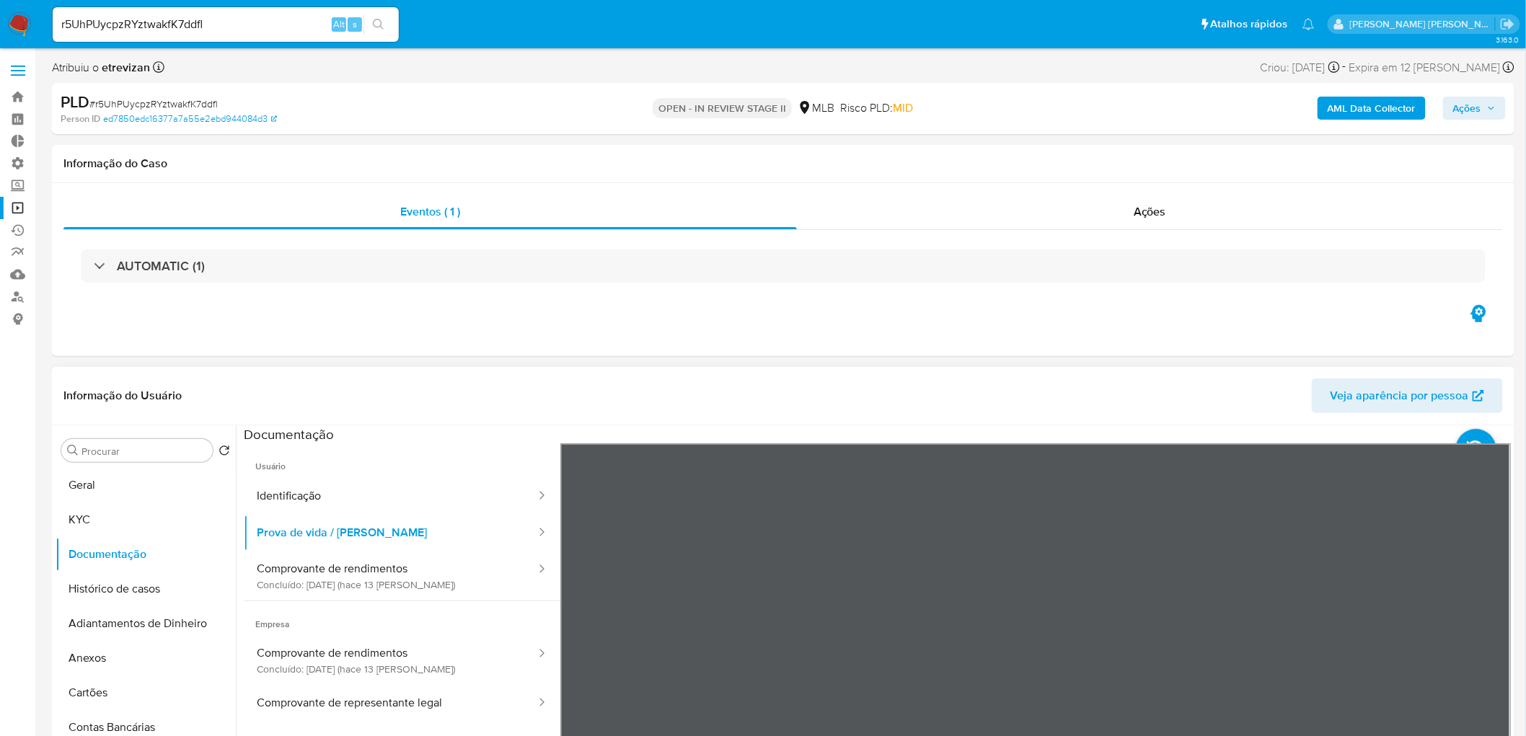
click at [796, 576] on div at bounding box center [1035, 680] width 951 height 473
click at [135, 488] on button "Geral" at bounding box center [140, 485] width 169 height 35
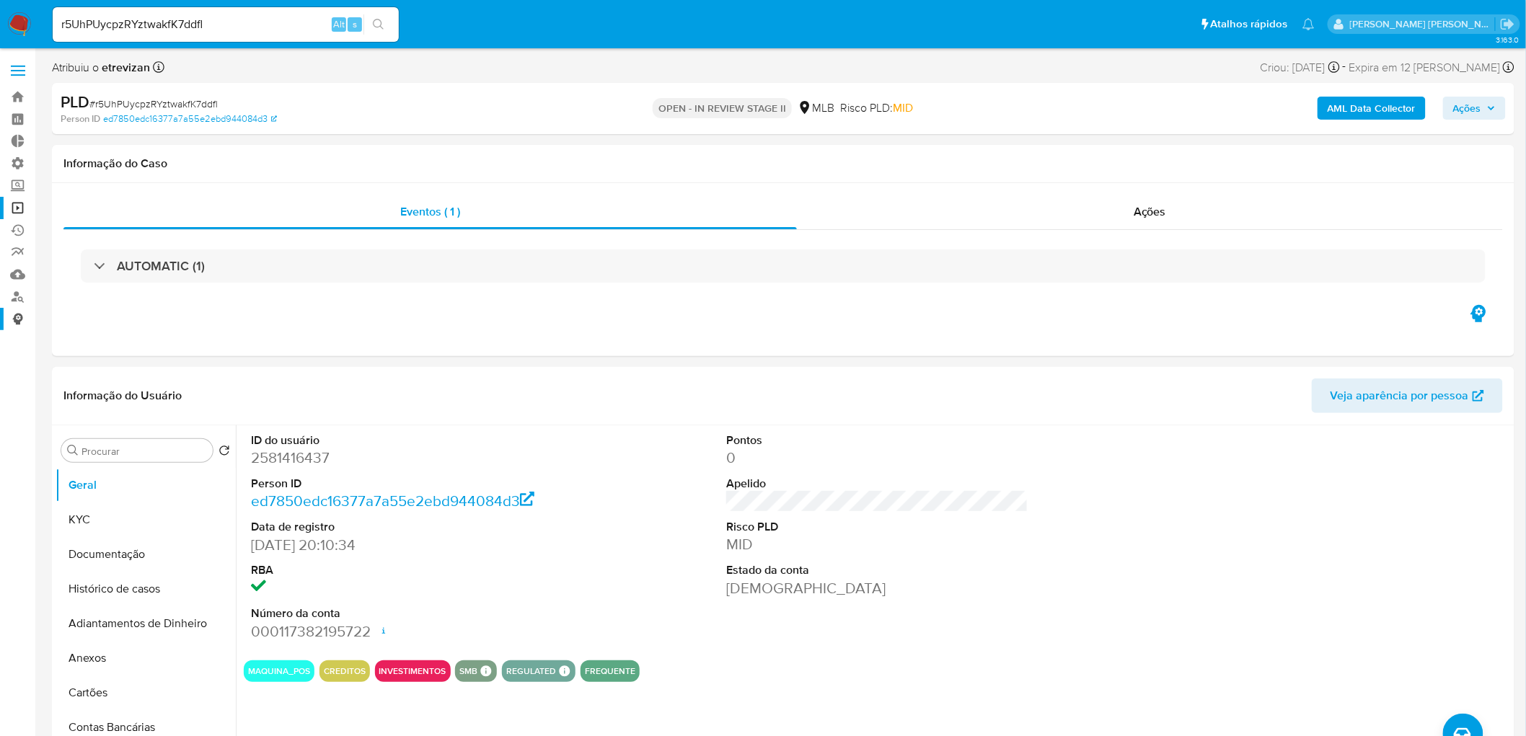
click at [19, 321] on link "Consolidado" at bounding box center [86, 319] width 172 height 22
